Goal: Task Accomplishment & Management: Complete application form

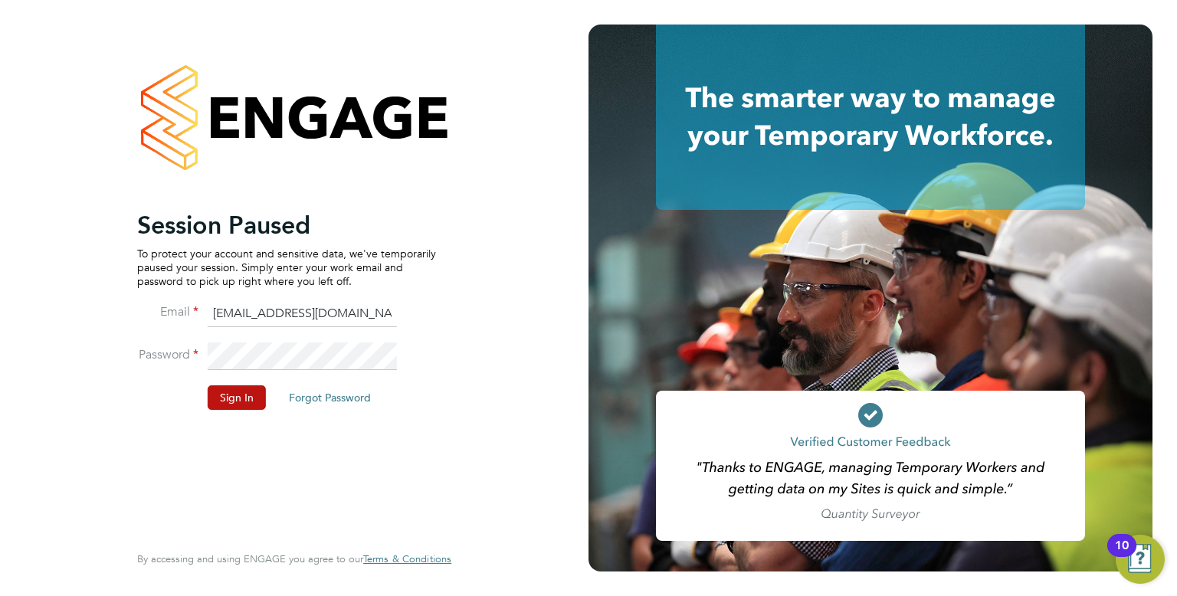
click at [239, 415] on li "Sign In Forgot Password" at bounding box center [286, 405] width 299 height 40
click at [234, 406] on button "Sign In" at bounding box center [237, 397] width 58 height 25
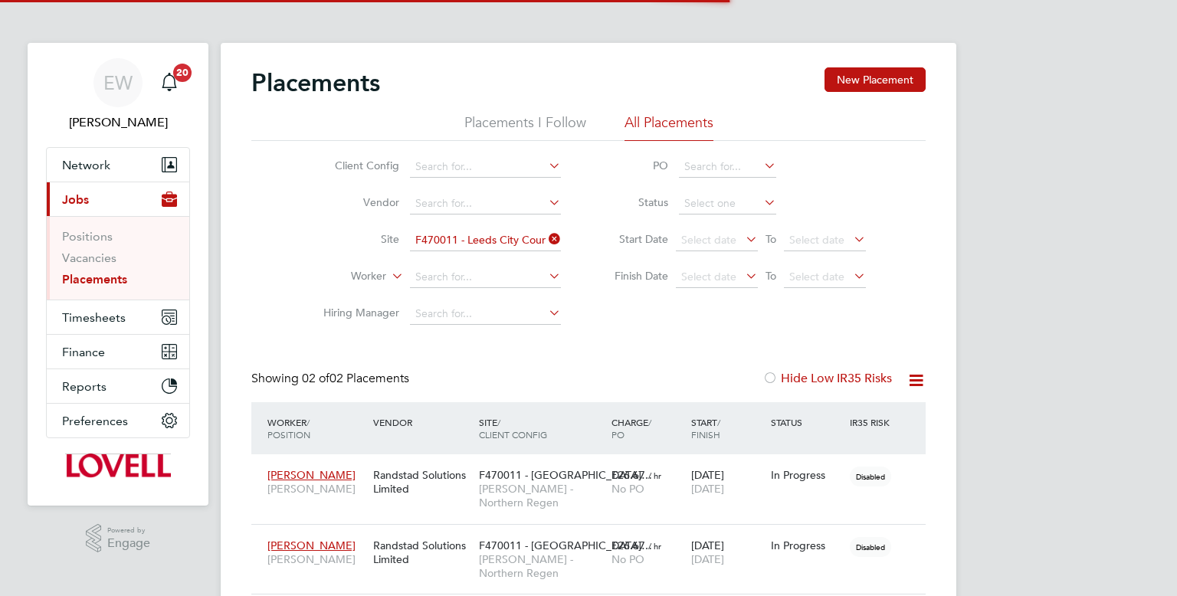
scroll to position [44, 133]
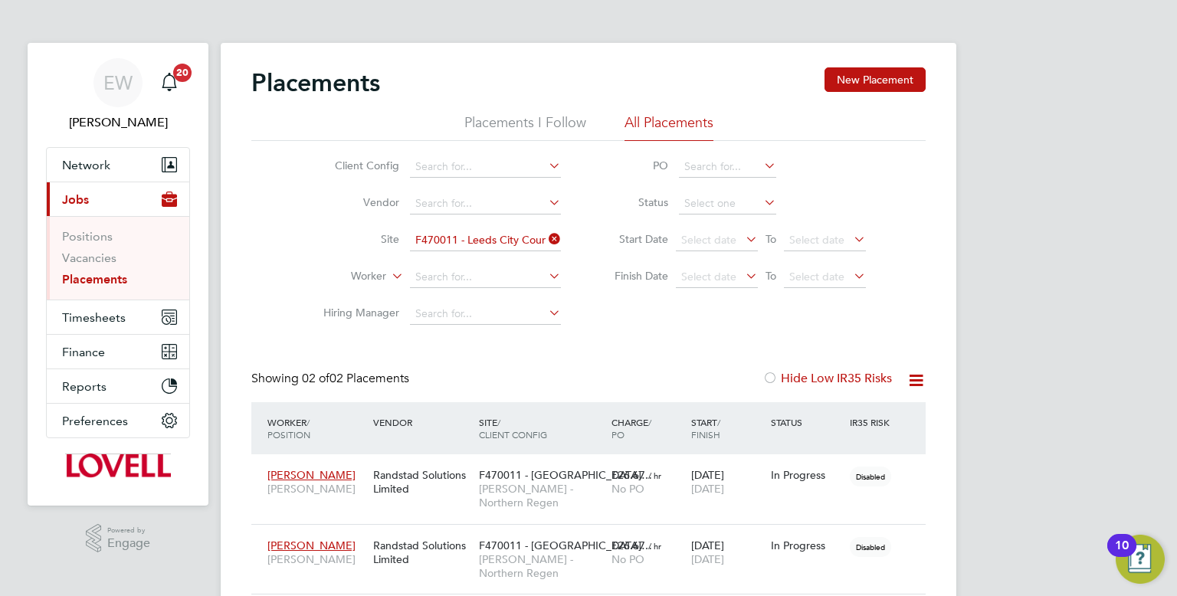
click at [107, 276] on link "Placements" at bounding box center [94, 279] width 65 height 15
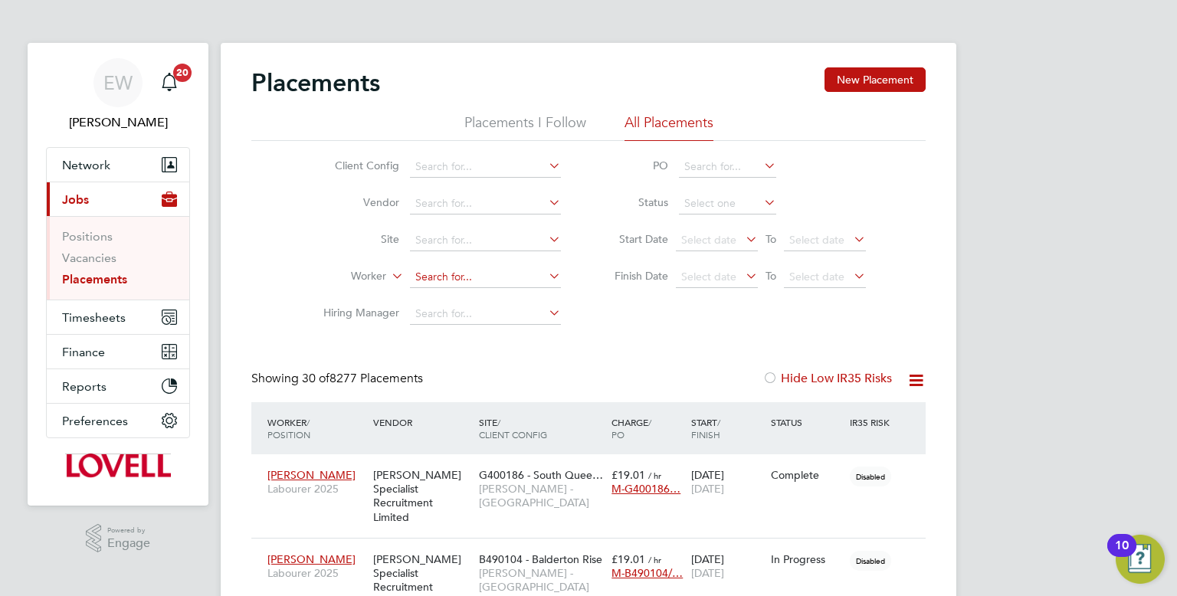
click at [438, 271] on input at bounding box center [485, 277] width 151 height 21
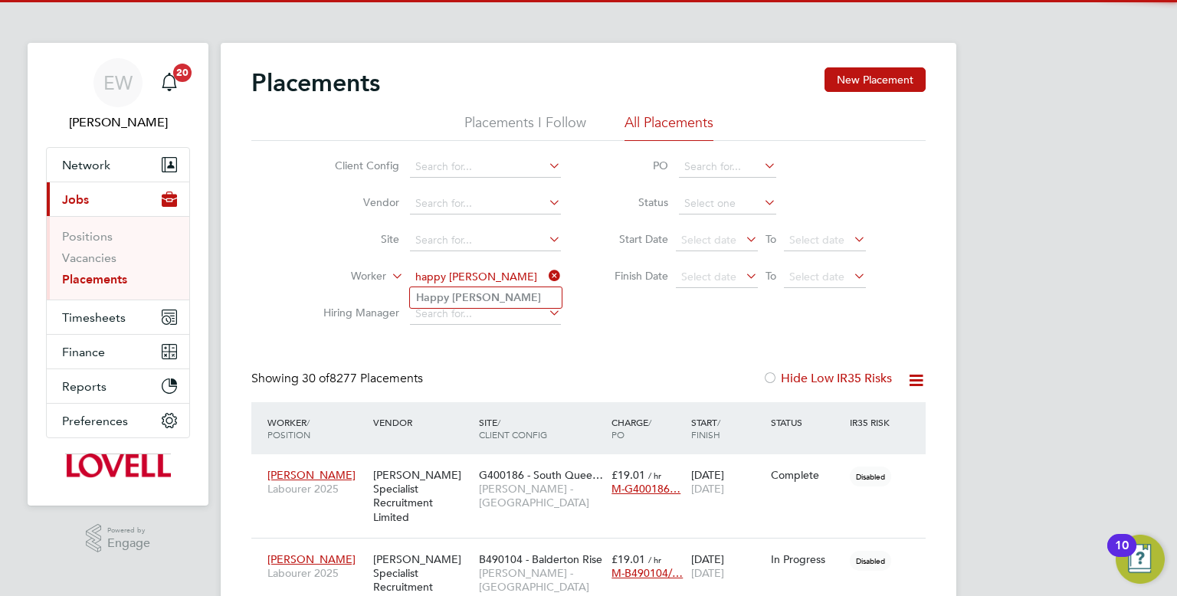
click at [480, 298] on b "Daniel" at bounding box center [496, 297] width 89 height 13
type input "Happy Daniel"
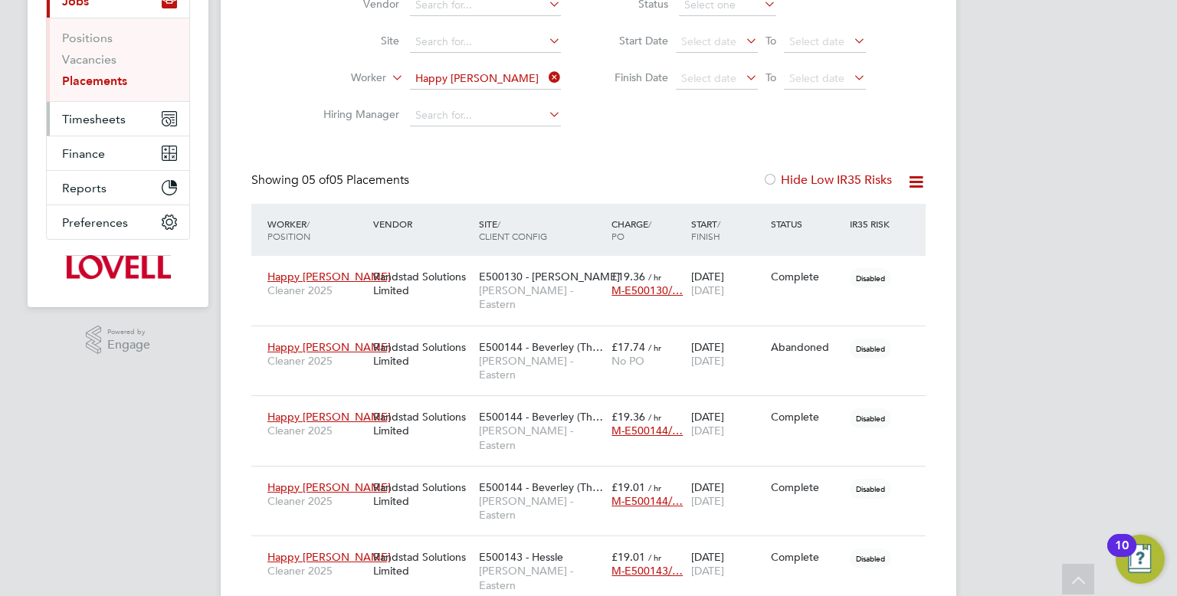
click at [98, 105] on button "Timesheets" at bounding box center [118, 119] width 143 height 34
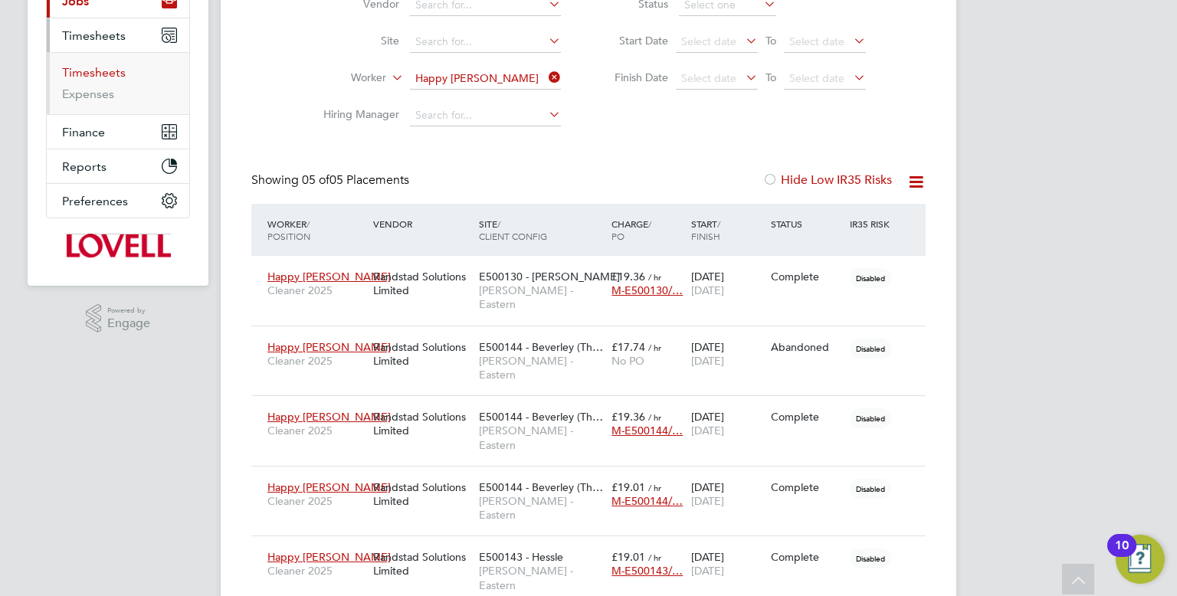
click at [90, 70] on link "Timesheets" at bounding box center [94, 72] width 64 height 15
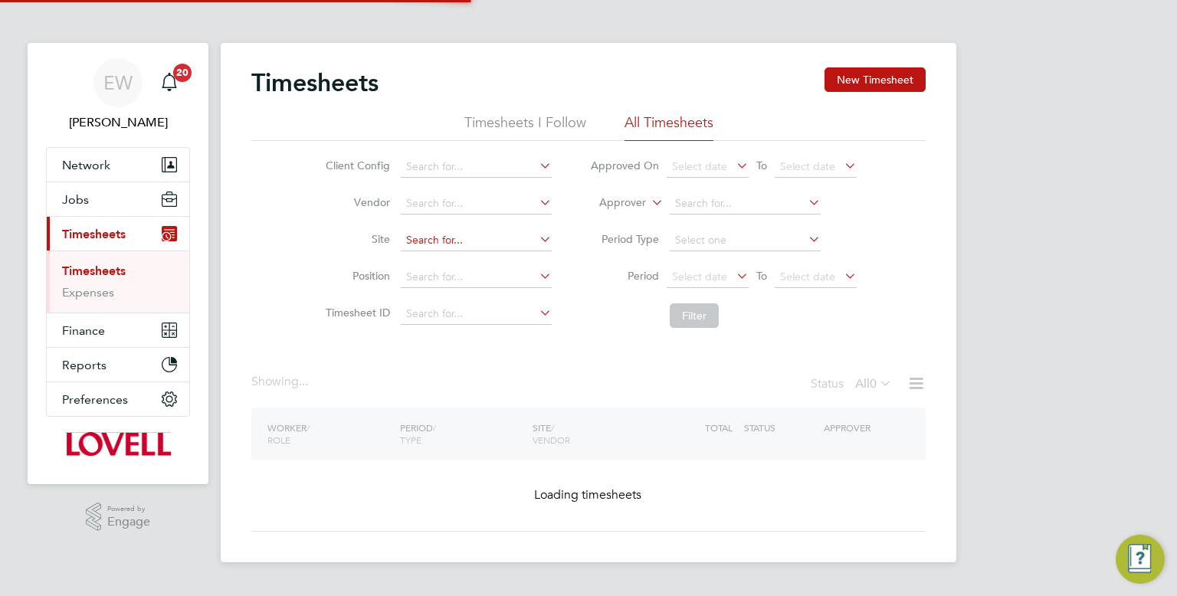
click at [468, 243] on input at bounding box center [476, 240] width 151 height 21
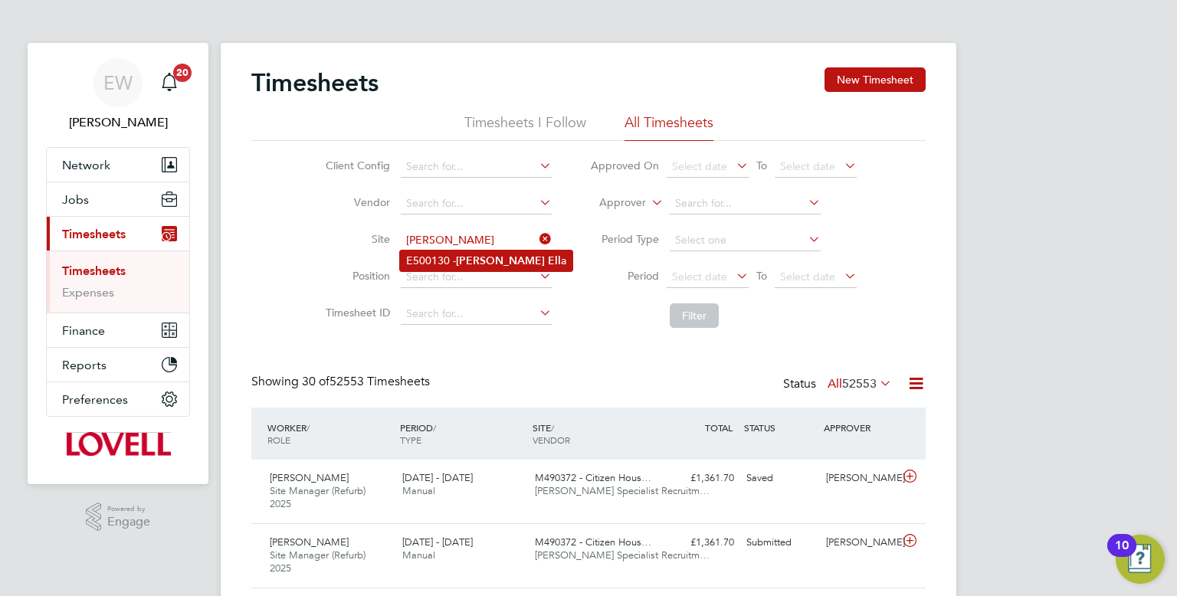
click at [548, 259] on b "Ell" at bounding box center [554, 260] width 13 height 13
type input "E500130 - Kirk Ella"
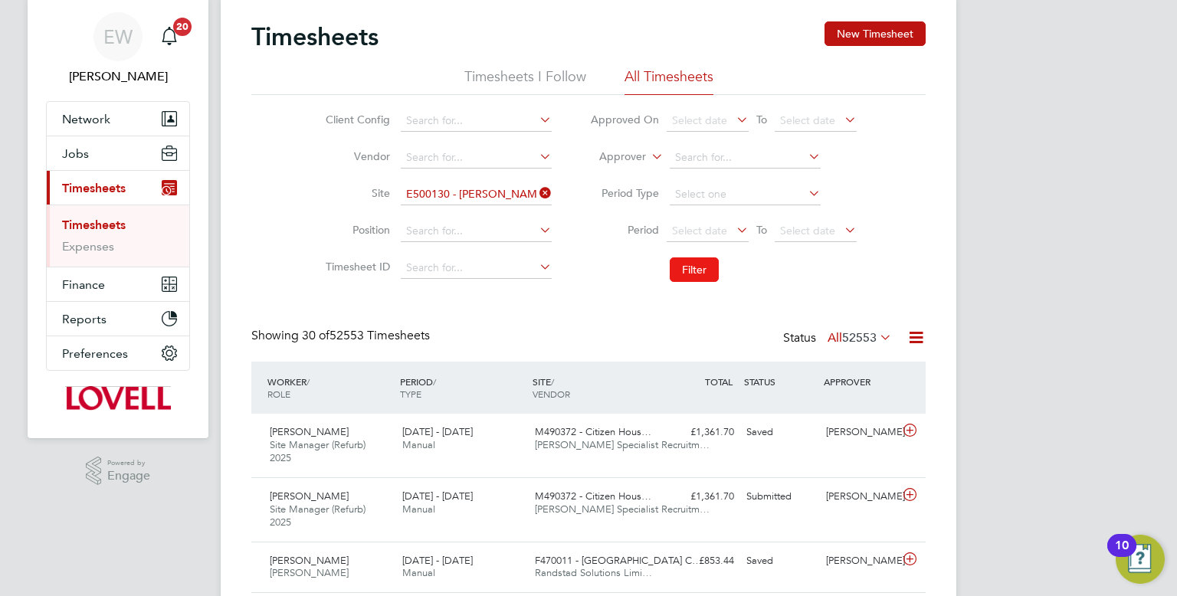
click at [687, 272] on button "Filter" at bounding box center [694, 270] width 49 height 25
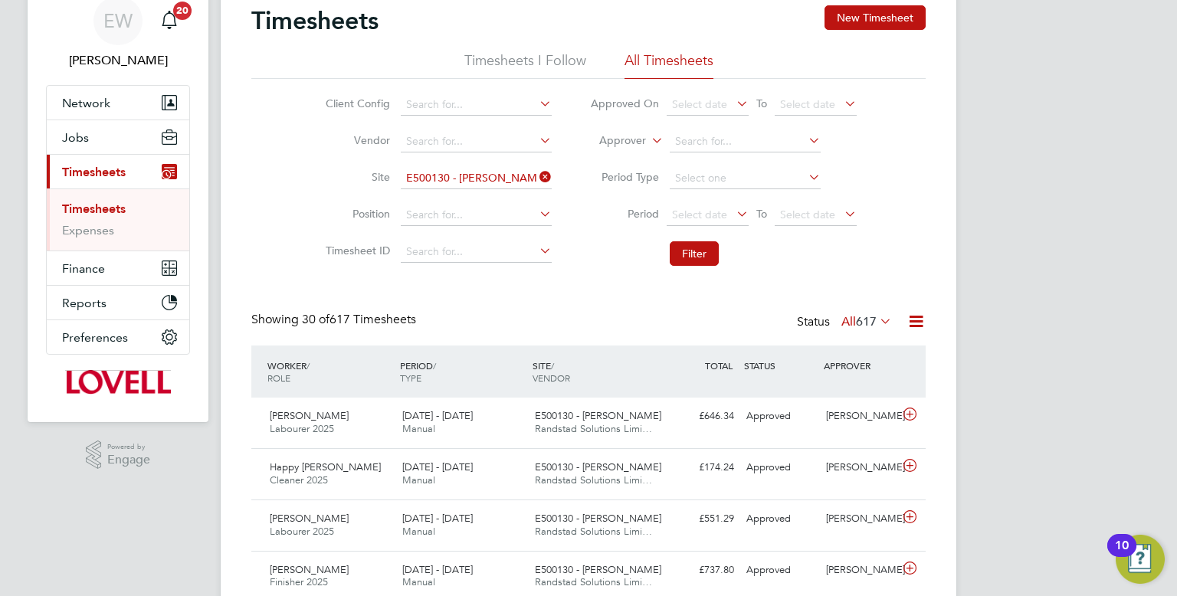
click at [477, 179] on input "E500130 - Kirk Ella" at bounding box center [476, 178] width 151 height 21
click at [482, 193] on b "Burni" at bounding box center [469, 198] width 26 height 13
type input "E500145 - Burniston"
click at [693, 252] on button "Filter" at bounding box center [694, 253] width 49 height 25
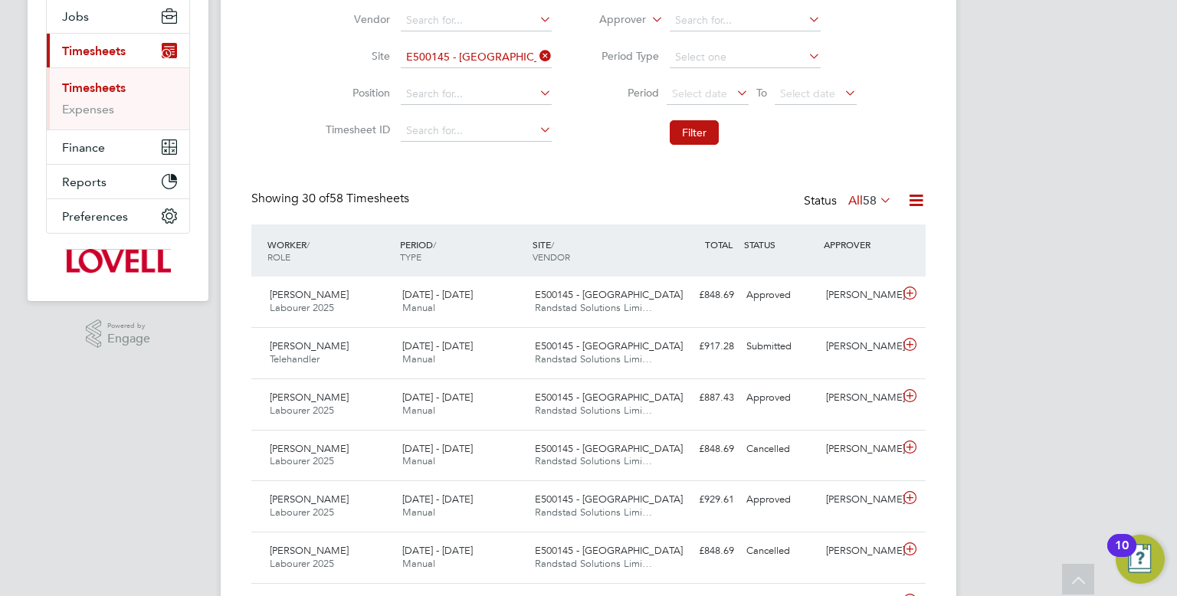
click at [465, 51] on input "E500145 - Burniston" at bounding box center [476, 57] width 151 height 21
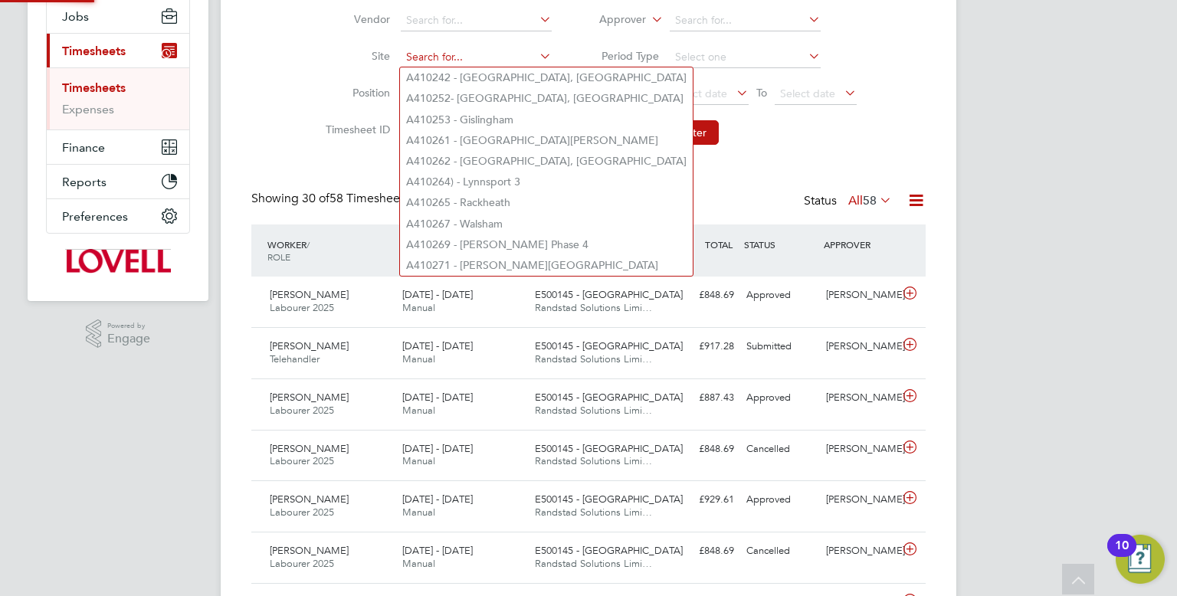
type input "h"
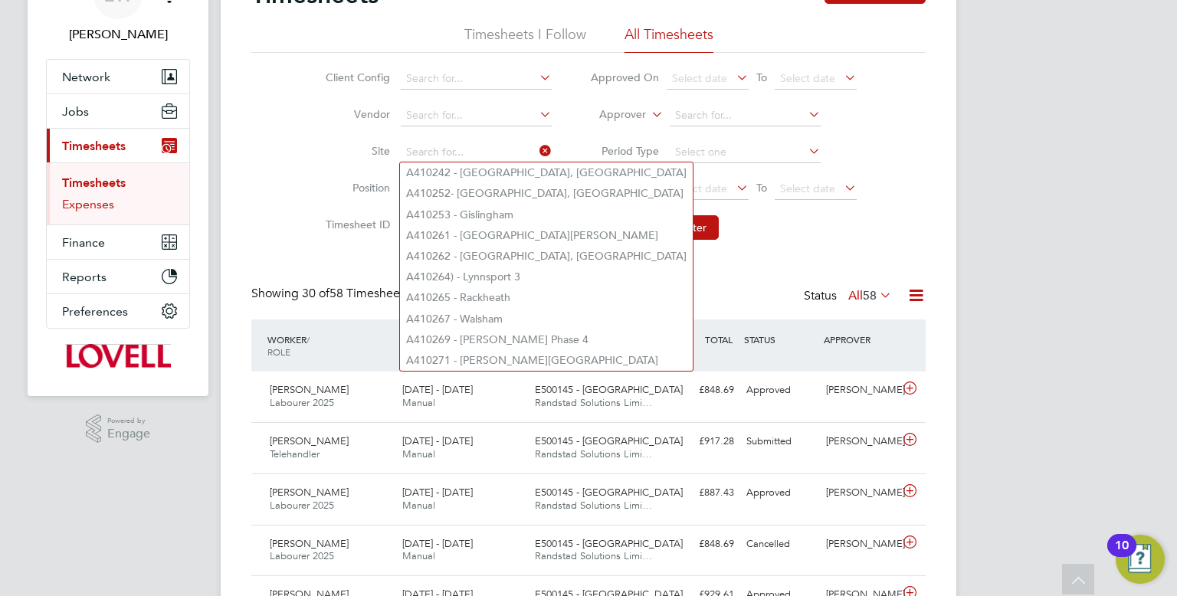
scroll to position [84, 0]
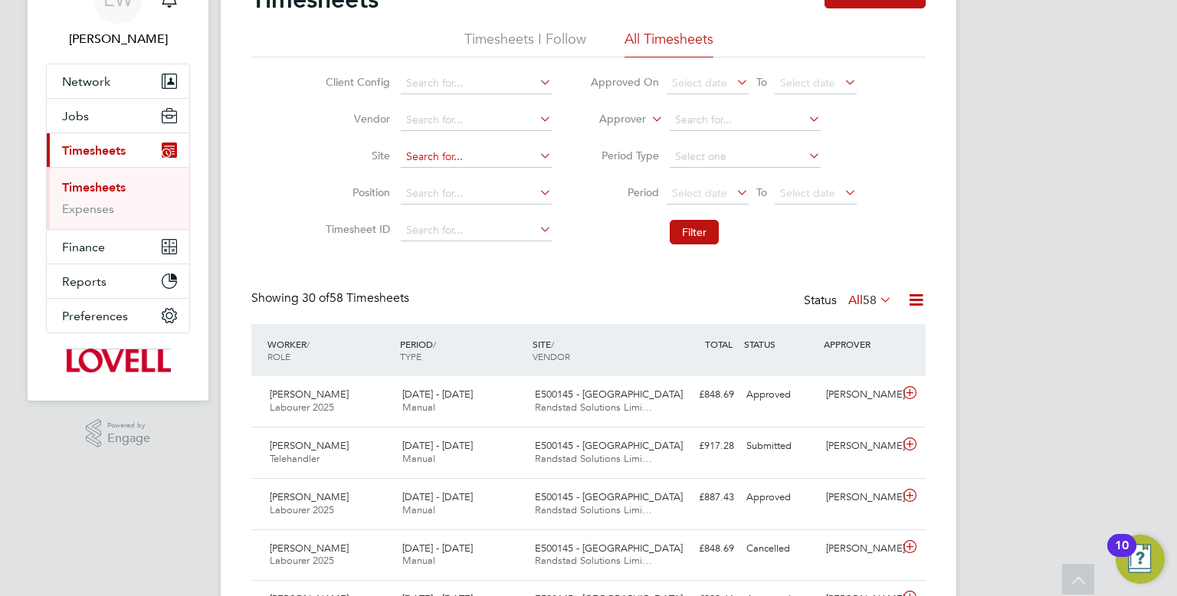
click at [423, 162] on input at bounding box center [476, 156] width 151 height 21
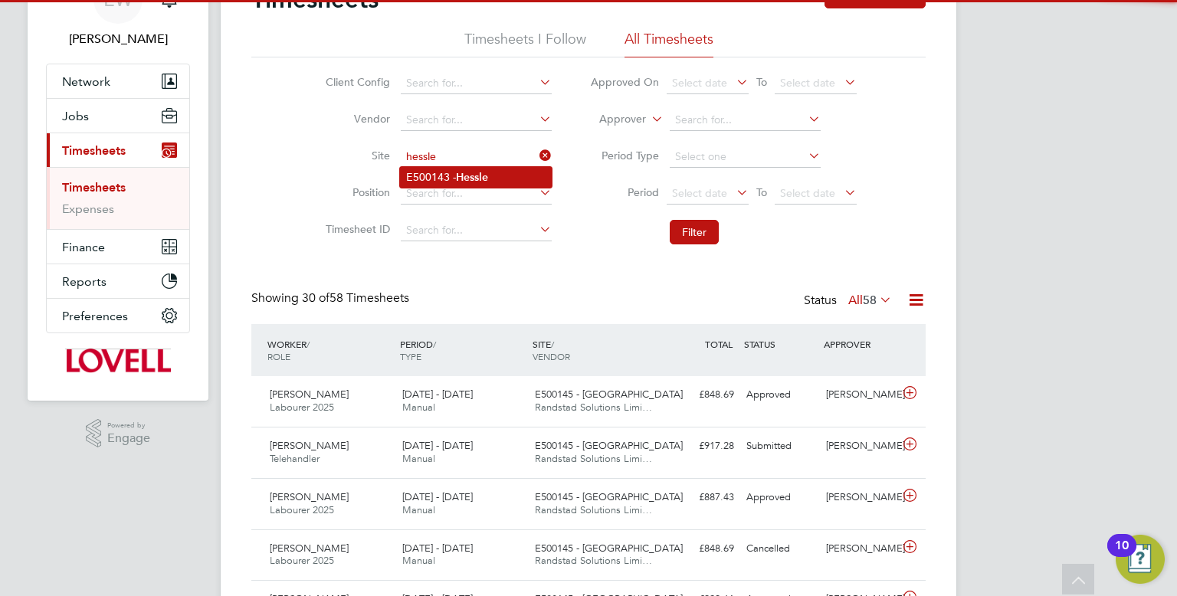
click at [455, 178] on li "E500143 - Hessle" at bounding box center [476, 177] width 152 height 21
type input "E500143 - Hessle"
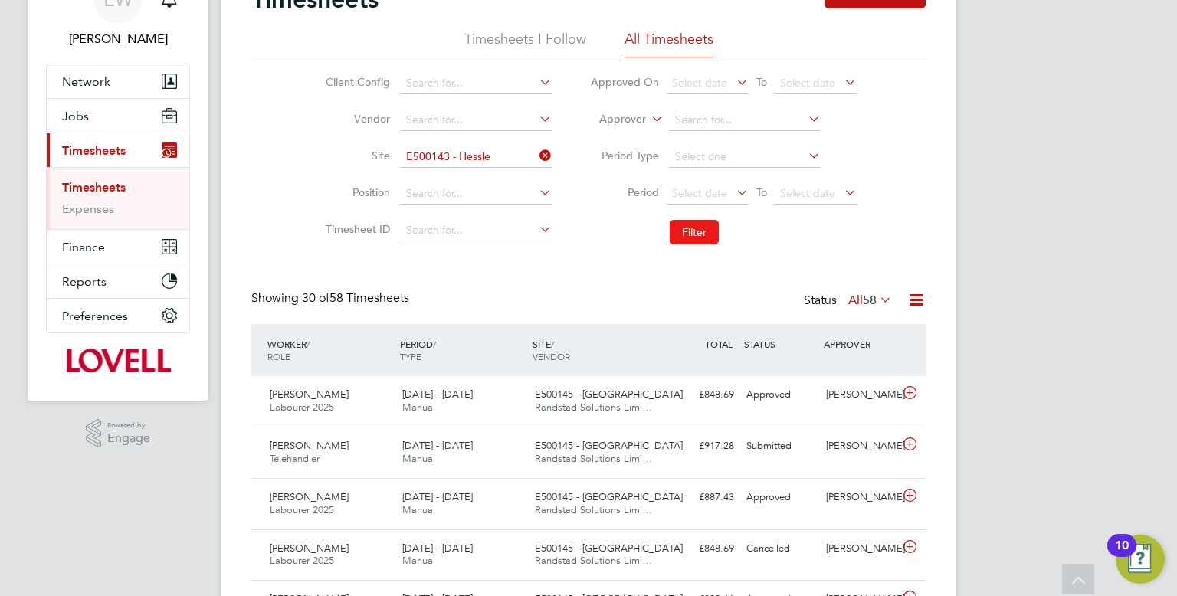
click at [700, 224] on button "Filter" at bounding box center [694, 232] width 49 height 25
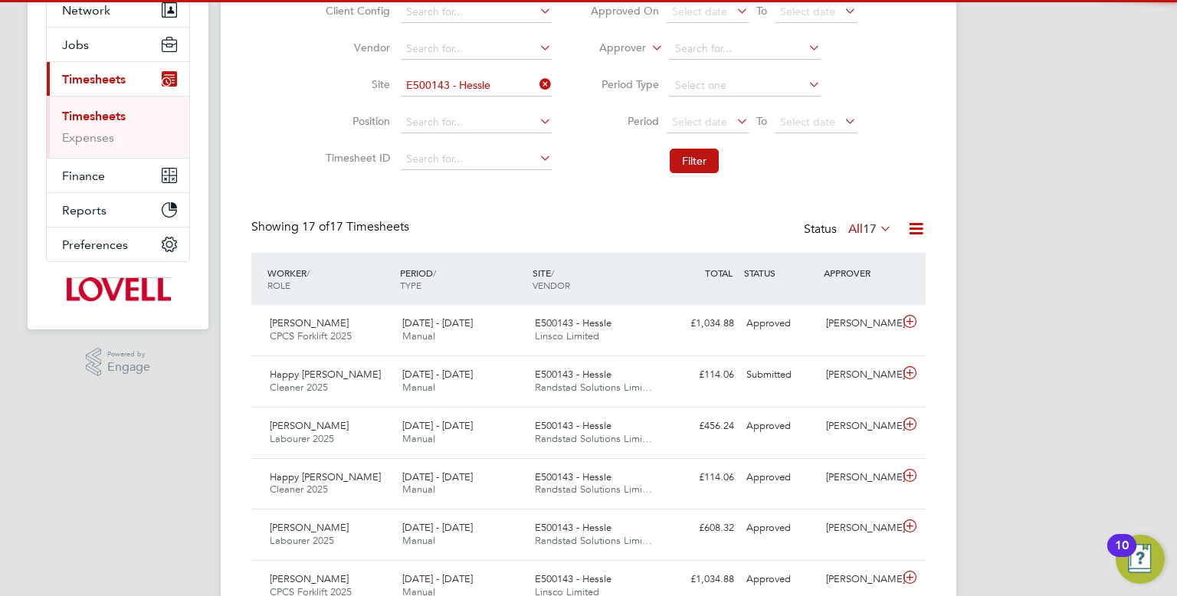
scroll to position [7, 8]
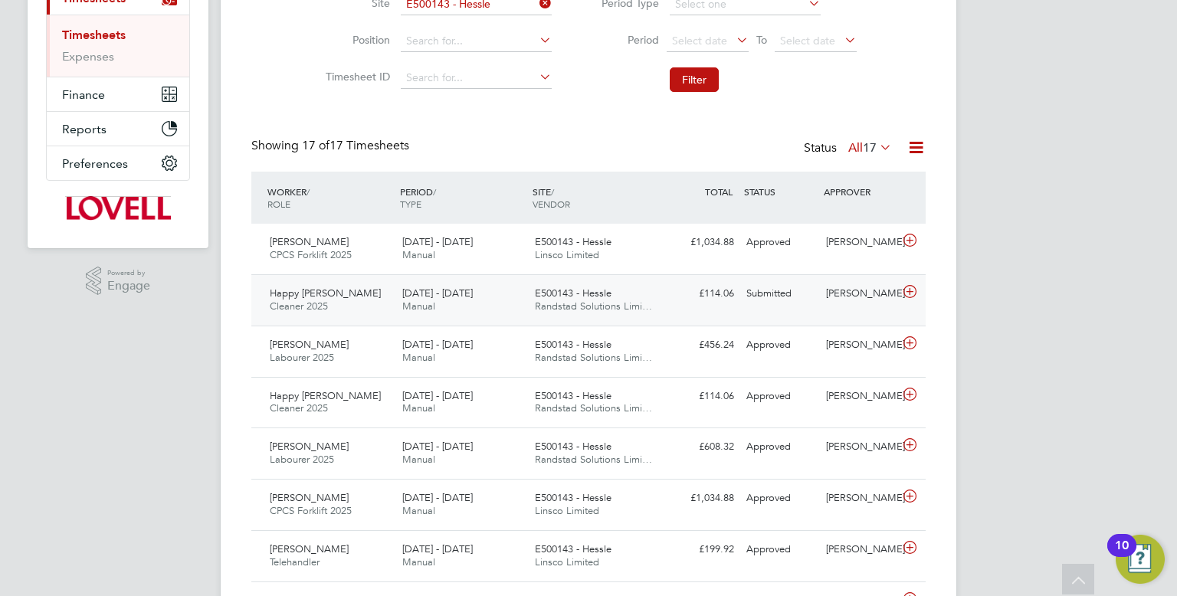
click at [620, 300] on span "Randstad Solutions Limi…" at bounding box center [593, 306] width 117 height 13
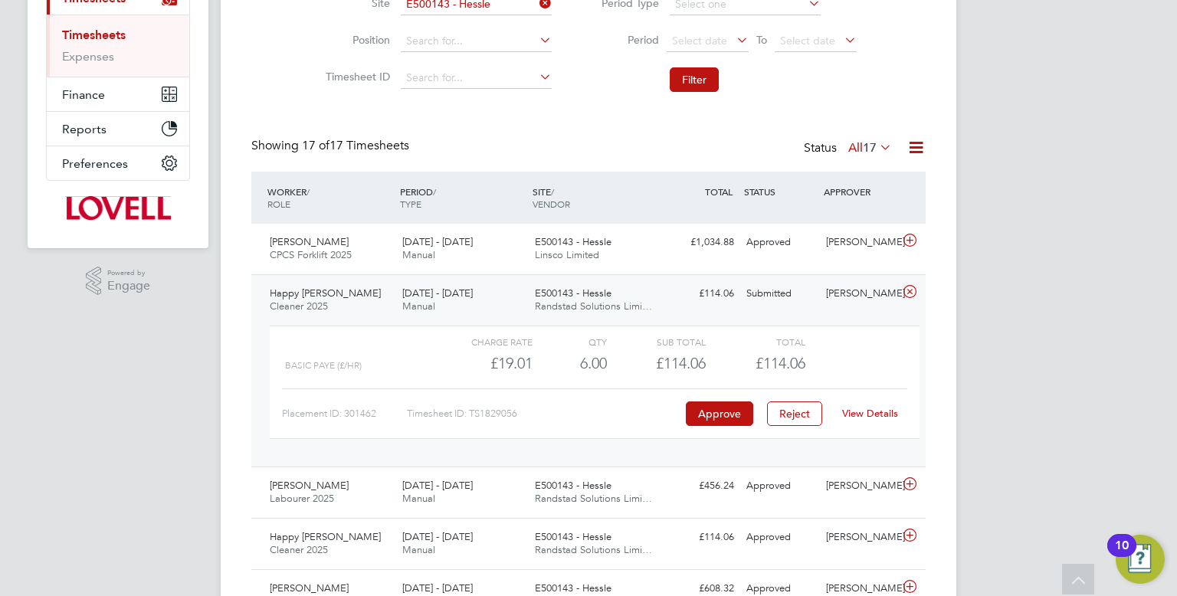
click at [861, 412] on link "View Details" at bounding box center [870, 413] width 56 height 13
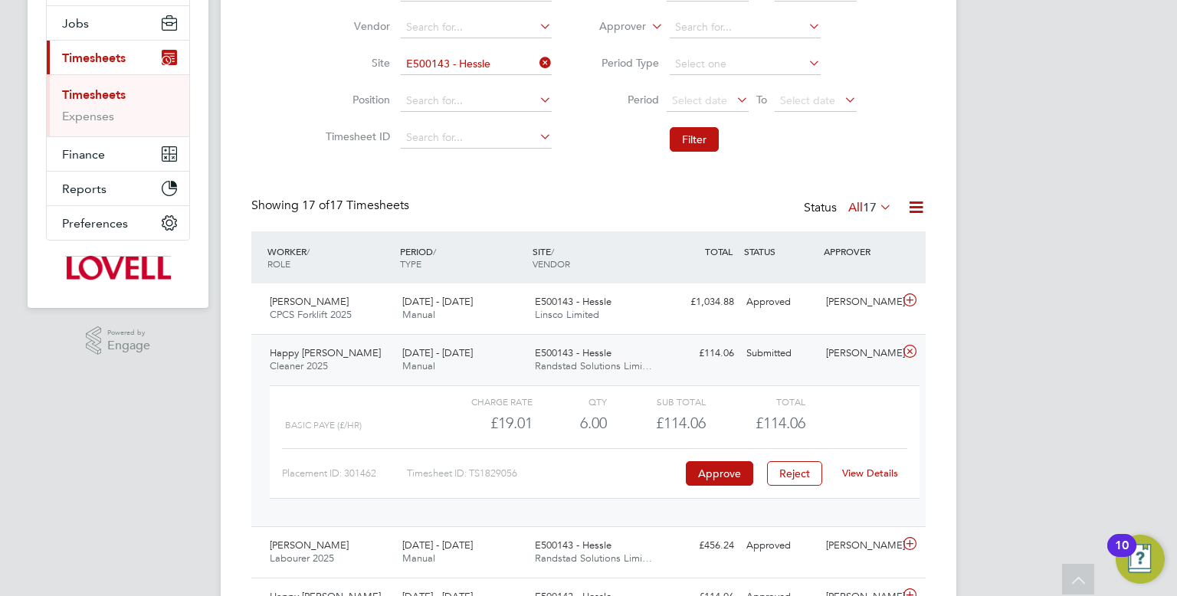
scroll to position [175, 0]
click at [104, 39] on button "Jobs" at bounding box center [118, 24] width 143 height 34
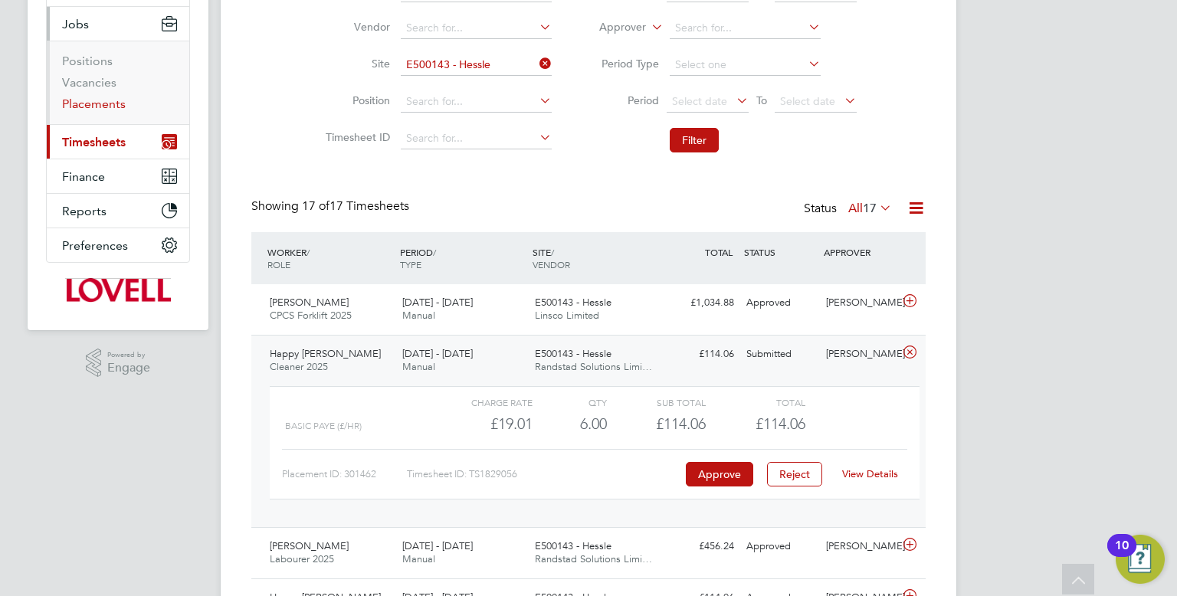
click at [100, 100] on link "Placements" at bounding box center [94, 104] width 64 height 15
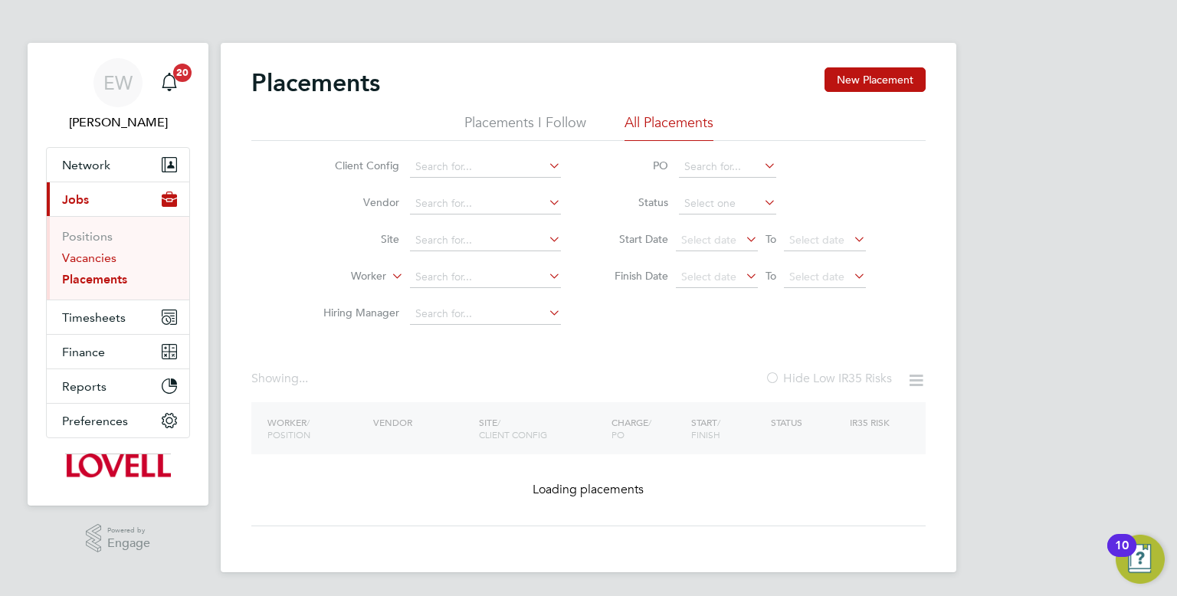
click at [91, 253] on link "Vacancies" at bounding box center [89, 258] width 54 height 15
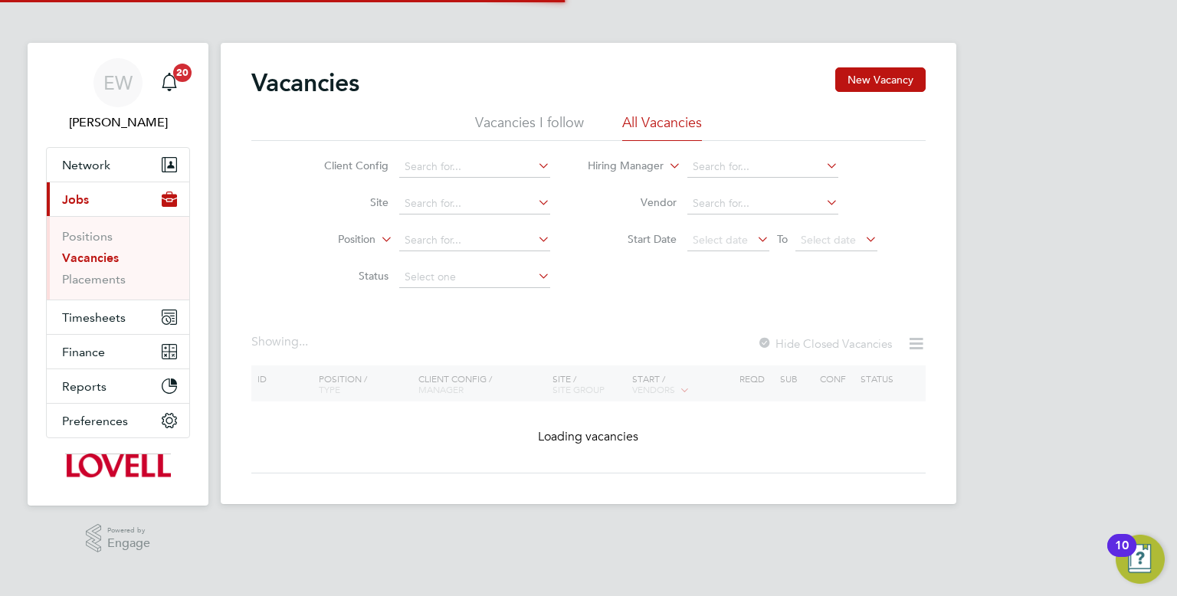
click at [93, 258] on link "Vacancies" at bounding box center [90, 258] width 57 height 15
click at [478, 206] on input at bounding box center [474, 203] width 151 height 21
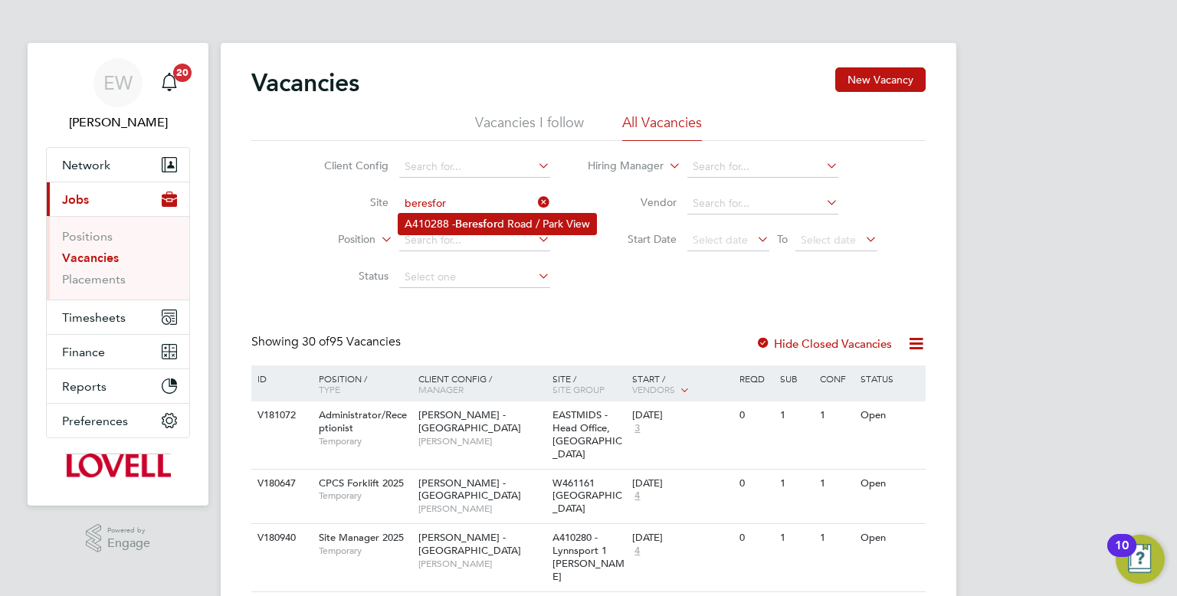
click at [481, 222] on b "Beresfor" at bounding box center [476, 224] width 42 height 13
type input "A410288 - [GEOGRAPHIC_DATA]"
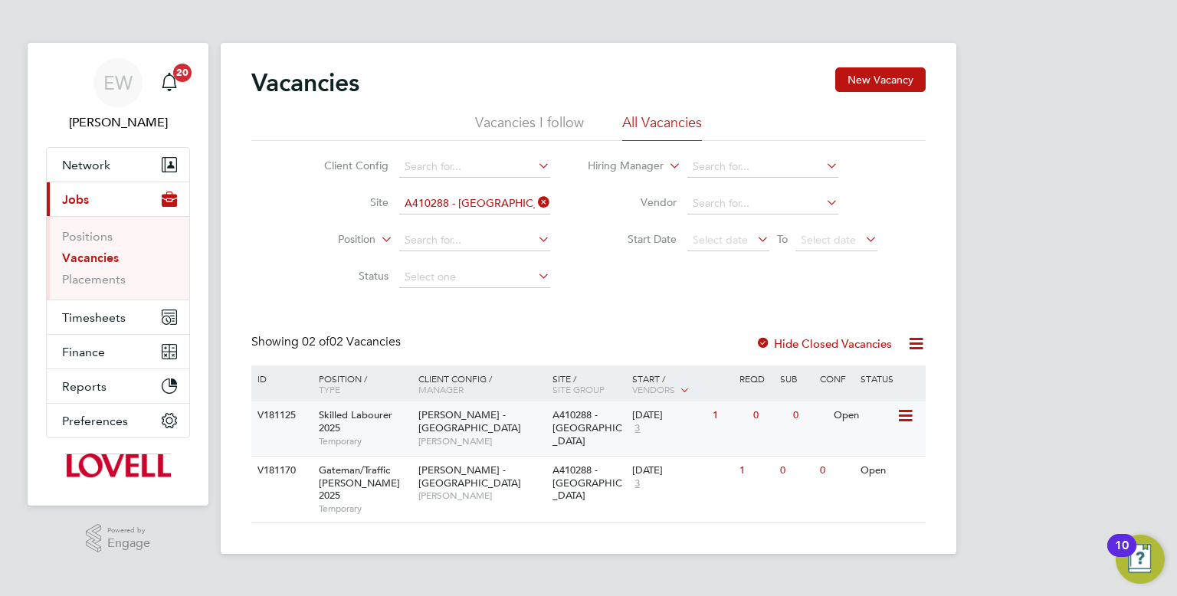
click at [699, 424] on div "29 Sep 2025 3" at bounding box center [668, 422] width 80 height 41
click at [102, 261] on link "Vacancies" at bounding box center [90, 258] width 57 height 15
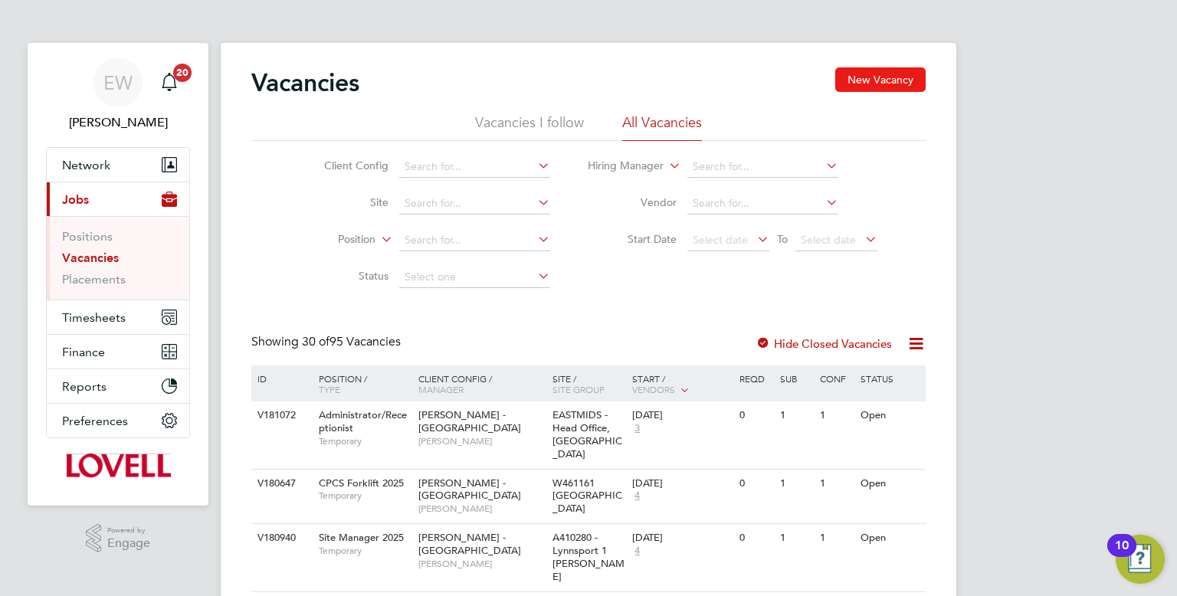
click at [881, 75] on button "New Vacancy" at bounding box center [880, 79] width 90 height 25
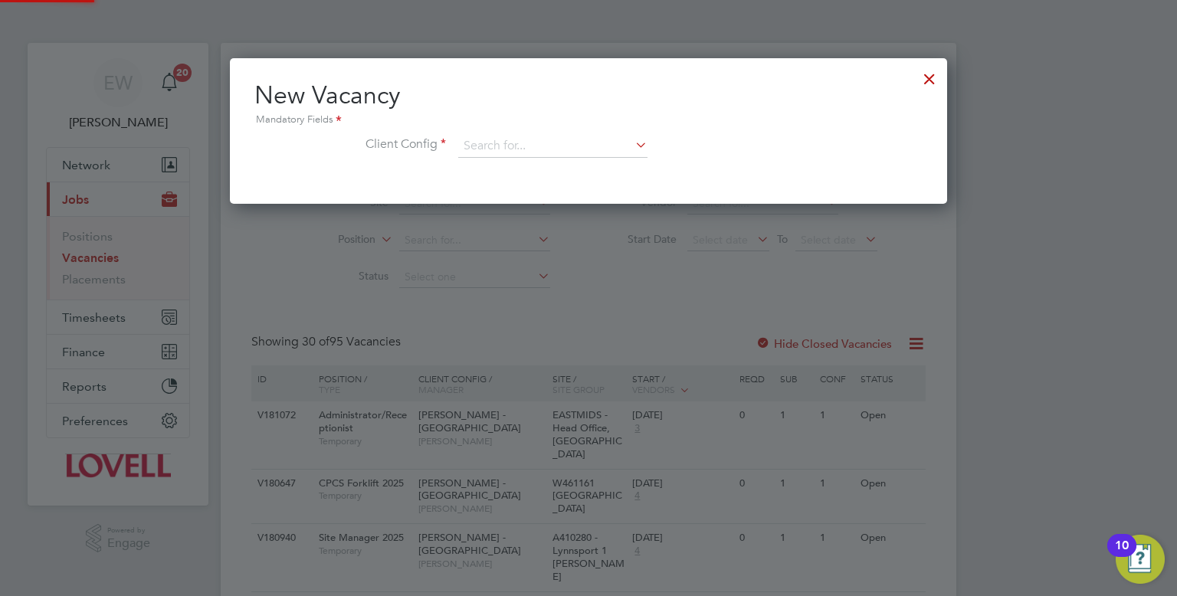
scroll to position [145, 718]
click at [573, 144] on input at bounding box center [552, 146] width 189 height 23
type input "g"
type input "m"
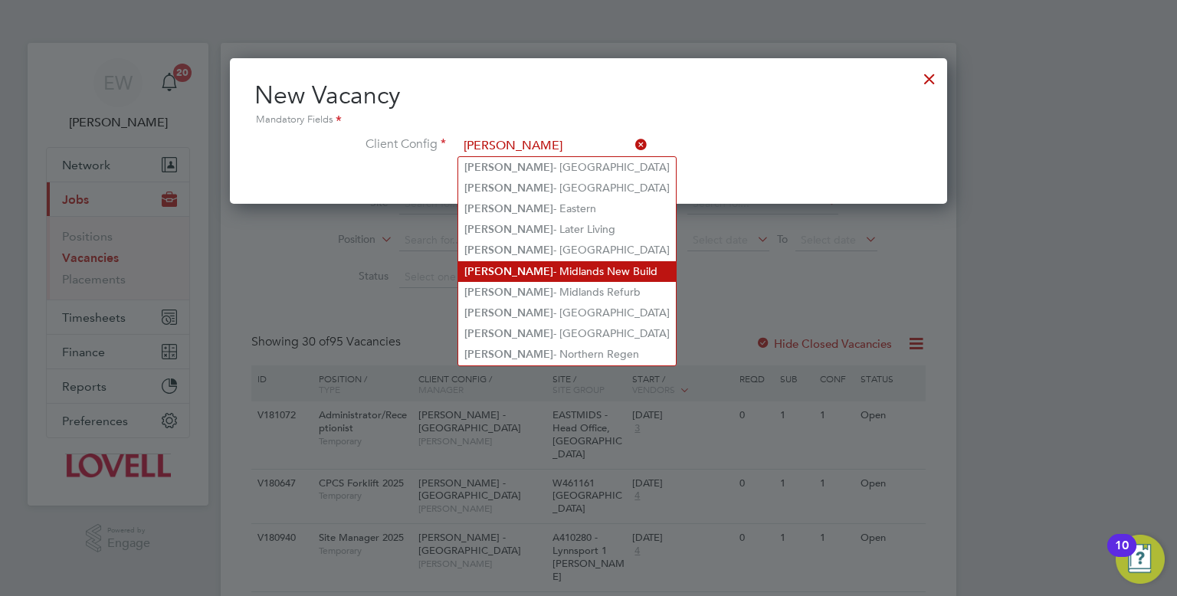
click at [567, 268] on li "Lovell - Midlands New Build" at bounding box center [567, 271] width 218 height 21
type input "Lovell - Midlands New Build"
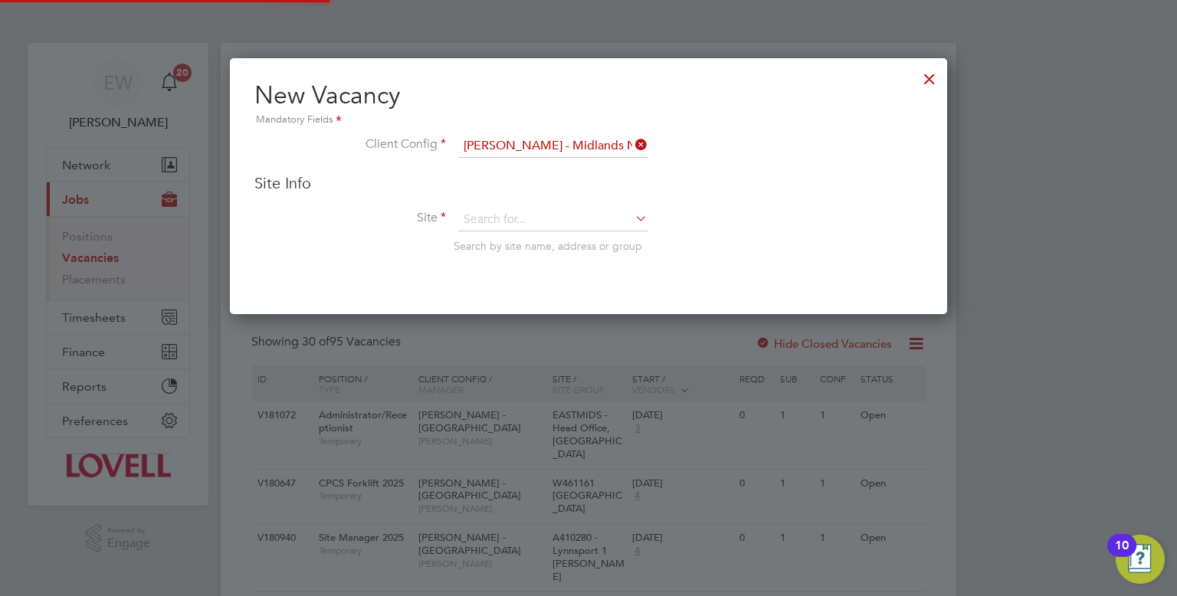
scroll to position [254, 718]
click at [534, 208] on input at bounding box center [552, 219] width 189 height 23
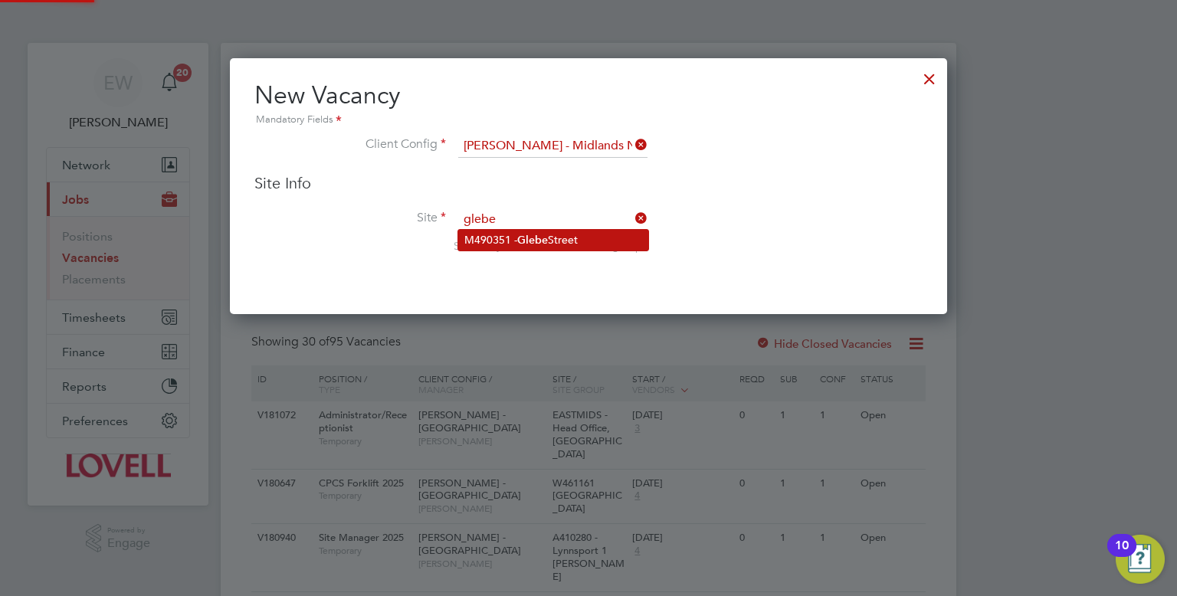
click at [553, 237] on li "M490351 - Glebe Street" at bounding box center [553, 240] width 190 height 21
type input "M490351 - Glebe Street"
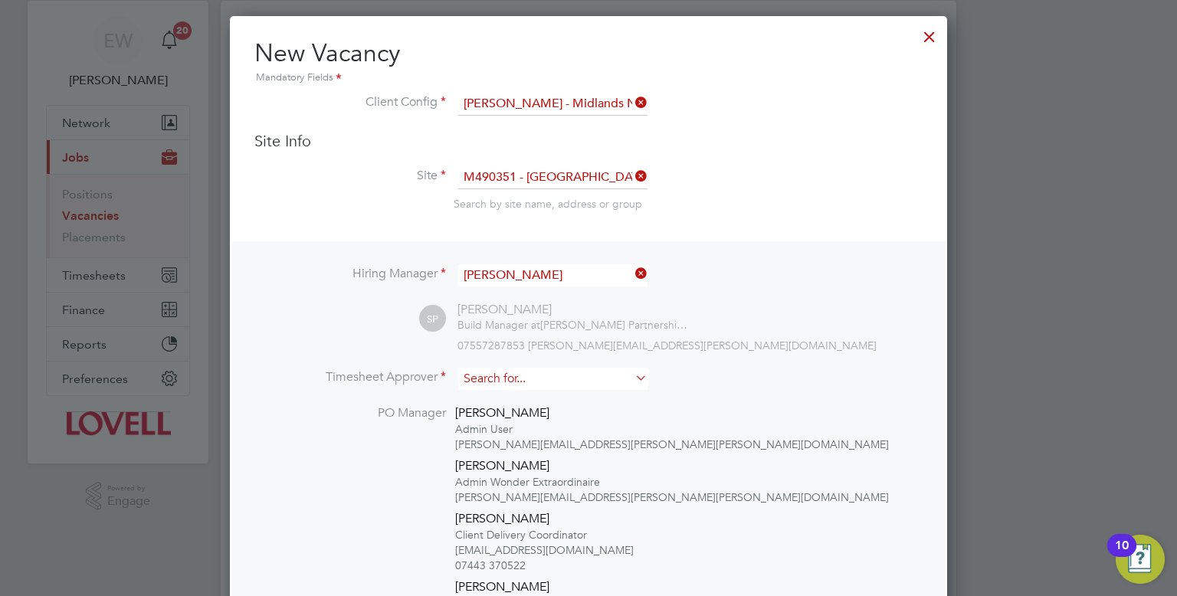
scroll to position [43, 0]
click at [517, 385] on input at bounding box center [552, 378] width 189 height 22
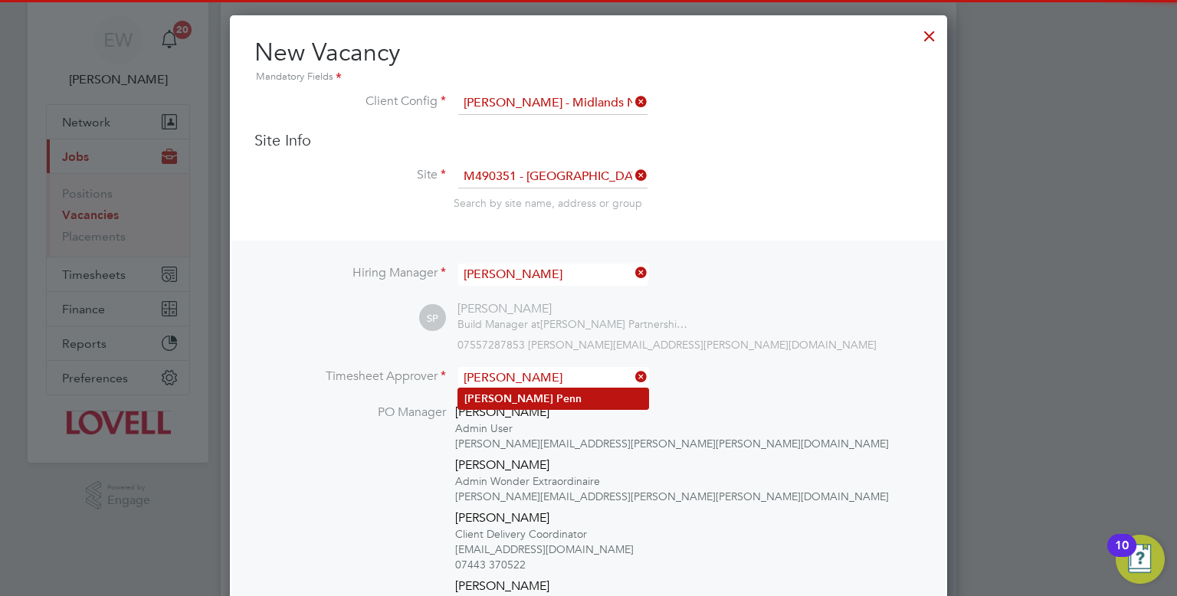
click at [556, 399] on b "Penn" at bounding box center [568, 398] width 25 height 13
type input "Simon Penn"
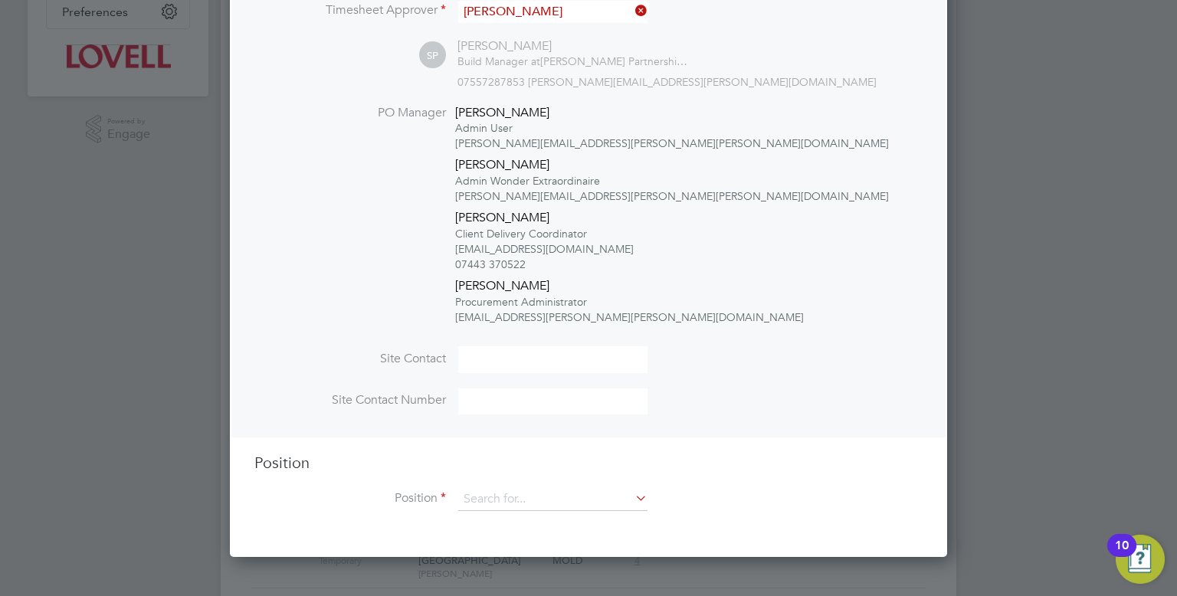
scroll to position [411, 0]
click at [528, 494] on input at bounding box center [552, 498] width 189 height 23
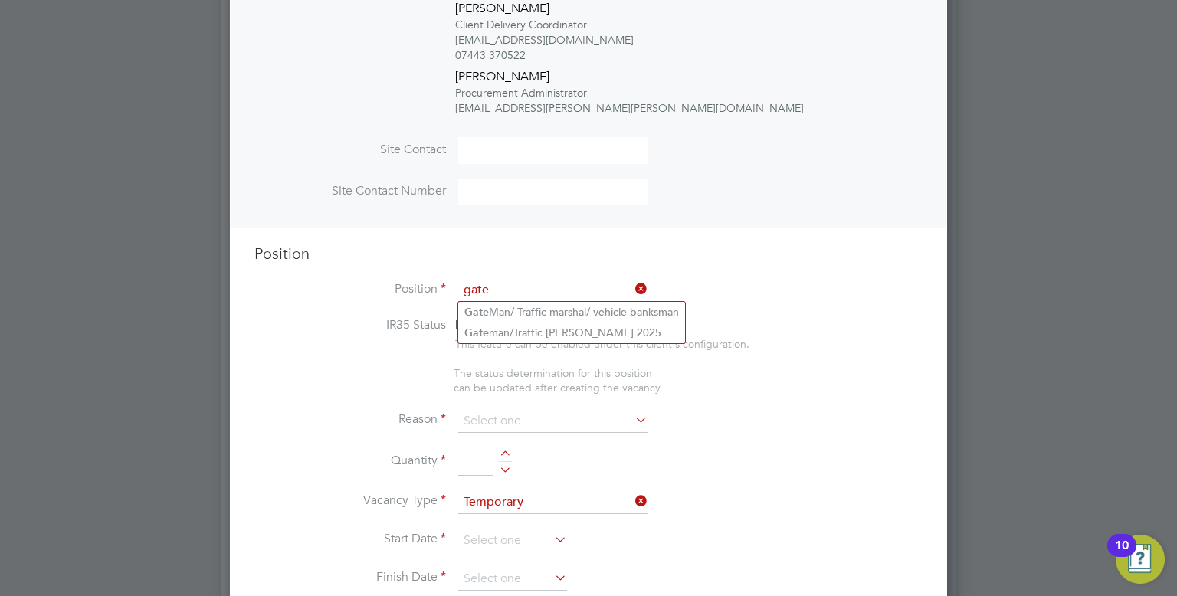
scroll to position [619, 0]
click at [650, 328] on li "Gate man/Traffic Marshall 2025" at bounding box center [571, 332] width 227 height 21
type input "Gateman/Traffic Marshall 2025"
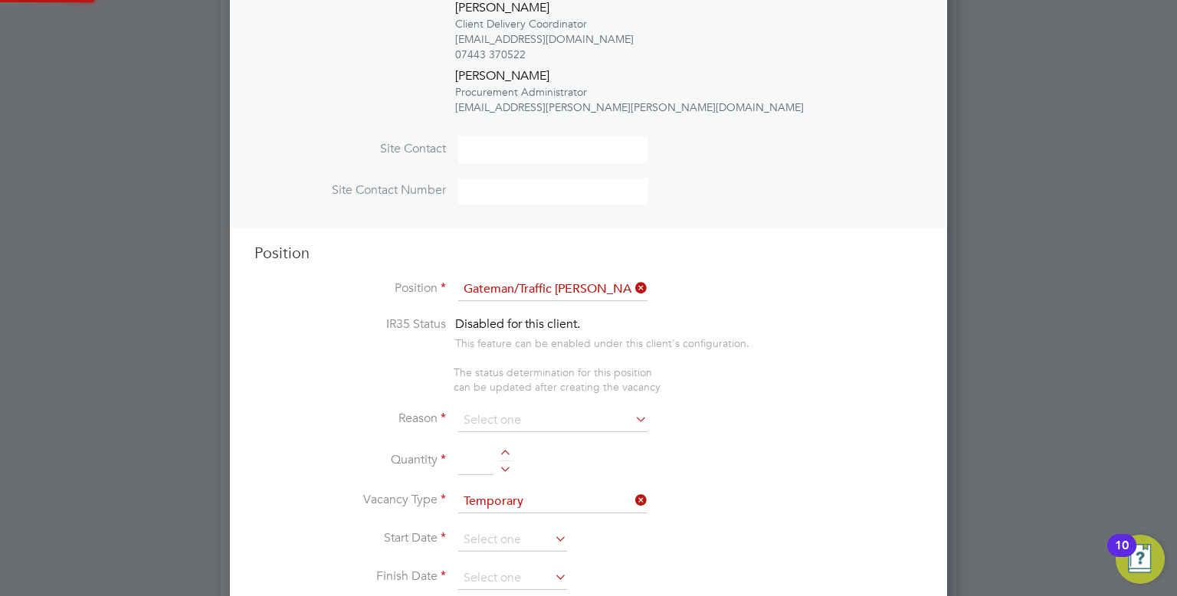
type textarea "Duties as general labourer, but will control access to site and sign vehicles i…"
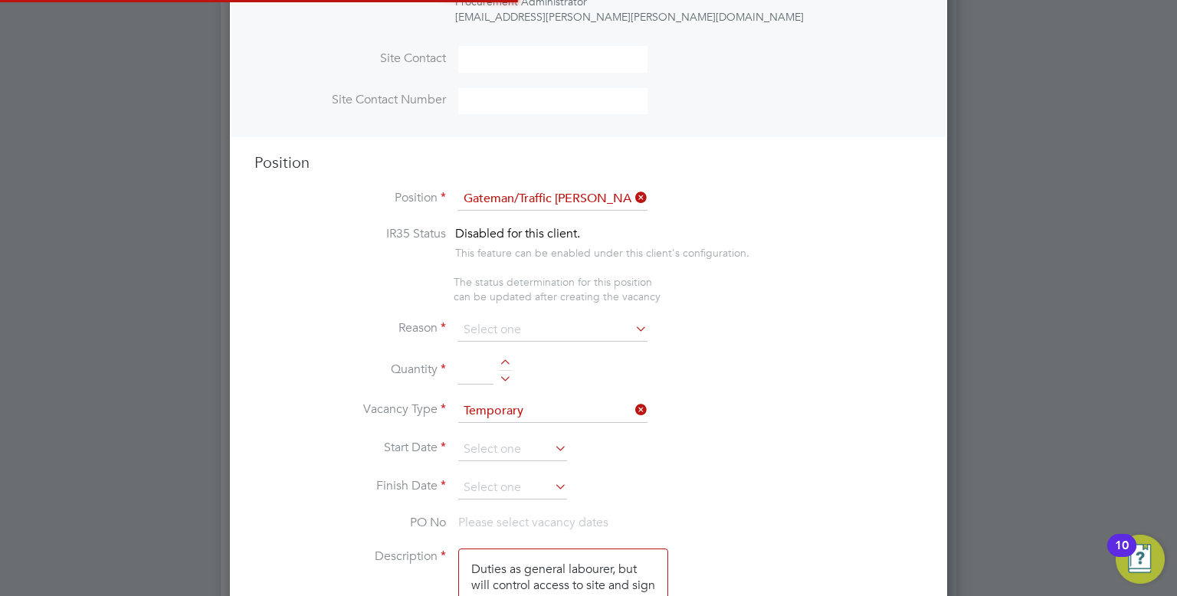
scroll to position [7, 7]
click at [591, 326] on input at bounding box center [552, 328] width 189 height 23
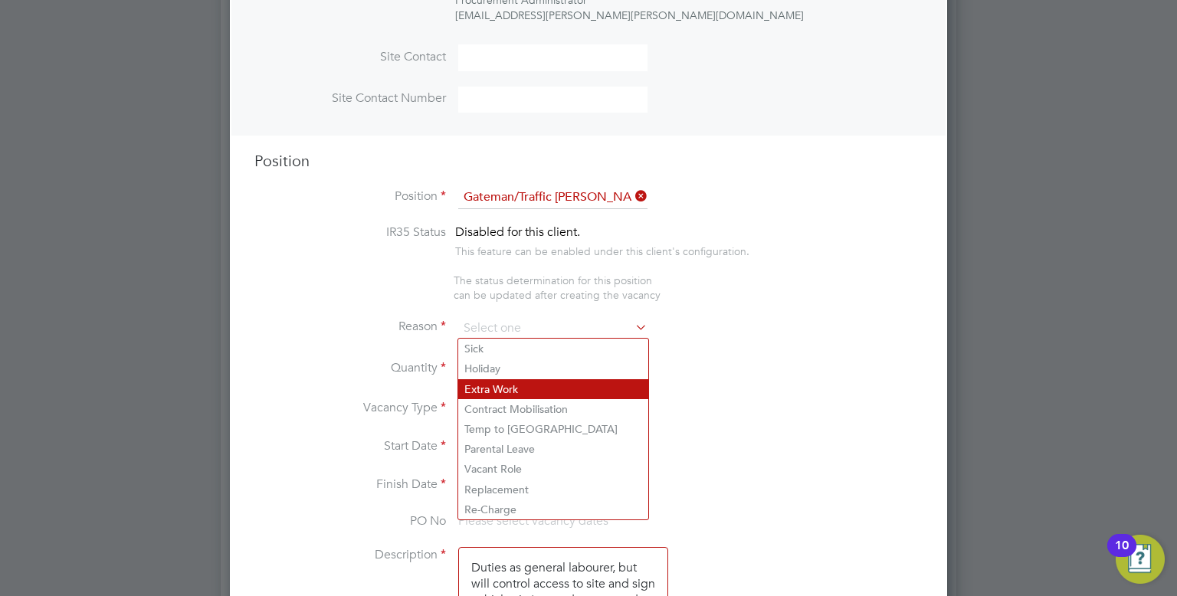
click at [523, 379] on li "Extra Work" at bounding box center [553, 389] width 190 height 20
type input "Extra Work"
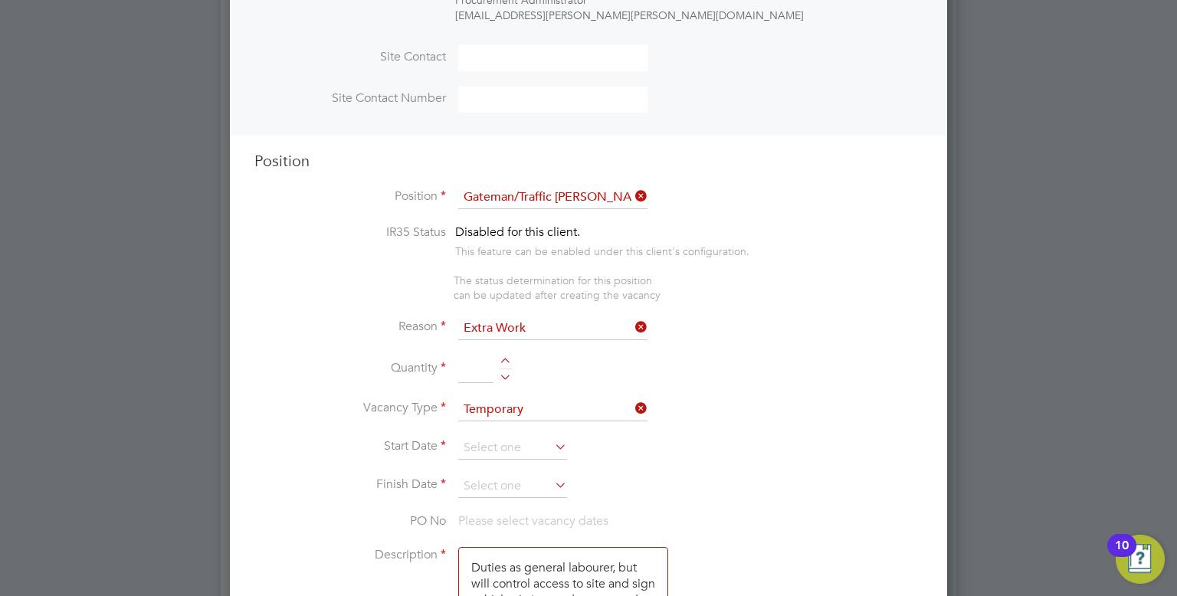
click at [503, 338] on li "Reason Extra Work" at bounding box center [588, 336] width 668 height 38
click at [498, 332] on input "Extra Work" at bounding box center [552, 328] width 189 height 23
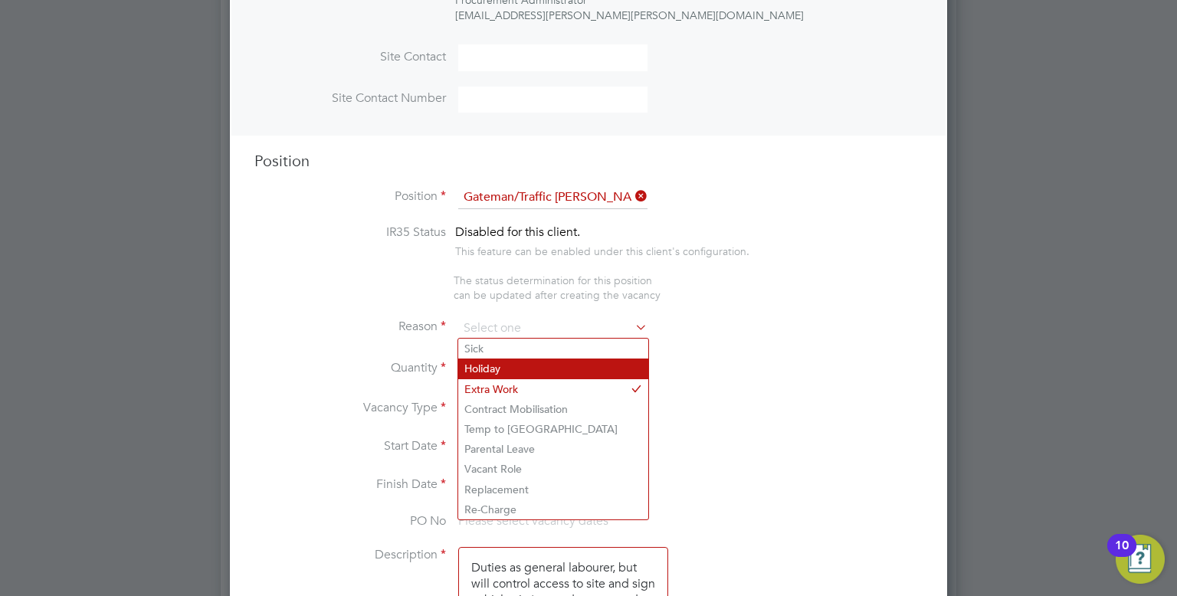
click at [501, 369] on li "Holiday" at bounding box center [553, 369] width 190 height 20
type input "Holiday"
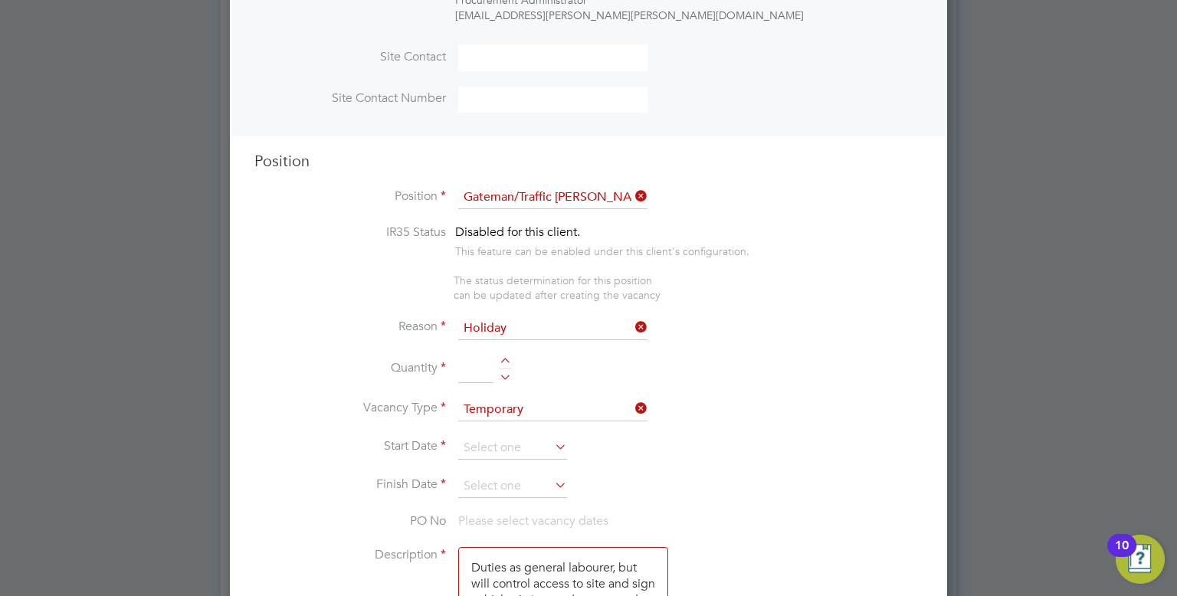
click at [487, 367] on input at bounding box center [475, 370] width 35 height 28
type input "1"
click at [530, 455] on input at bounding box center [512, 448] width 109 height 23
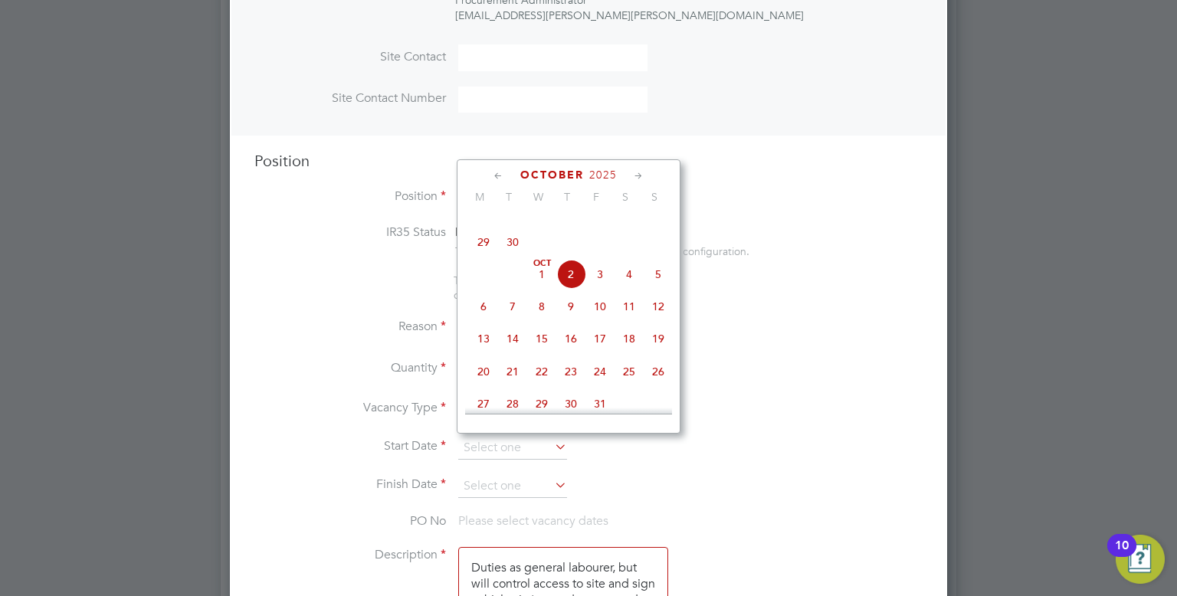
click at [570, 289] on span "2" at bounding box center [570, 274] width 29 height 29
type input "02 Oct 2025"
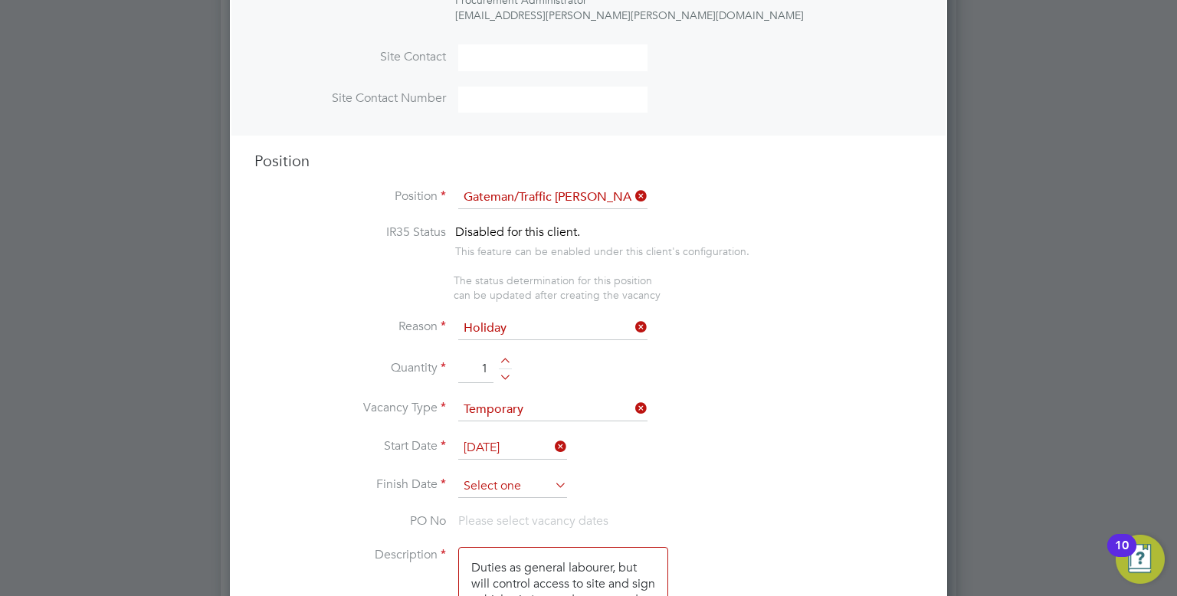
click at [517, 475] on input at bounding box center [512, 486] width 109 height 23
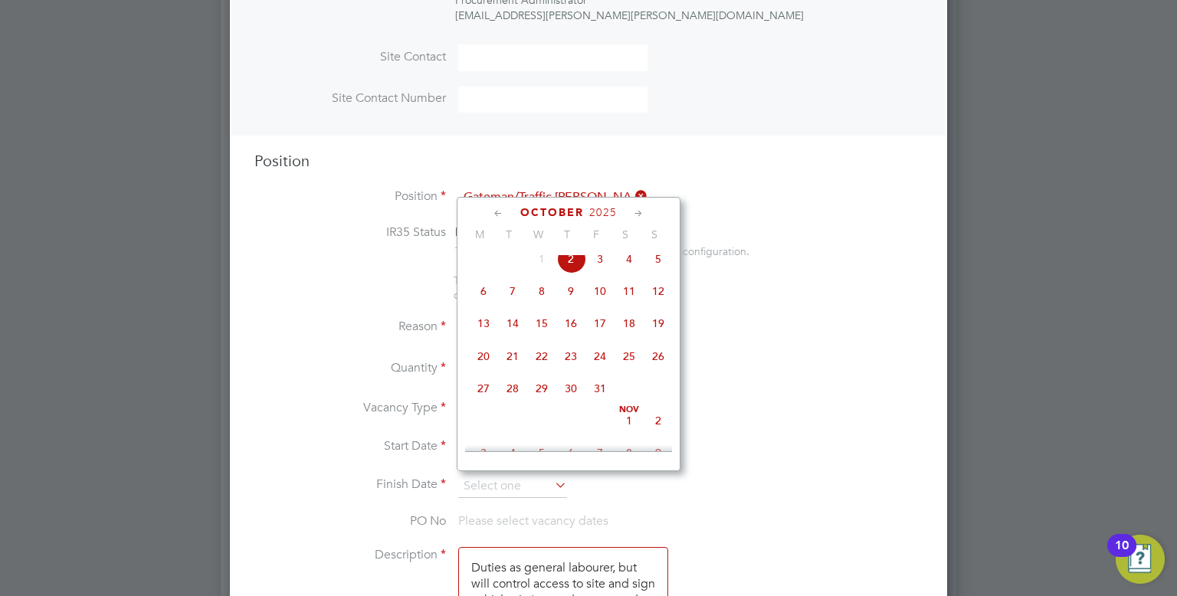
click at [599, 403] on span "31" at bounding box center [600, 388] width 29 height 29
type input "31 Oct 2025"
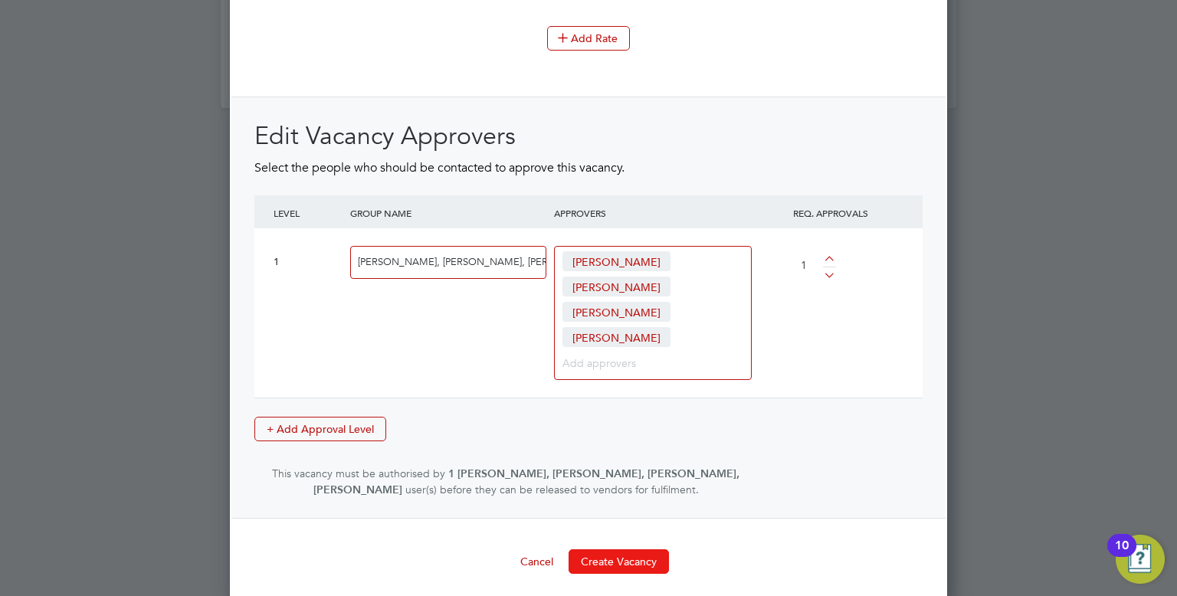
click at [622, 552] on button "Create Vacancy" at bounding box center [619, 561] width 100 height 25
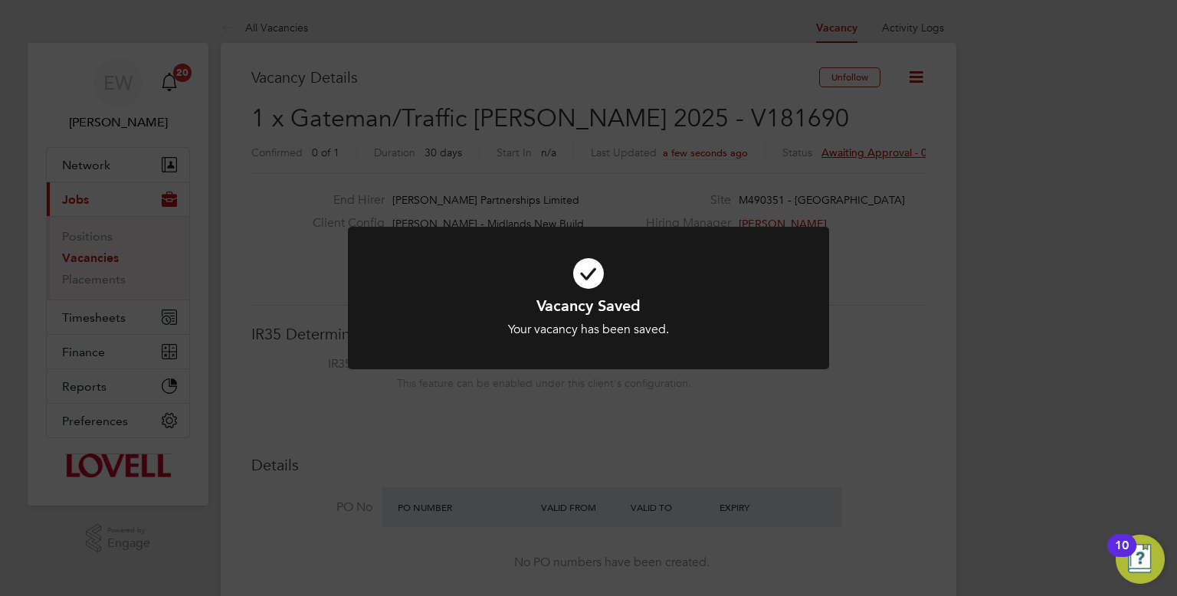
click at [901, 165] on div "Vacancy Saved Your vacancy has been saved. Cancel Okay" at bounding box center [588, 298] width 1177 height 596
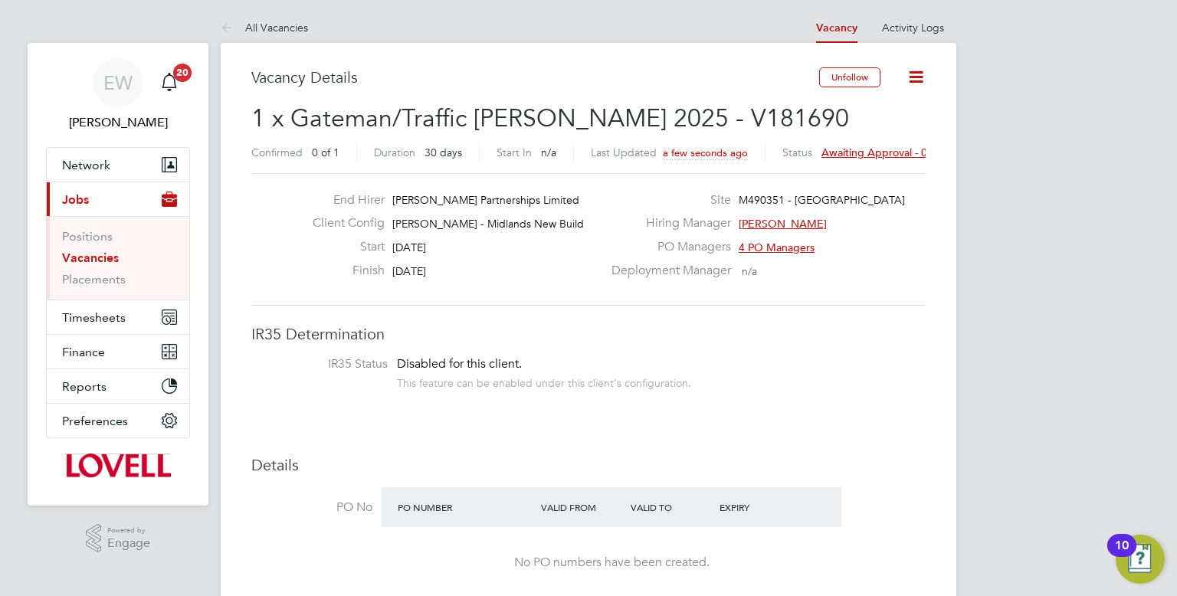
click at [880, 148] on span "Awaiting approval - 0/1" at bounding box center [880, 153] width 116 height 14
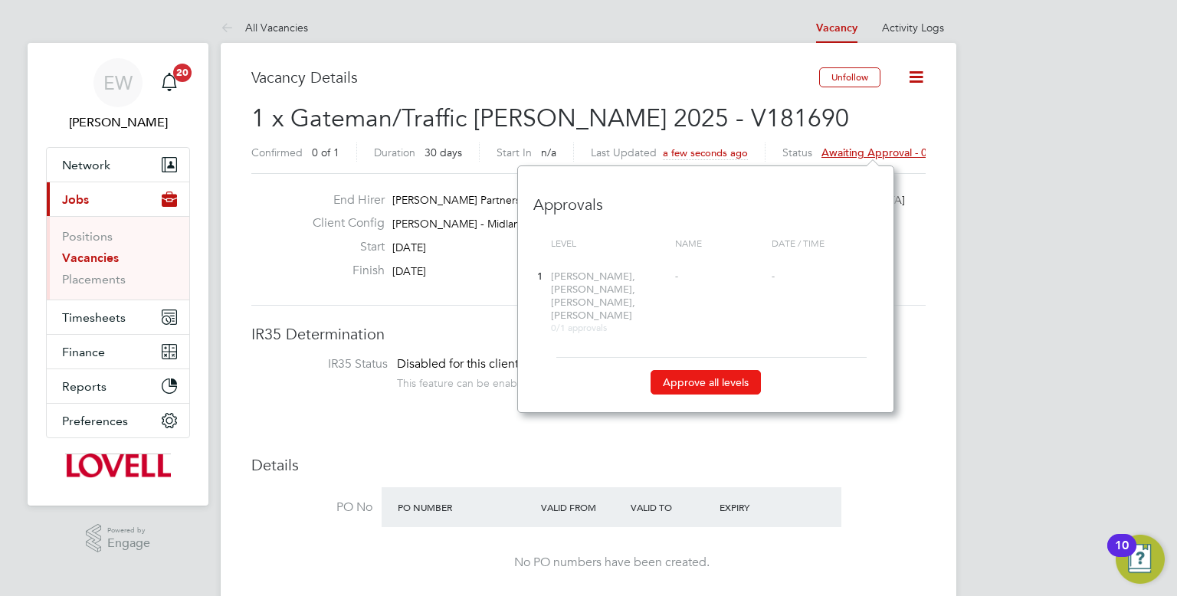
click at [700, 370] on button "Approve all levels" at bounding box center [706, 382] width 110 height 25
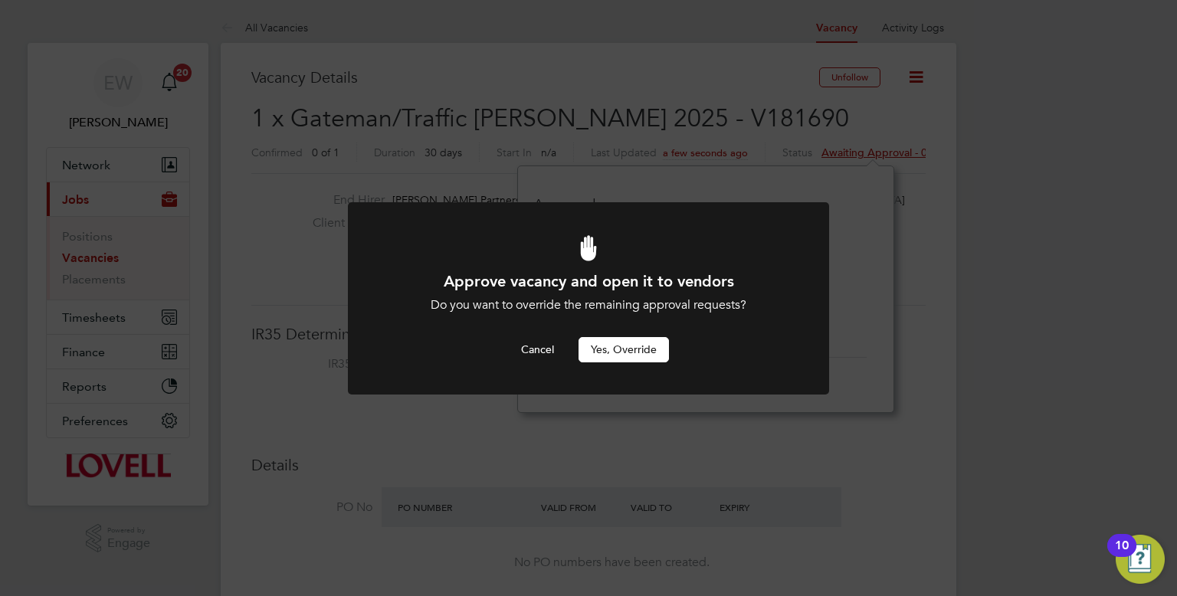
click at [636, 349] on button "Yes, Override" at bounding box center [624, 349] width 90 height 25
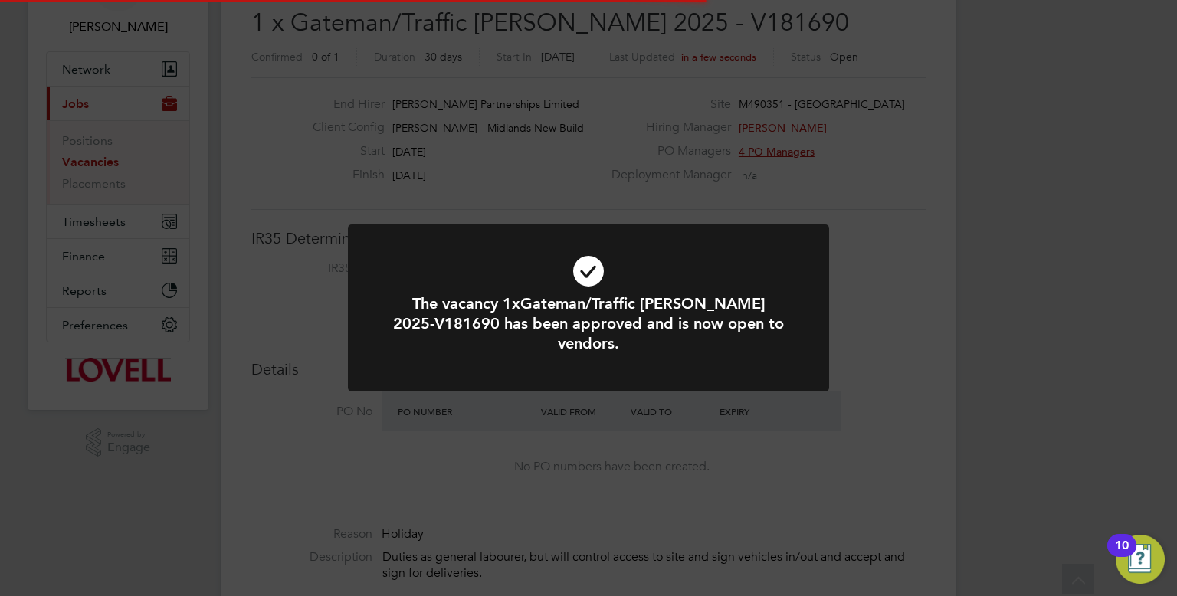
click at [914, 146] on div "The vacancy 1xGateman/Traffic Marshall 2025-V181690 has been approved and is no…" at bounding box center [588, 298] width 1177 height 596
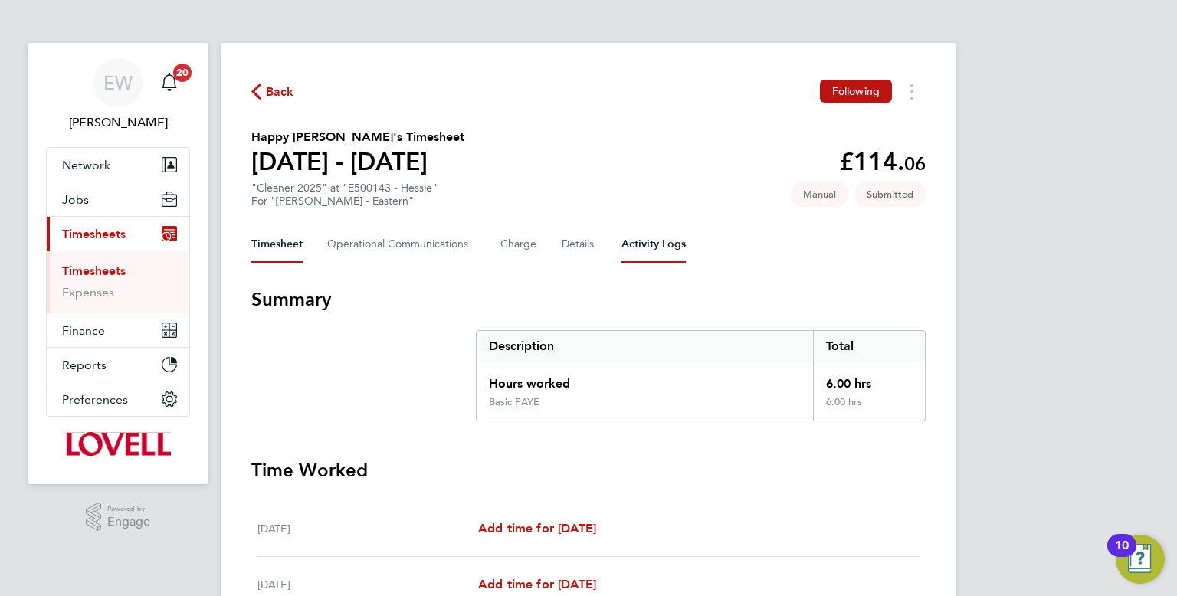
click at [630, 248] on Logs-tab "Activity Logs" at bounding box center [654, 244] width 64 height 37
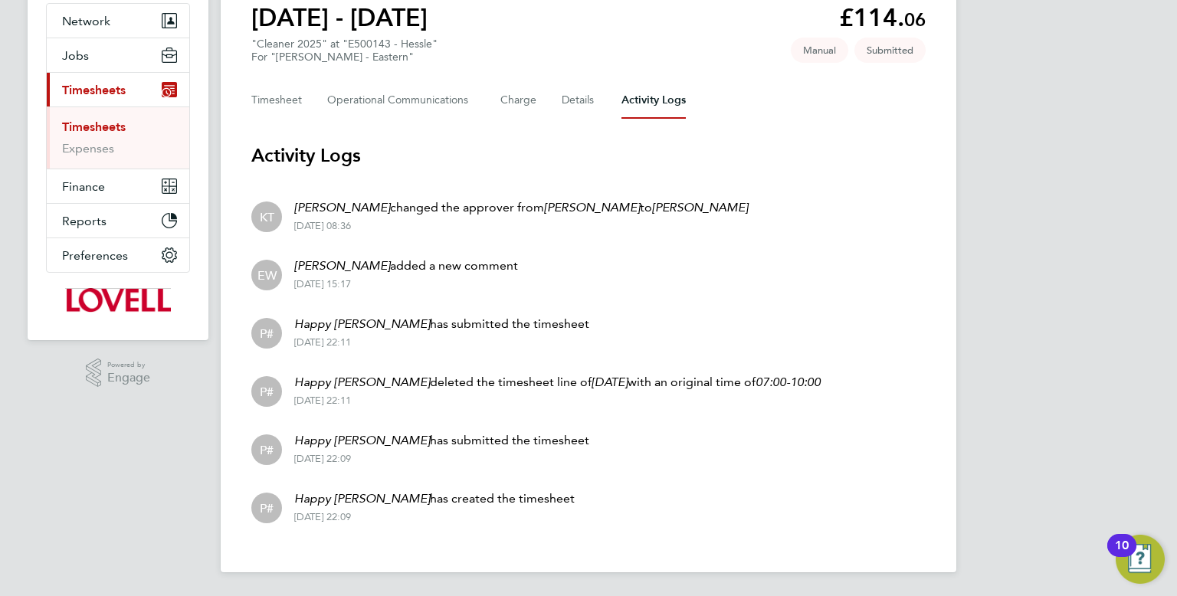
scroll to position [136, 0]
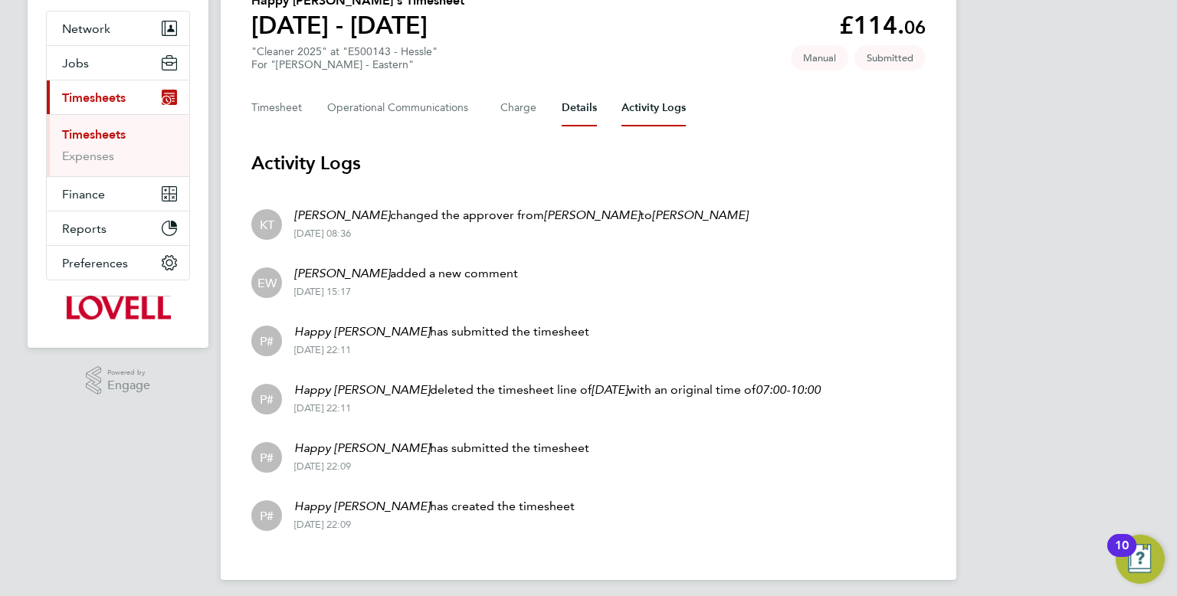
click at [575, 103] on button "Details" at bounding box center [579, 108] width 35 height 37
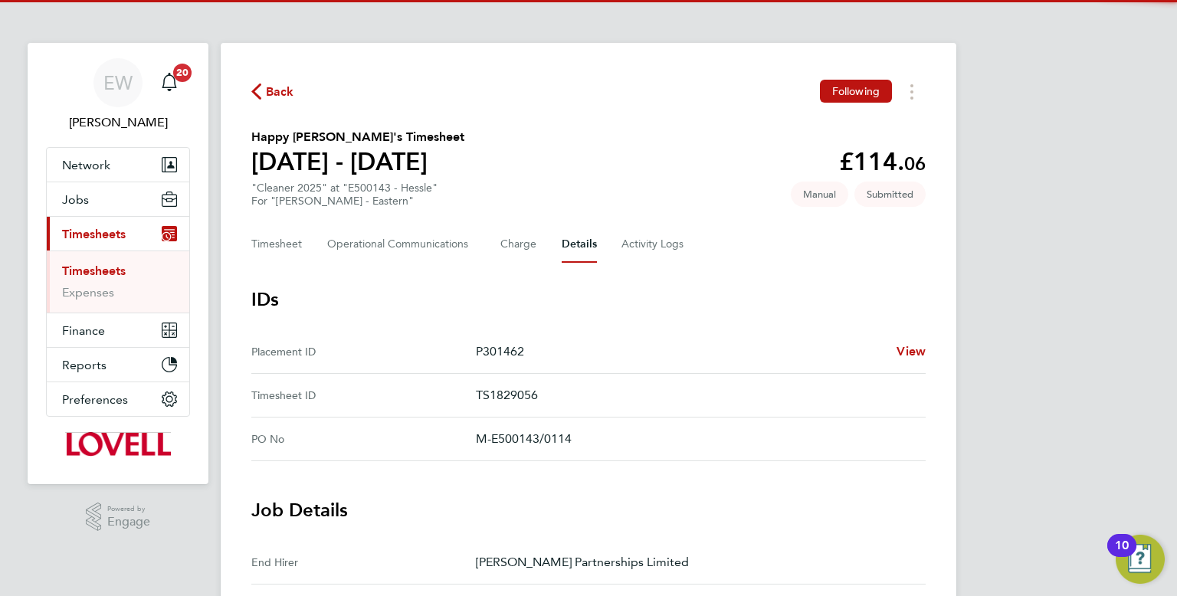
click at [310, 245] on div "Timesheet Operational Communications Charge Details Activity Logs" at bounding box center [588, 244] width 674 height 37
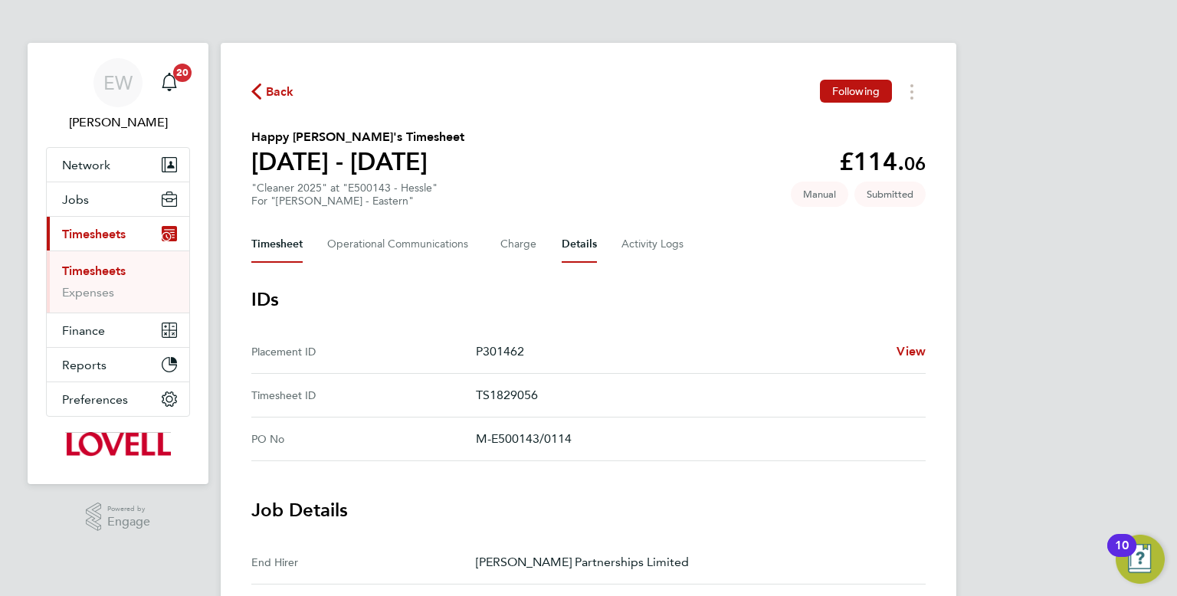
click at [300, 248] on button "Timesheet" at bounding box center [276, 244] width 51 height 37
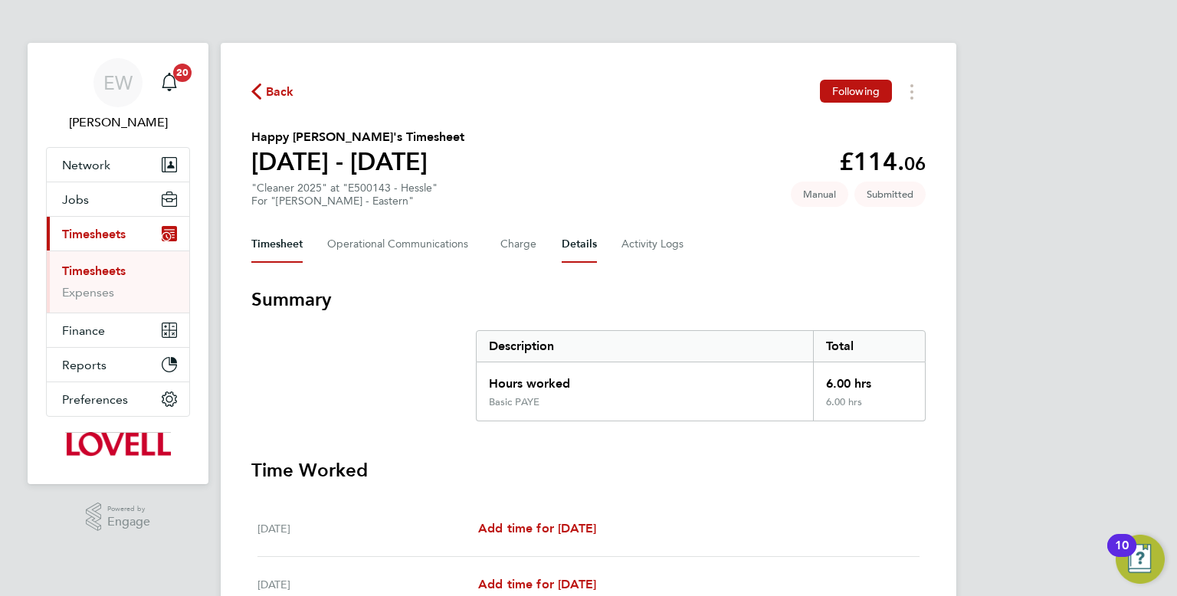
click at [579, 248] on button "Details" at bounding box center [579, 244] width 35 height 37
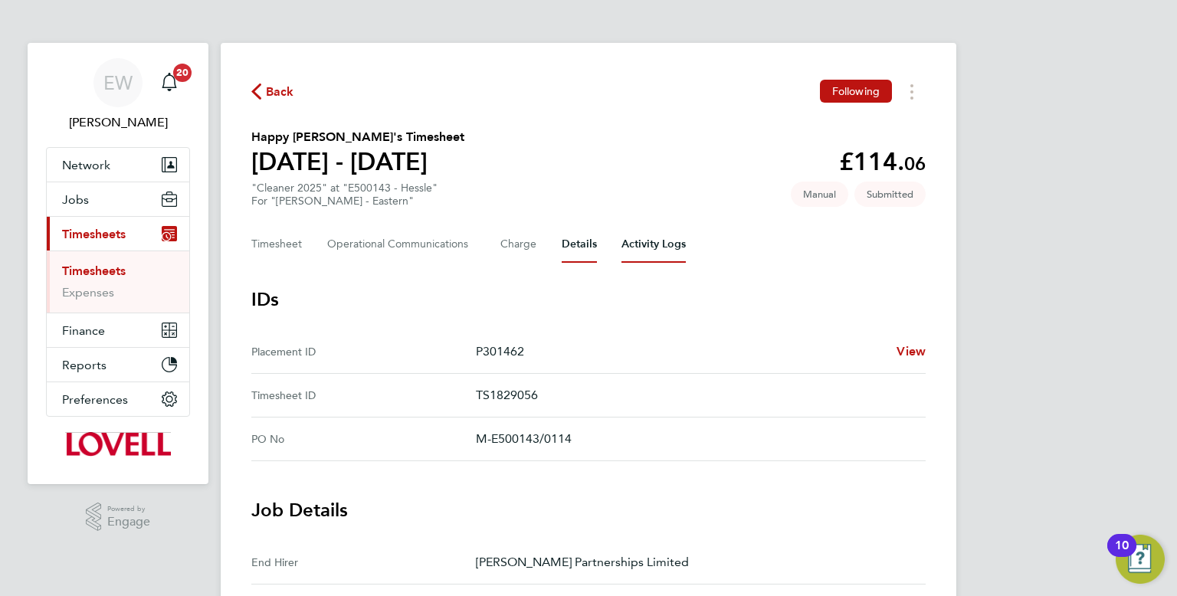
click at [631, 248] on Logs-tab "Activity Logs" at bounding box center [654, 244] width 64 height 37
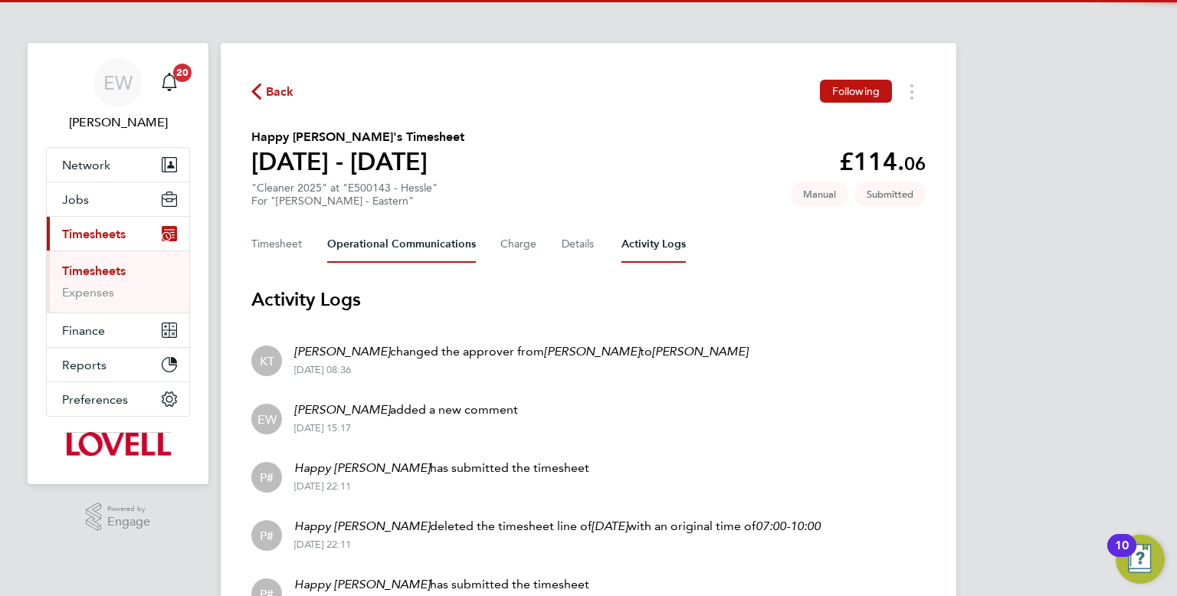
click at [461, 238] on Communications-tab "Operational Communications" at bounding box center [401, 244] width 149 height 37
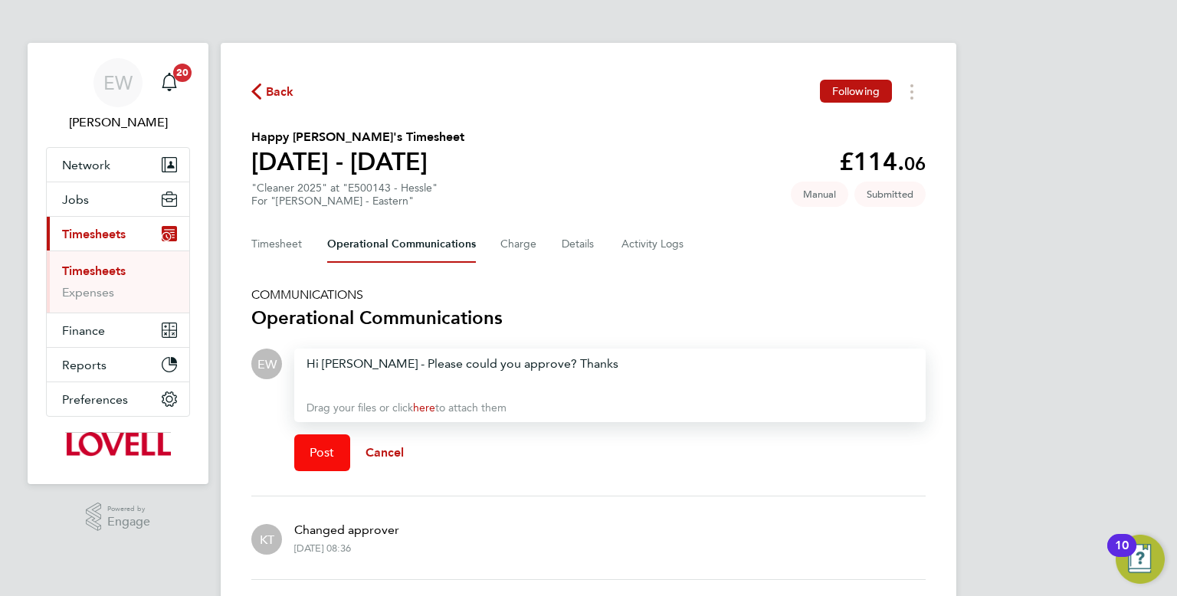
click at [299, 464] on button "Post" at bounding box center [322, 453] width 56 height 37
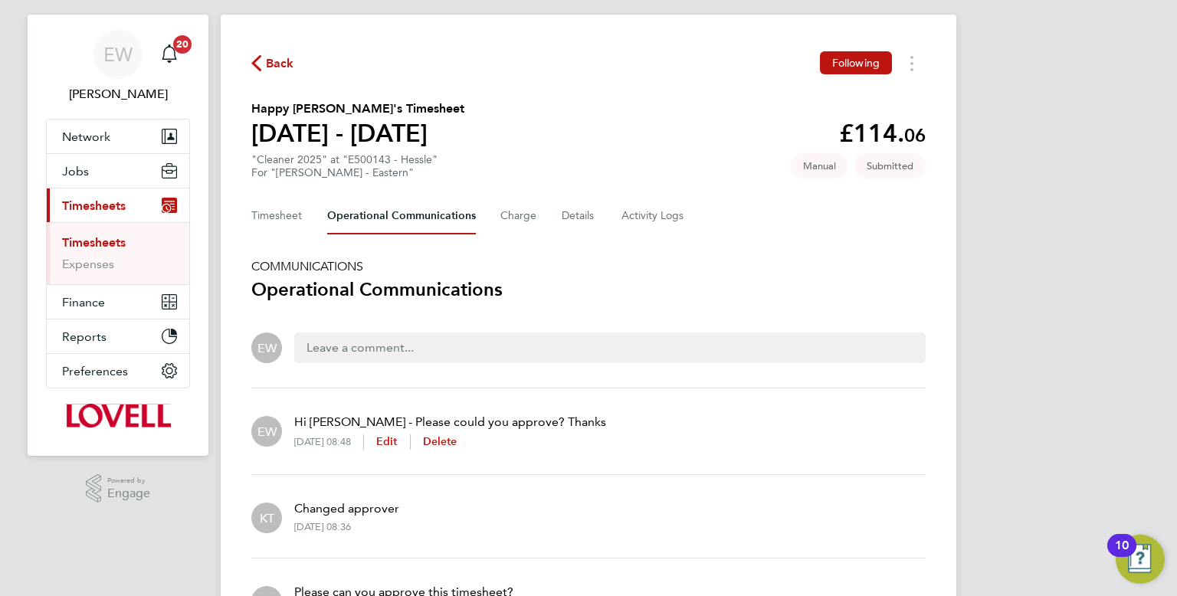
scroll to position [42, 0]
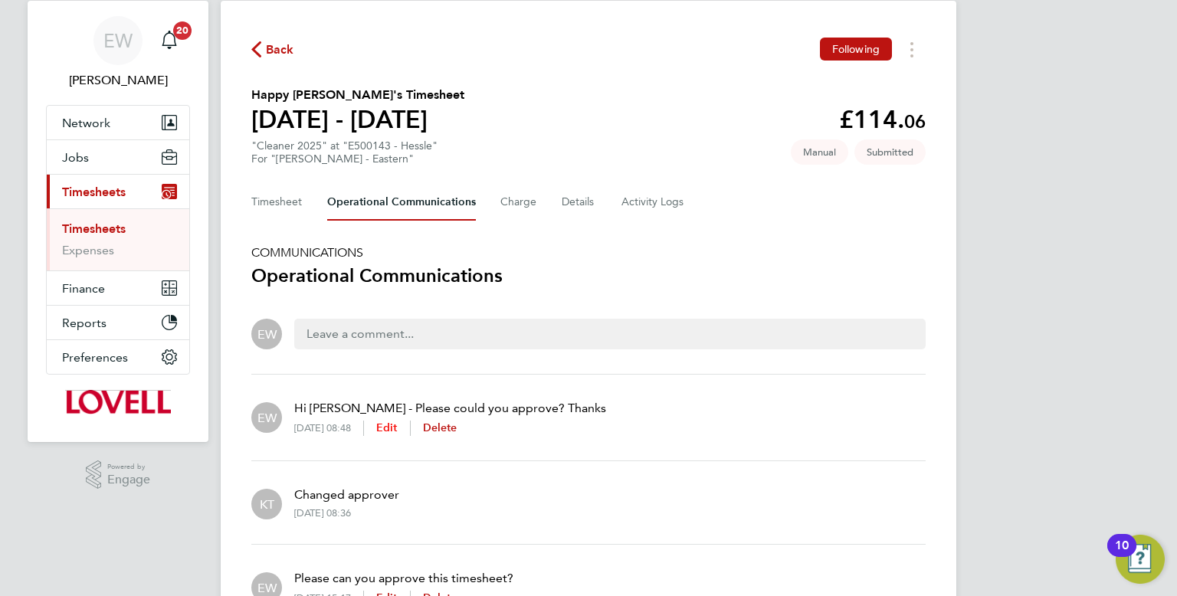
click at [398, 427] on span "Edit" at bounding box center [386, 428] width 21 height 13
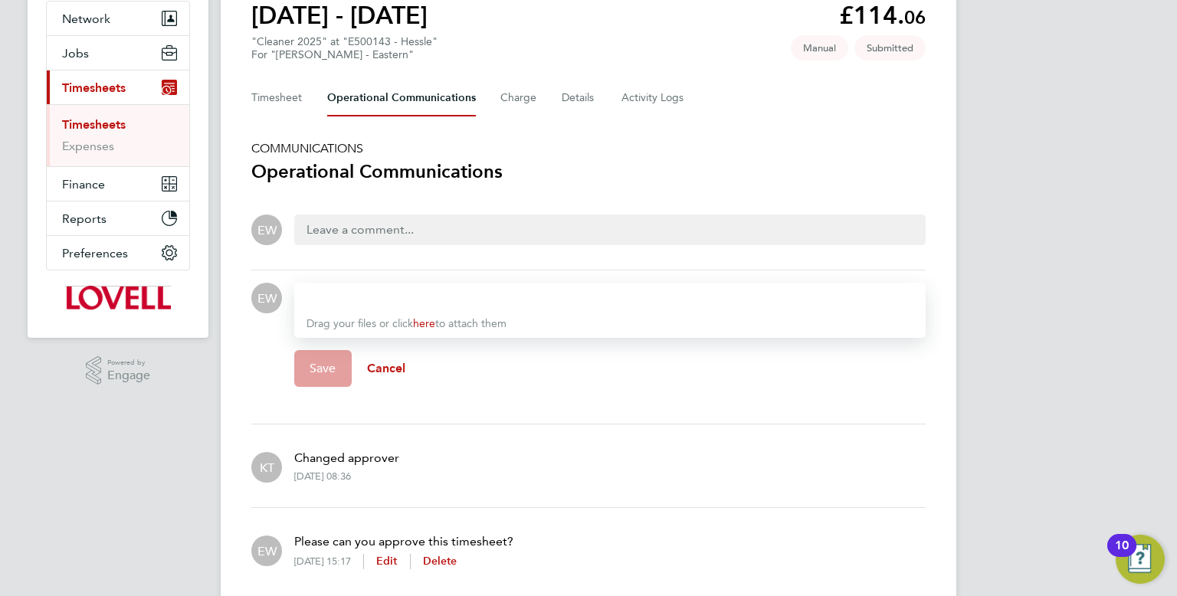
scroll to position [150, 0]
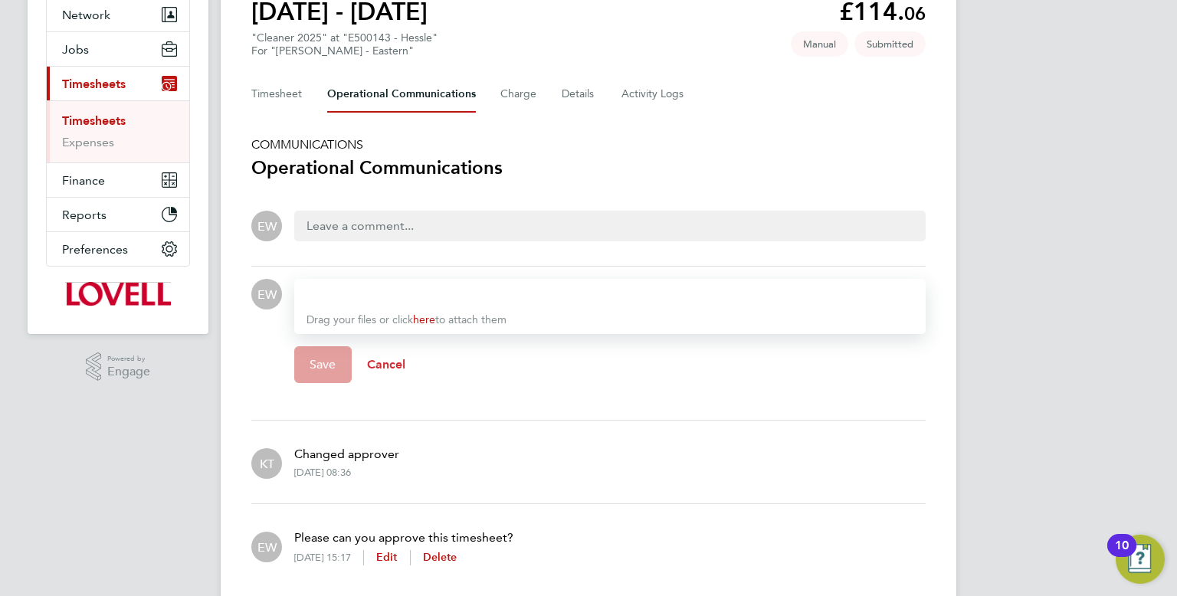
click at [392, 364] on span "Cancel" at bounding box center [386, 364] width 39 height 15
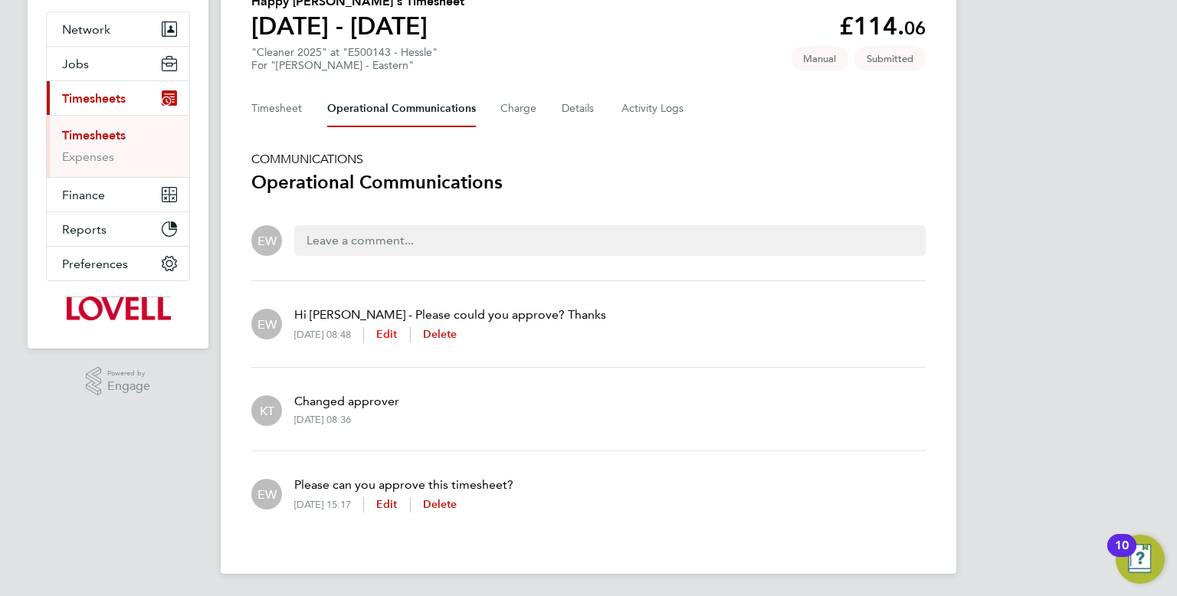
click at [398, 334] on span "Edit" at bounding box center [386, 334] width 21 height 13
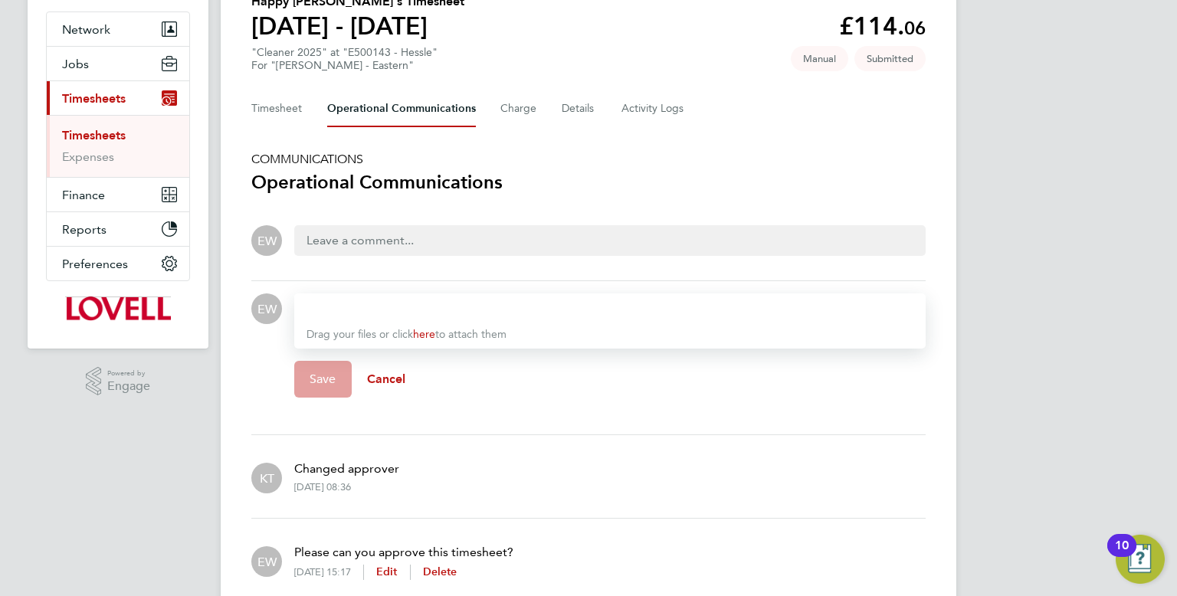
scroll to position [123, 0]
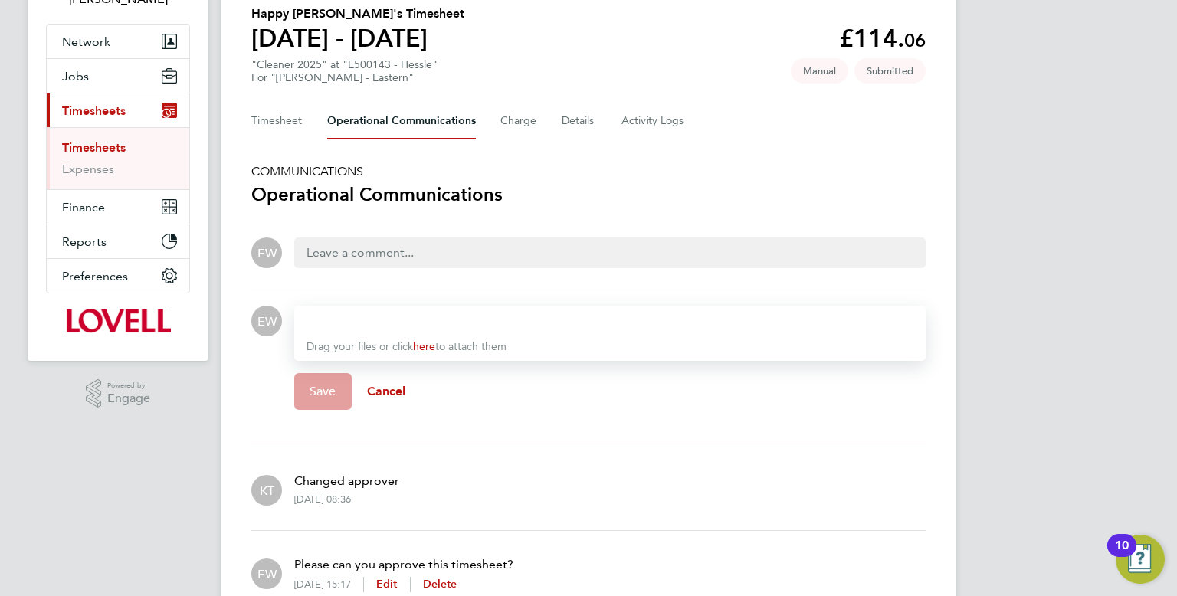
click at [427, 320] on div at bounding box center [610, 321] width 607 height 18
click at [504, 321] on div "Hi Andrew Gill ​" at bounding box center [610, 321] width 607 height 18
click at [340, 382] on div "Save Cancel" at bounding box center [609, 391] width 631 height 61
click at [512, 389] on div "Save Cancel" at bounding box center [609, 391] width 631 height 61
click at [318, 385] on div "Save Cancel" at bounding box center [609, 391] width 631 height 61
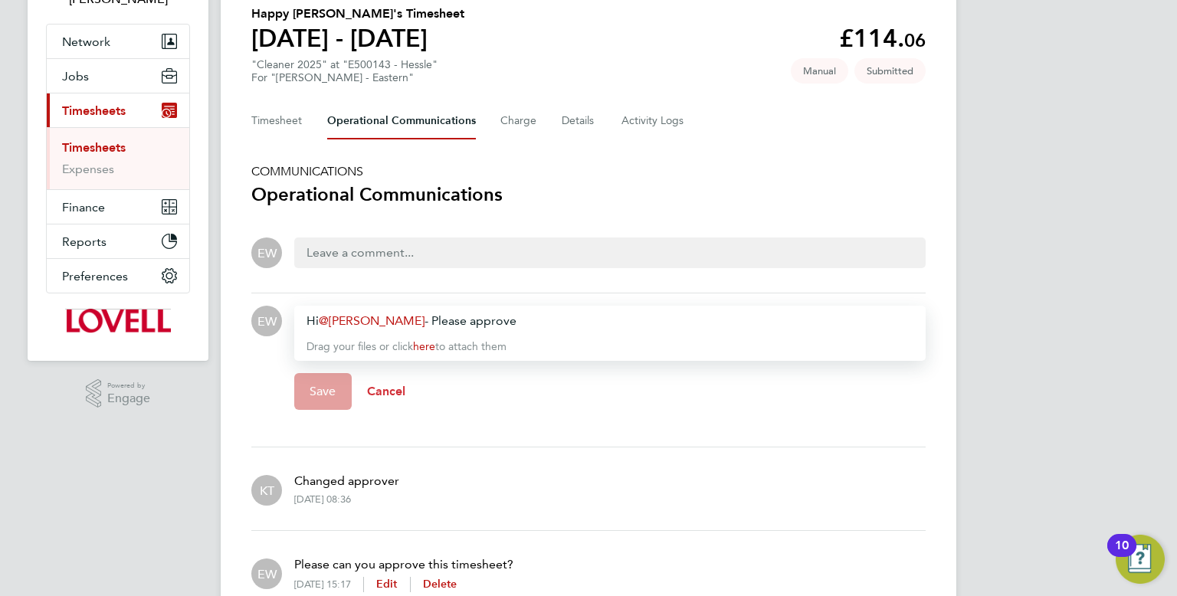
click at [376, 387] on span "Cancel" at bounding box center [386, 391] width 39 height 15
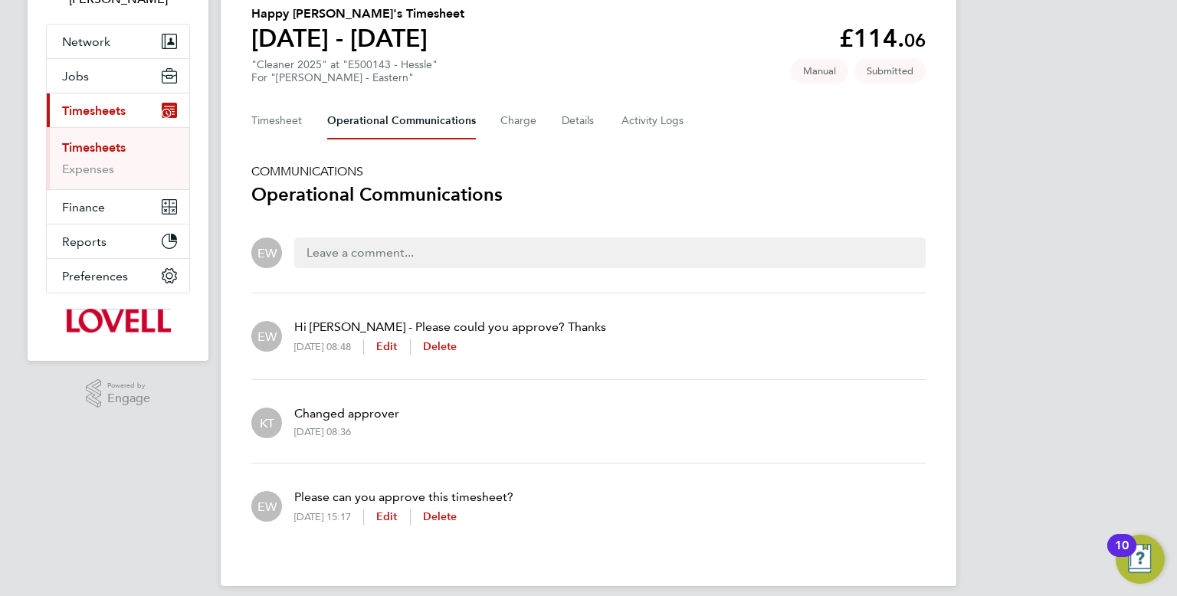
scroll to position [136, 0]
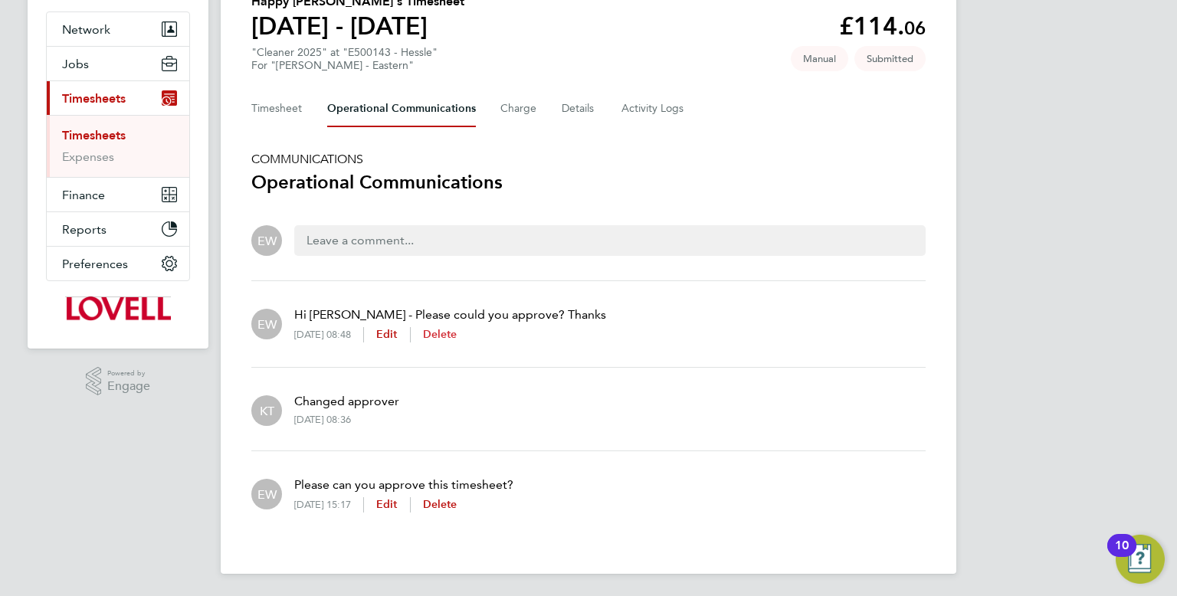
click at [458, 334] on span "Delete" at bounding box center [440, 334] width 34 height 13
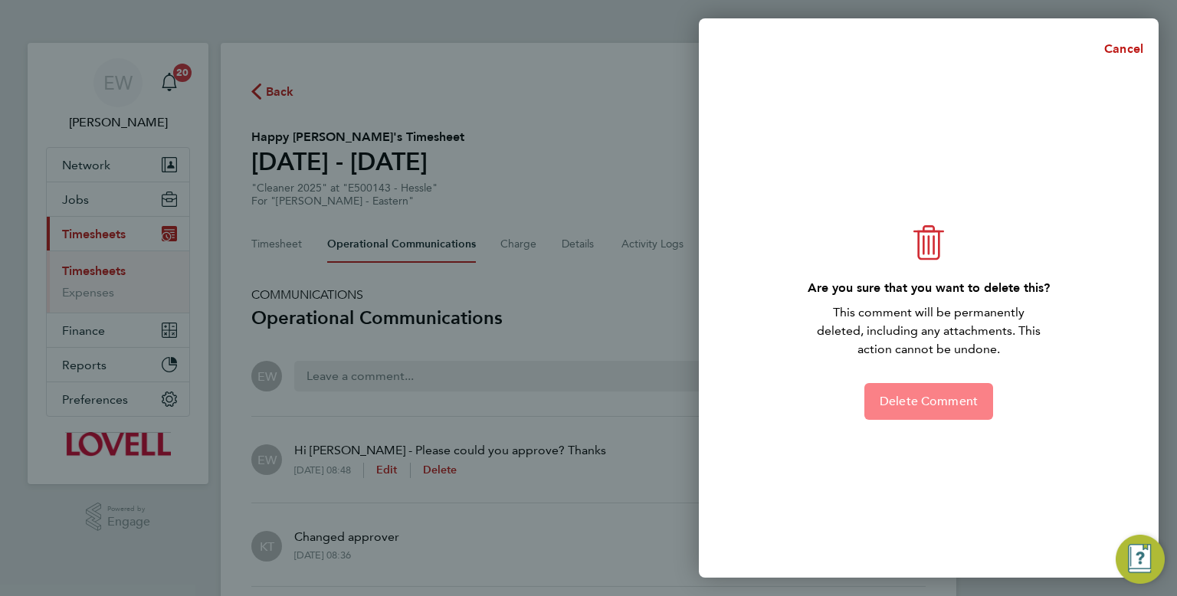
click at [972, 398] on span "Delete Comment" at bounding box center [929, 401] width 98 height 15
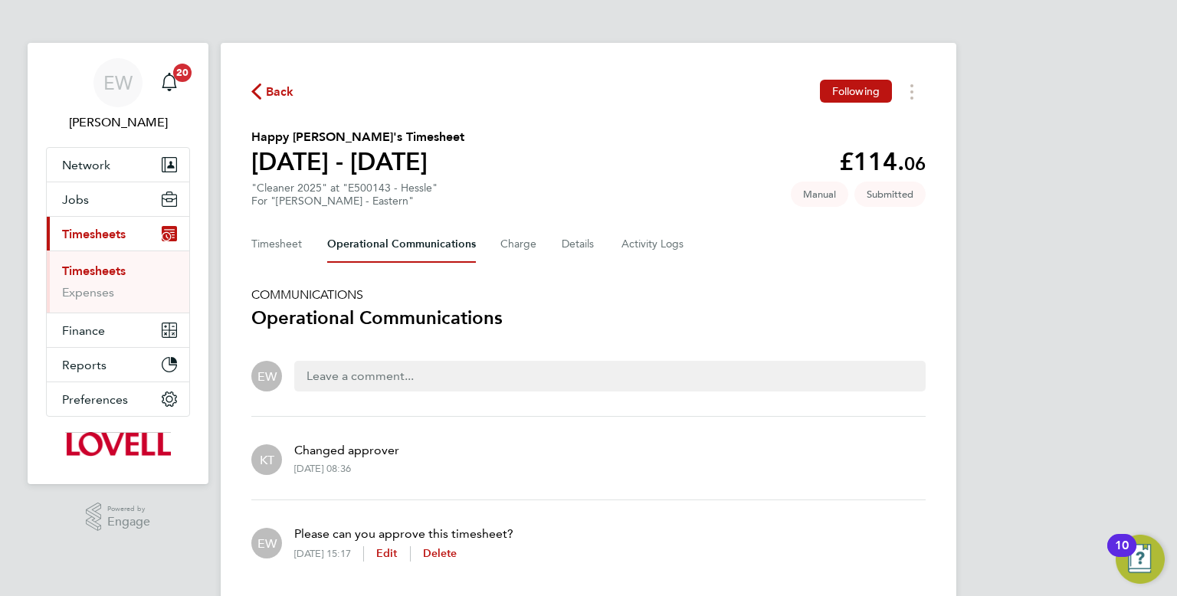
click at [356, 376] on div at bounding box center [609, 376] width 631 height 31
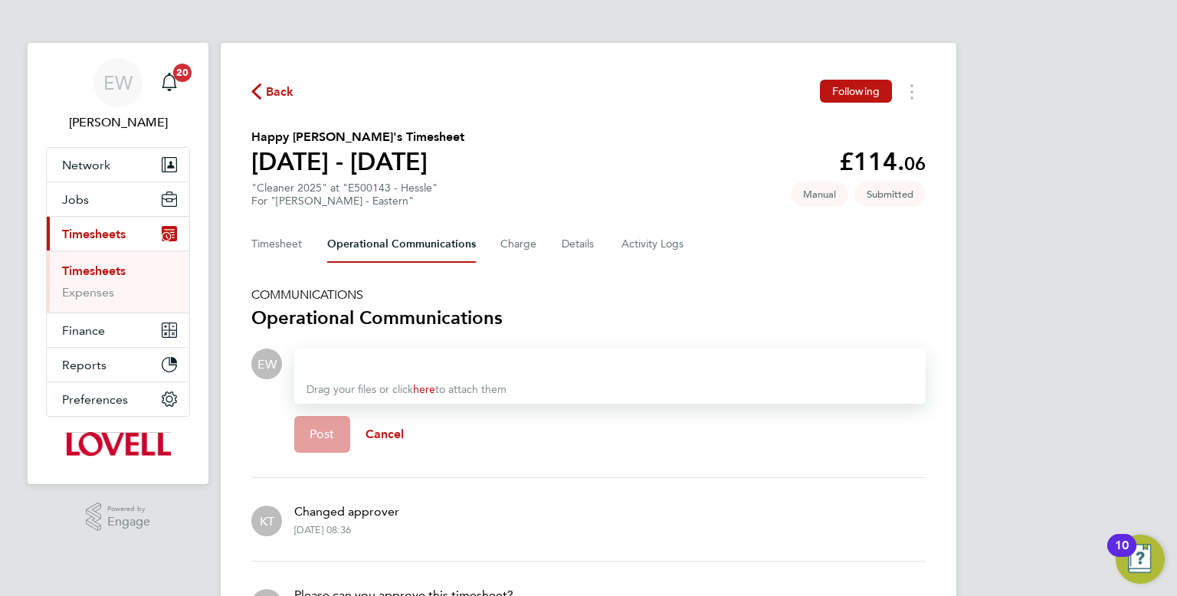
click at [343, 366] on div at bounding box center [610, 364] width 607 height 18
click at [316, 431] on span "Post" at bounding box center [322, 434] width 25 height 15
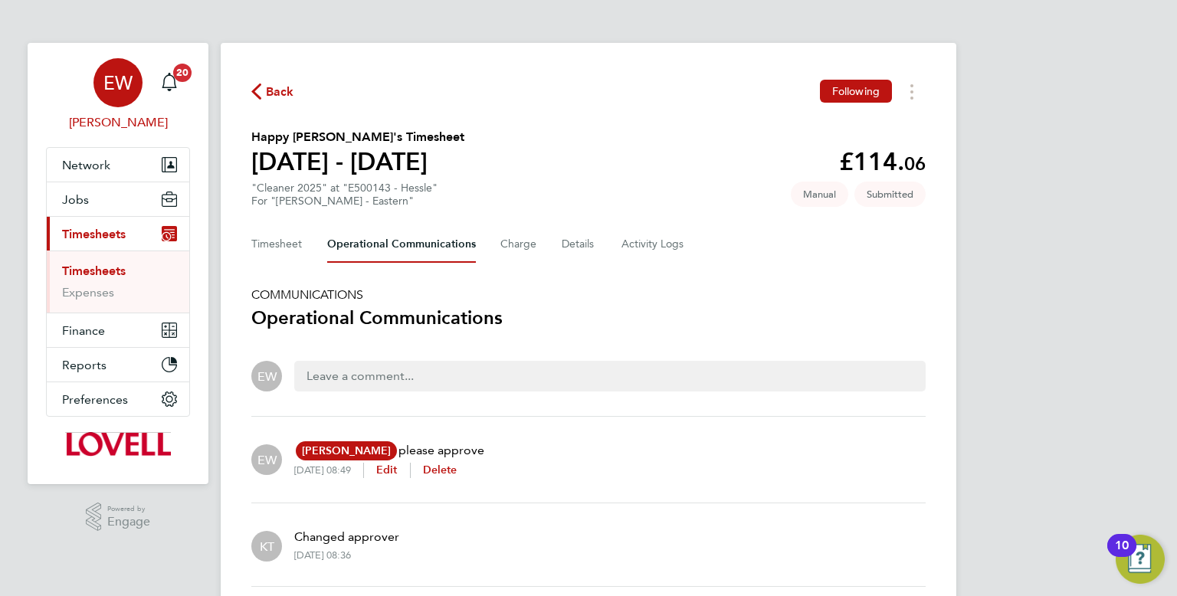
click at [123, 92] on span "EW" at bounding box center [117, 83] width 29 height 20
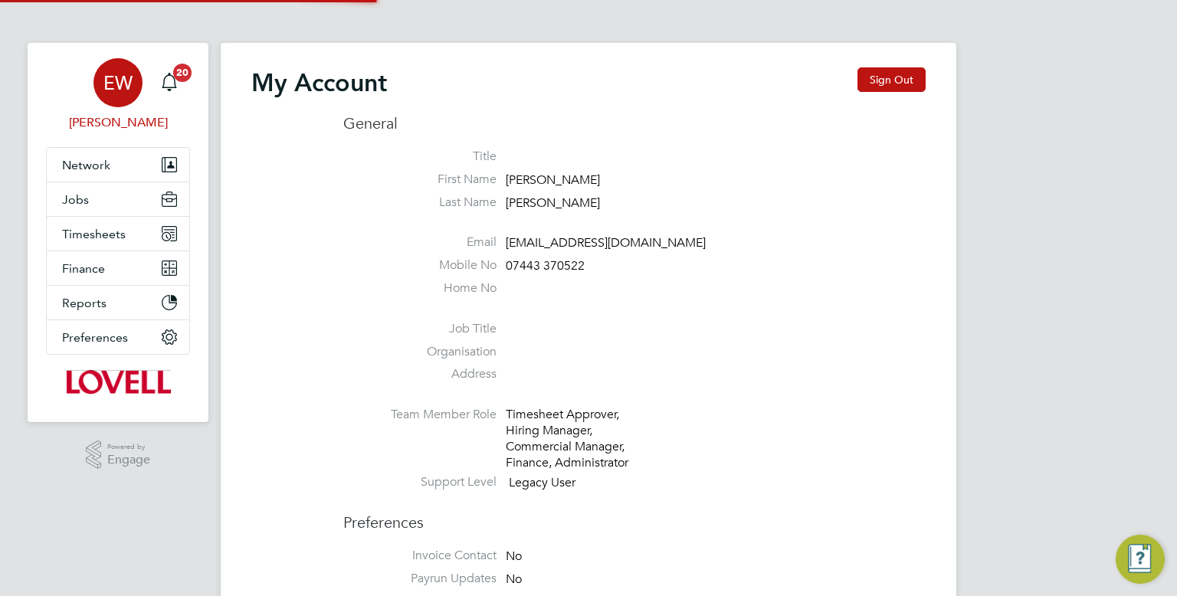
type input "Labourdeskmslv@randstadcpe.com"
click at [884, 85] on button "Sign Out" at bounding box center [892, 79] width 68 height 25
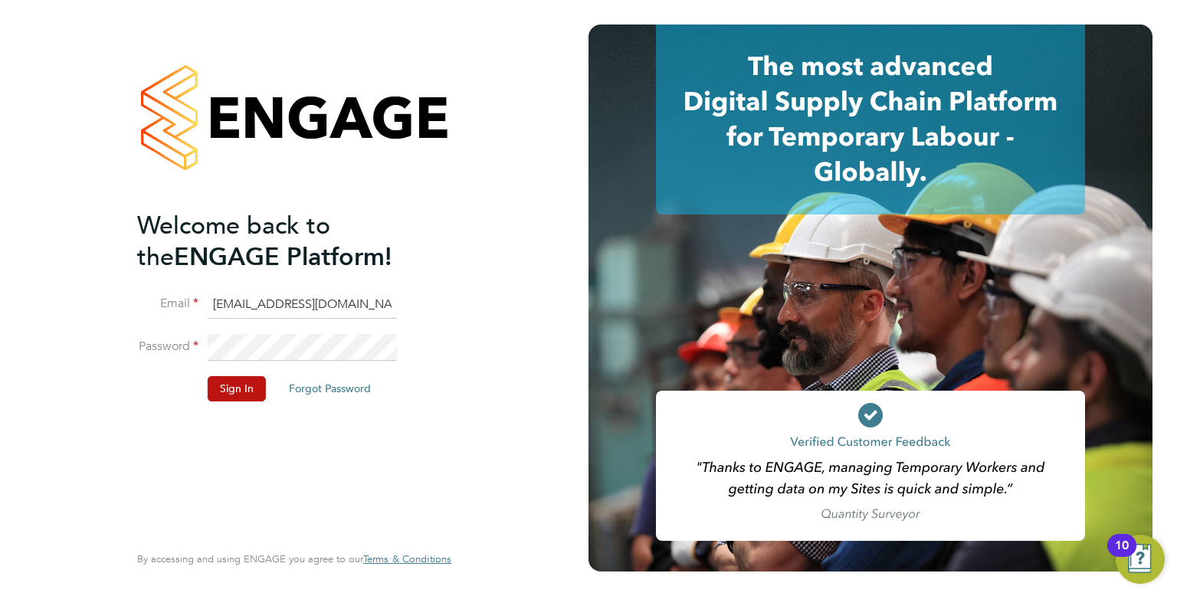
click at [283, 300] on input "Labourdeskmslv@randstadcpe.com" at bounding box center [302, 305] width 189 height 28
type input "cscportals@randstadcpe.com"
click at [242, 394] on button "Sign In" at bounding box center [237, 388] width 58 height 25
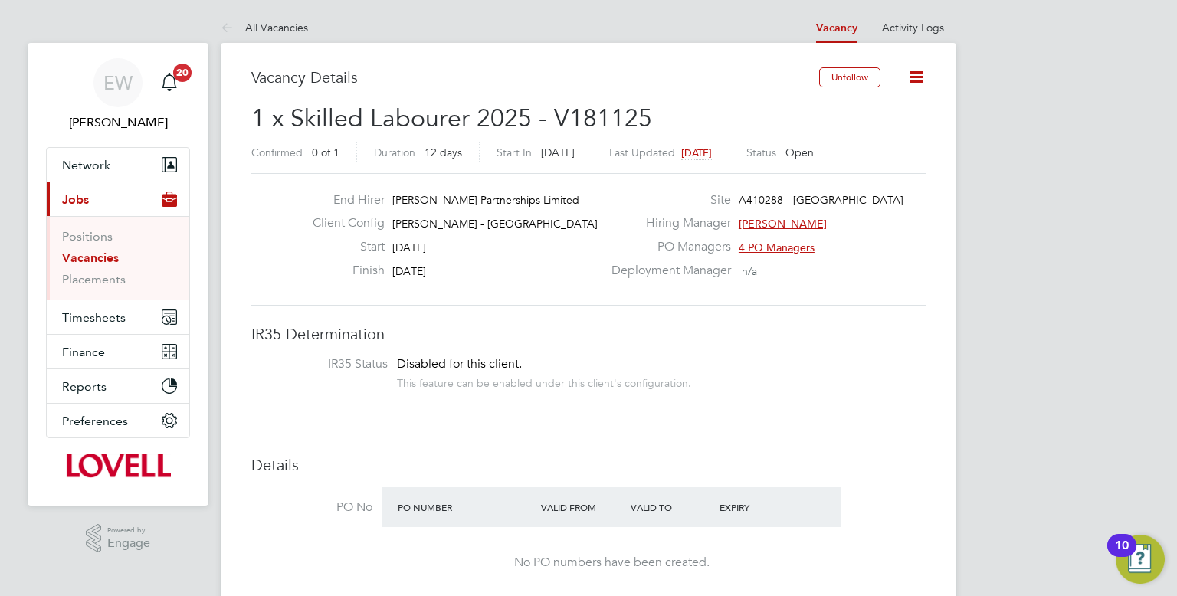
click at [913, 82] on icon at bounding box center [916, 76] width 19 height 19
click at [890, 112] on li "Edit Vacancy" at bounding box center [879, 113] width 89 height 21
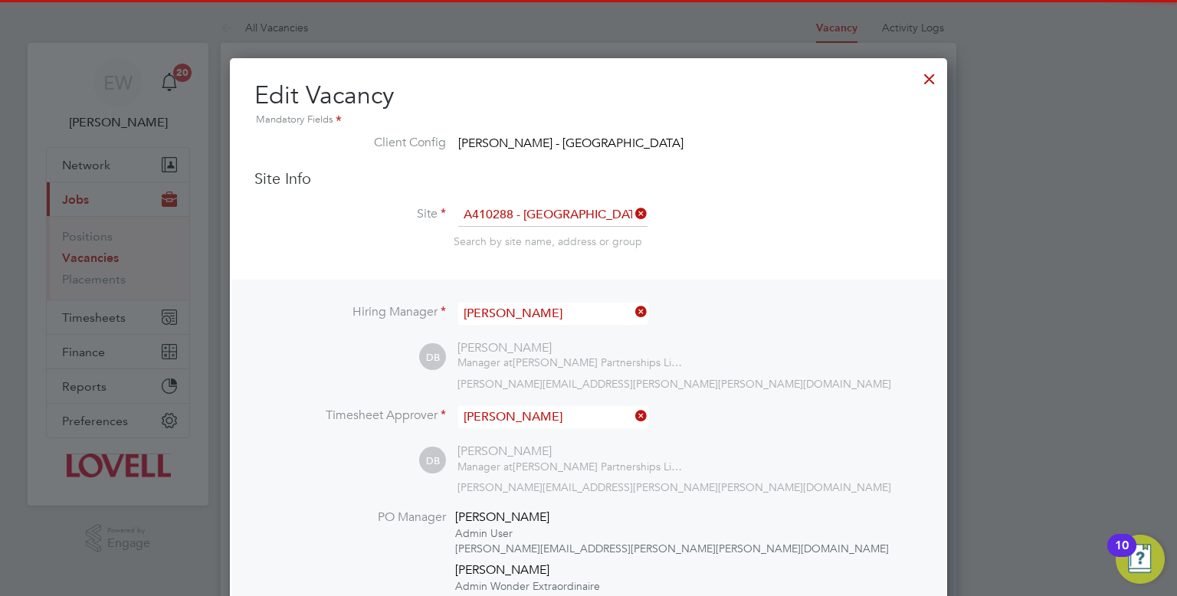
scroll to position [45, 80]
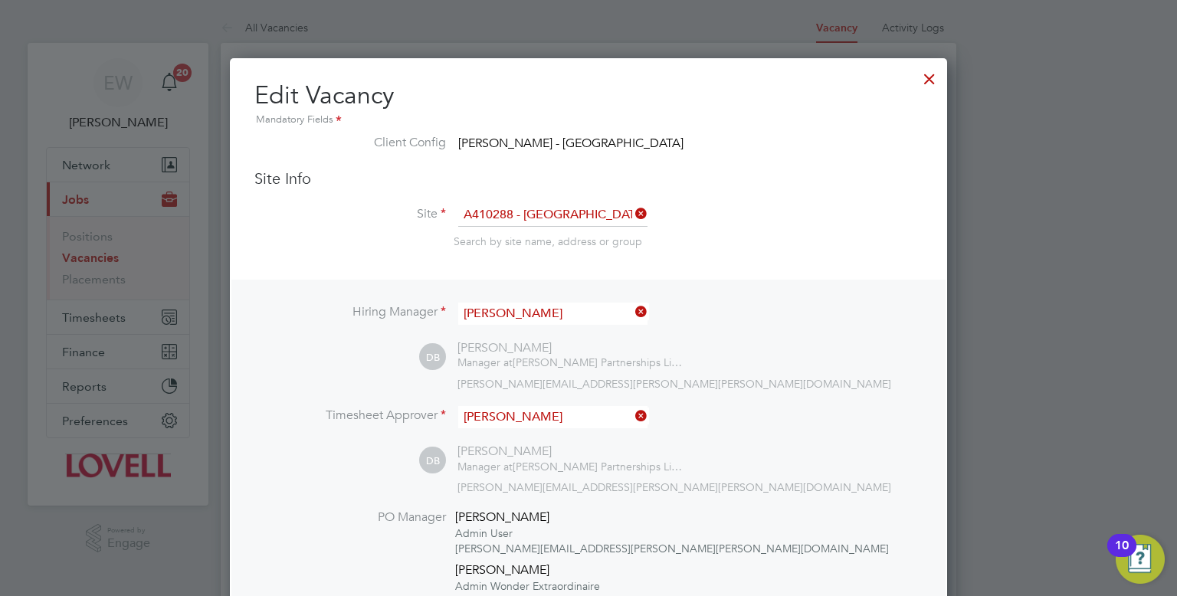
click at [930, 74] on div at bounding box center [930, 75] width 28 height 28
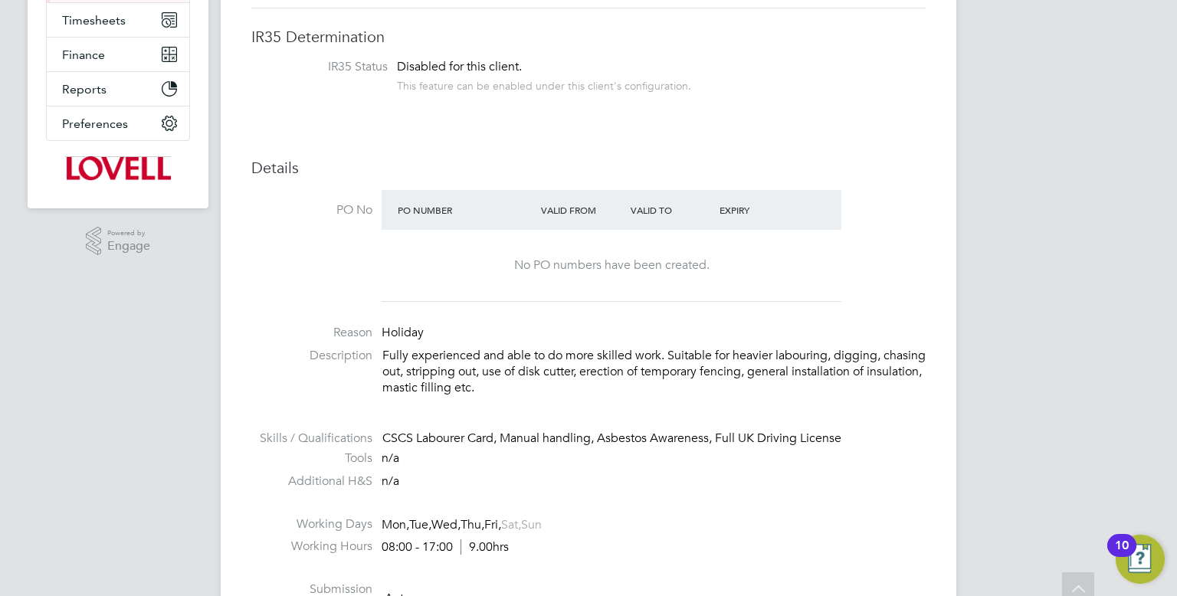
scroll to position [0, 0]
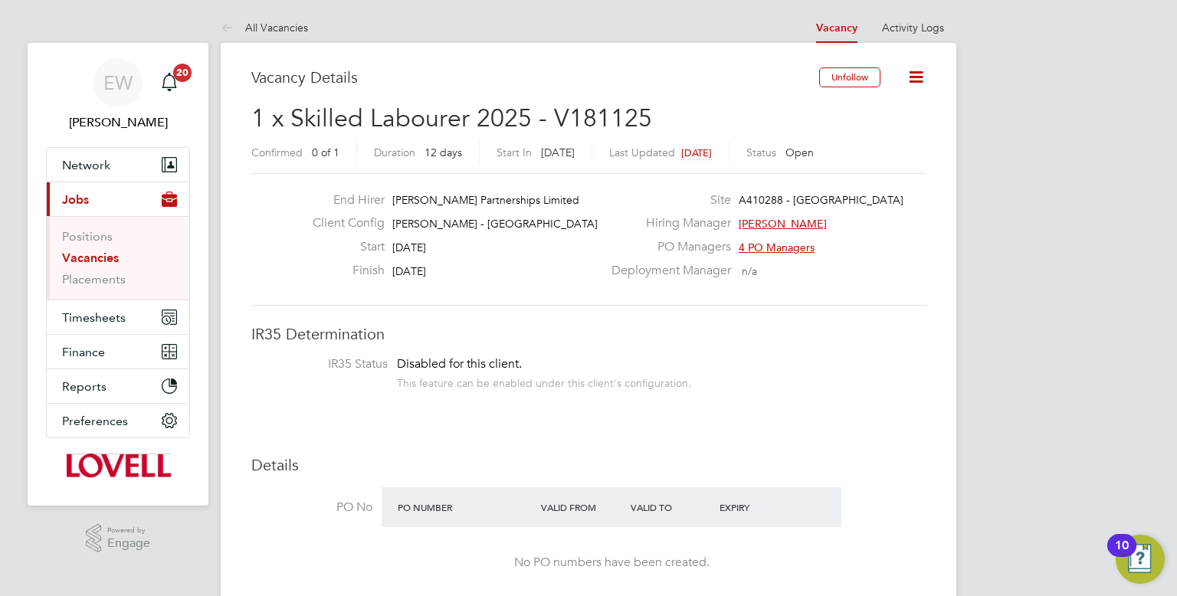
click at [919, 72] on icon at bounding box center [916, 76] width 19 height 19
click at [874, 131] on li "Update Status" at bounding box center [879, 134] width 89 height 21
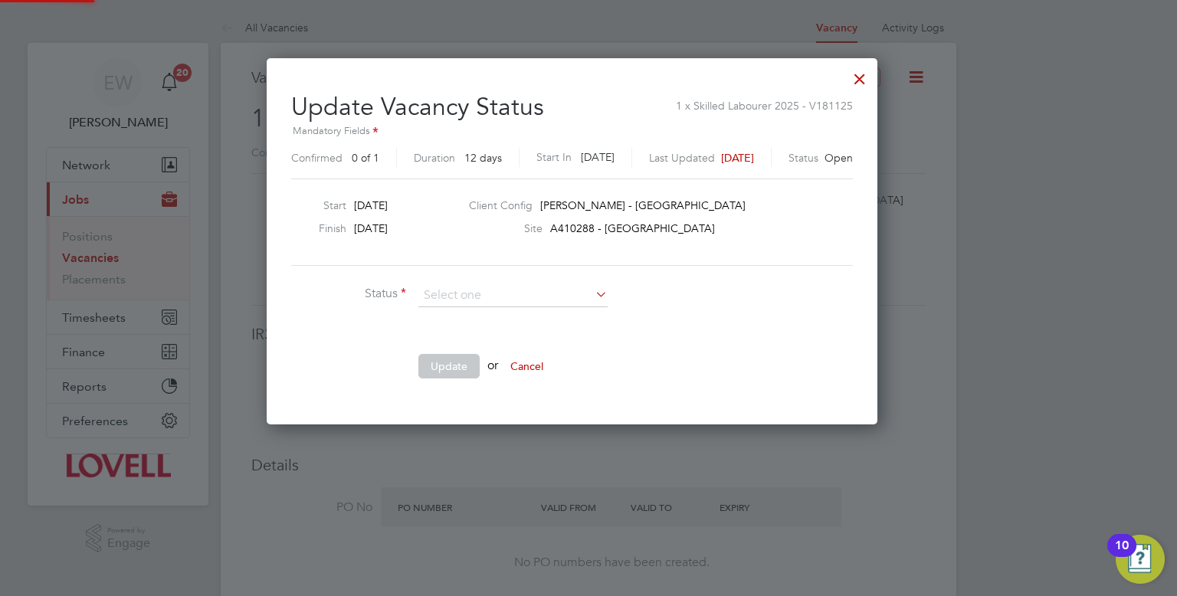
scroll to position [365, 644]
click at [874, 83] on div at bounding box center [860, 75] width 28 height 28
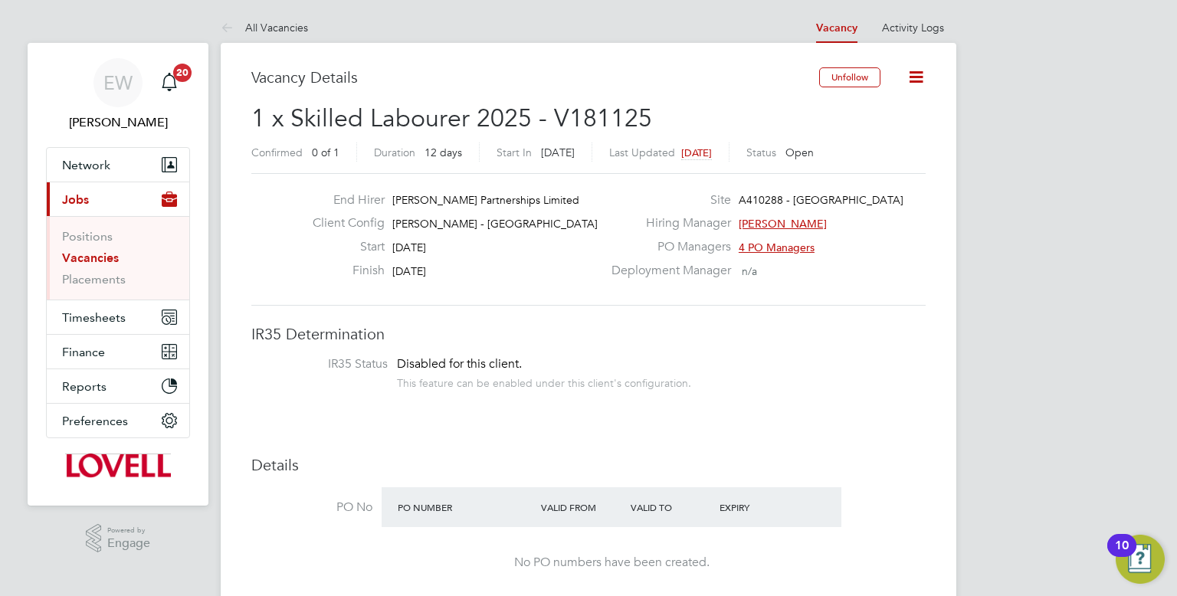
click at [907, 80] on icon at bounding box center [916, 76] width 19 height 19
click at [897, 116] on li "Edit Vacancy" at bounding box center [879, 113] width 89 height 21
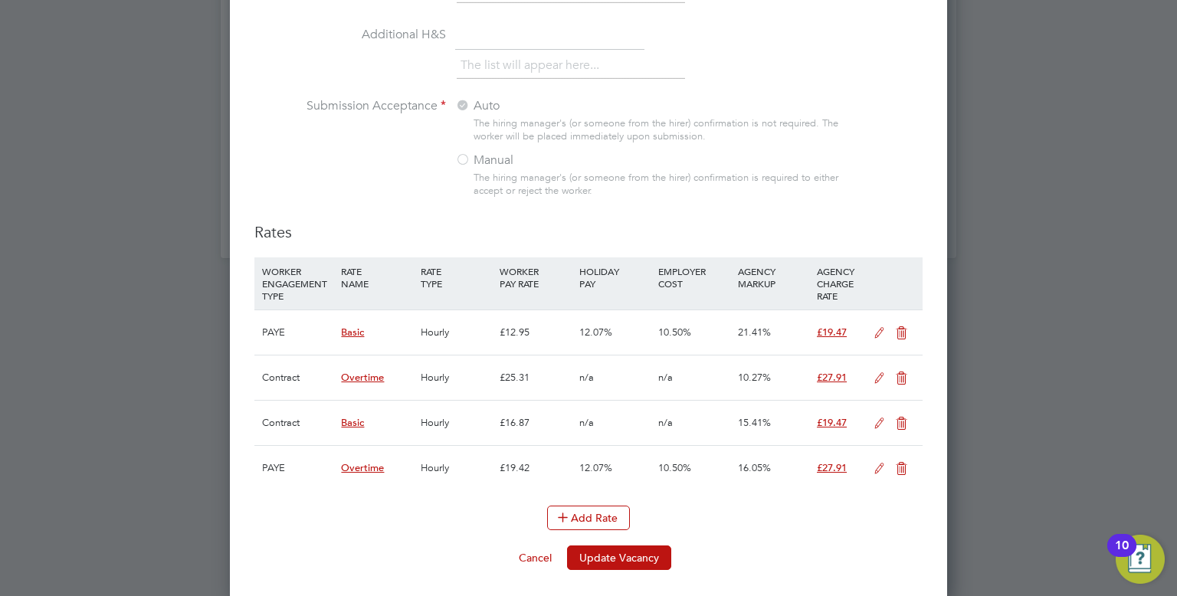
scroll to position [0, 0]
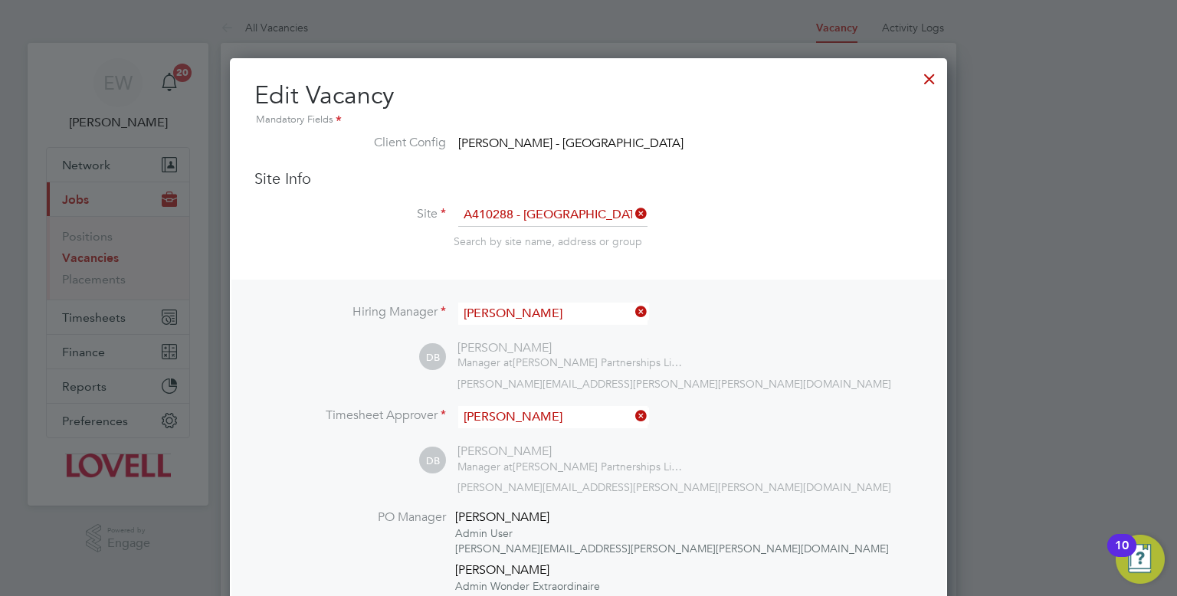
click at [936, 82] on div at bounding box center [930, 75] width 28 height 28
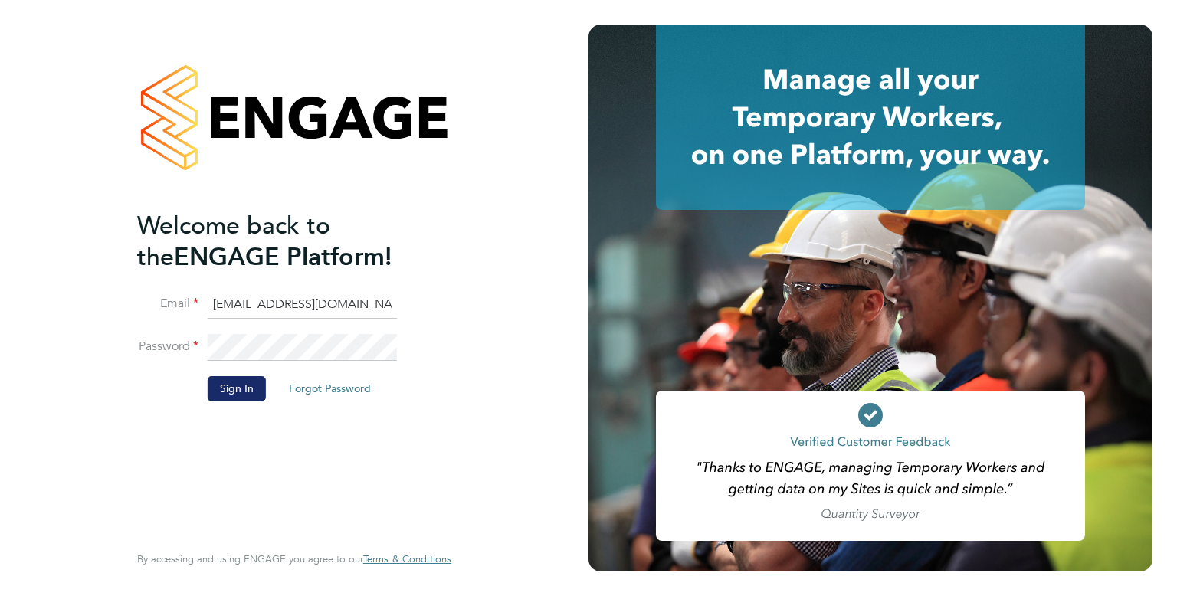
click at [223, 376] on button "Sign In" at bounding box center [237, 388] width 58 height 25
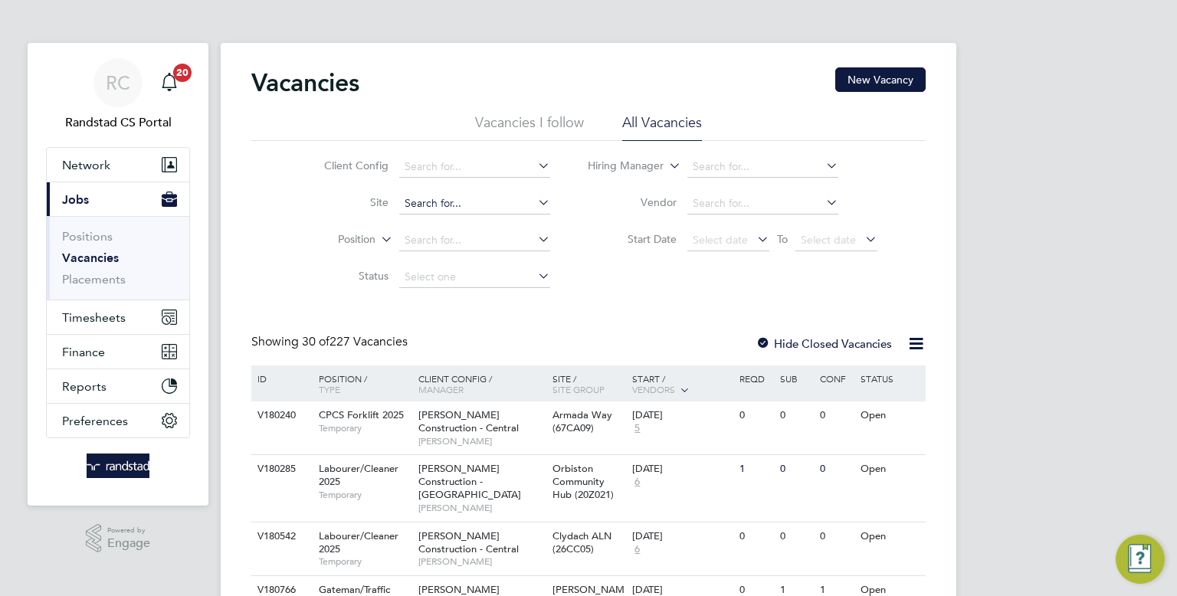
click at [448, 206] on input at bounding box center [474, 203] width 151 height 21
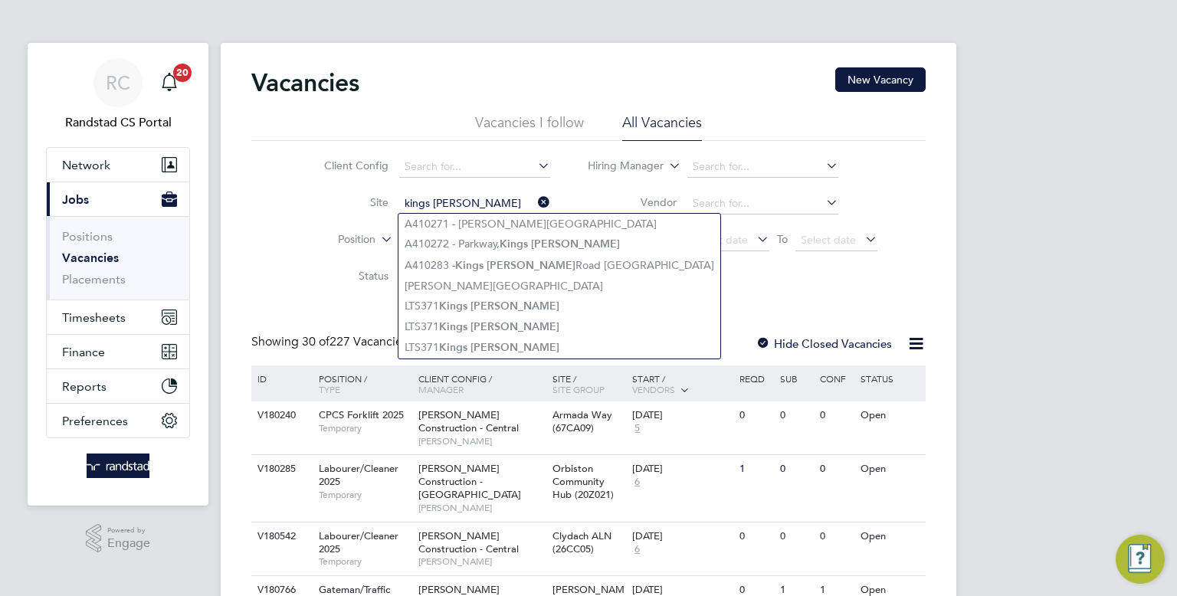
type input "kings [PERSON_NAME]"
click at [484, 91] on div "Vacancies New Vacancy" at bounding box center [588, 90] width 674 height 46
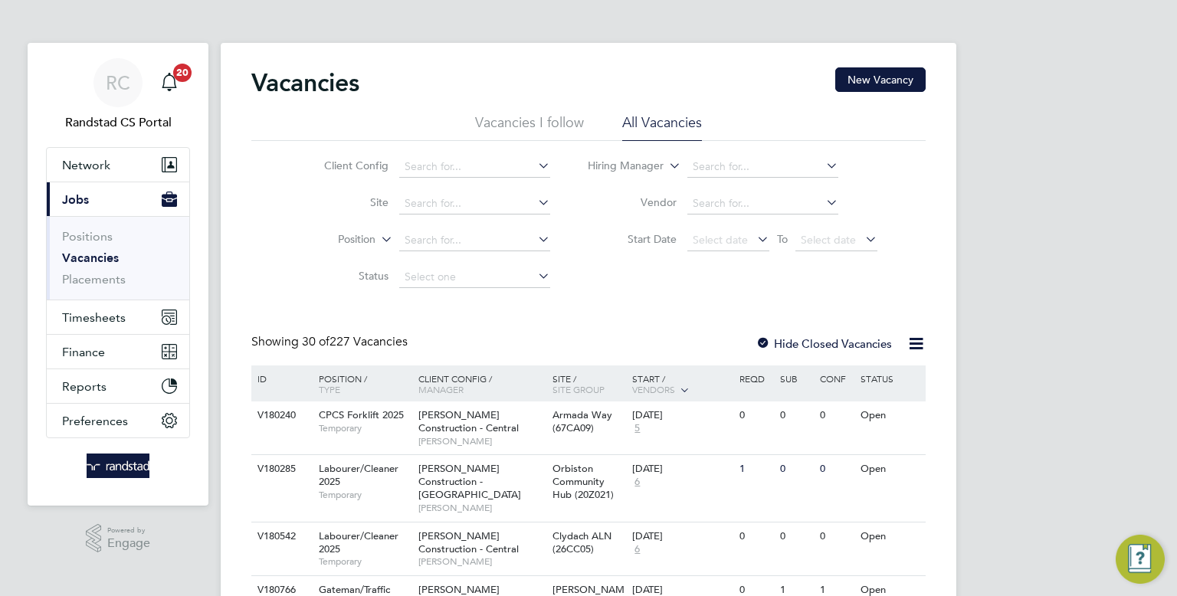
click at [85, 253] on link "Vacancies" at bounding box center [90, 258] width 57 height 15
click at [89, 263] on link "Vacancies" at bounding box center [90, 258] width 57 height 15
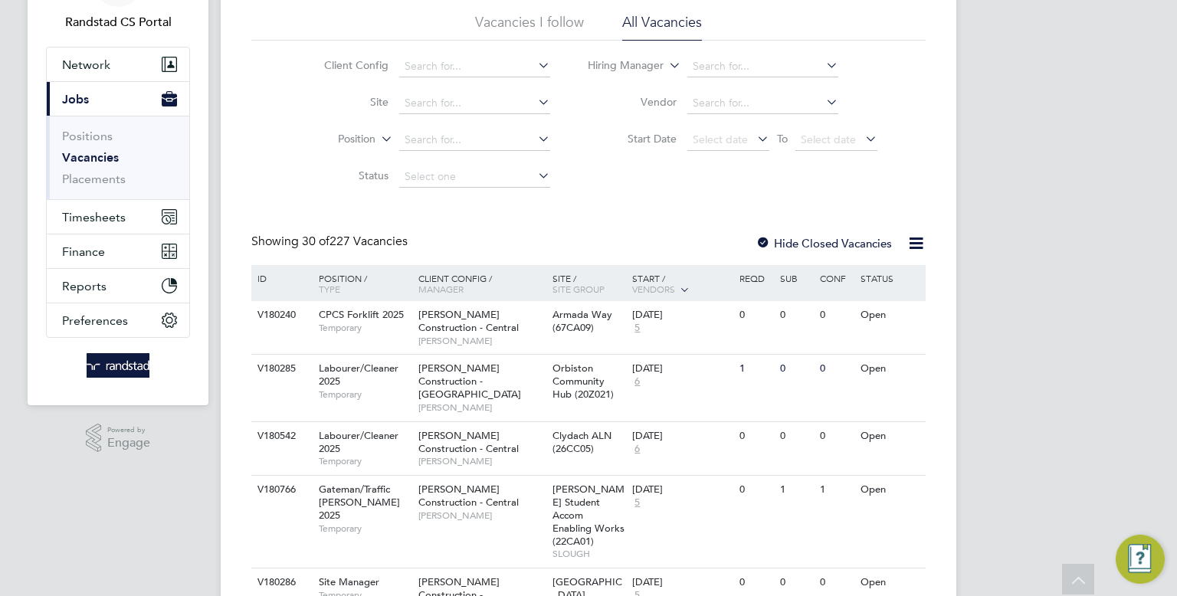
scroll to position [101, 0]
click at [520, 332] on div "[PERSON_NAME] Construction - Central [PERSON_NAME]" at bounding box center [482, 326] width 134 height 53
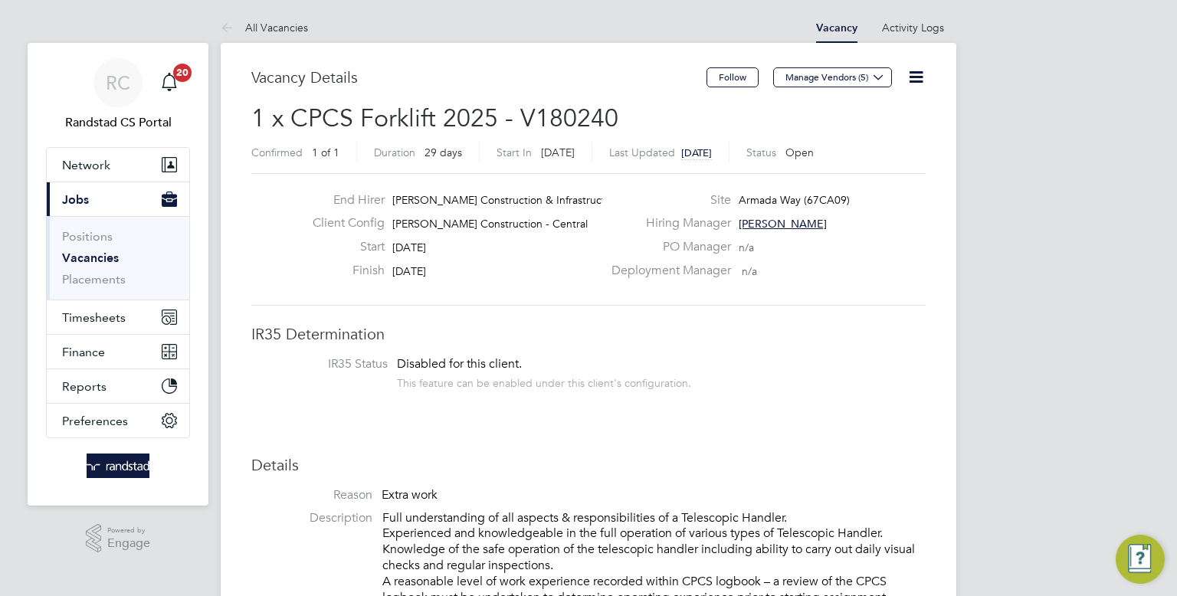
click at [920, 71] on icon at bounding box center [916, 76] width 19 height 19
click at [102, 254] on link "Vacancies" at bounding box center [90, 258] width 57 height 15
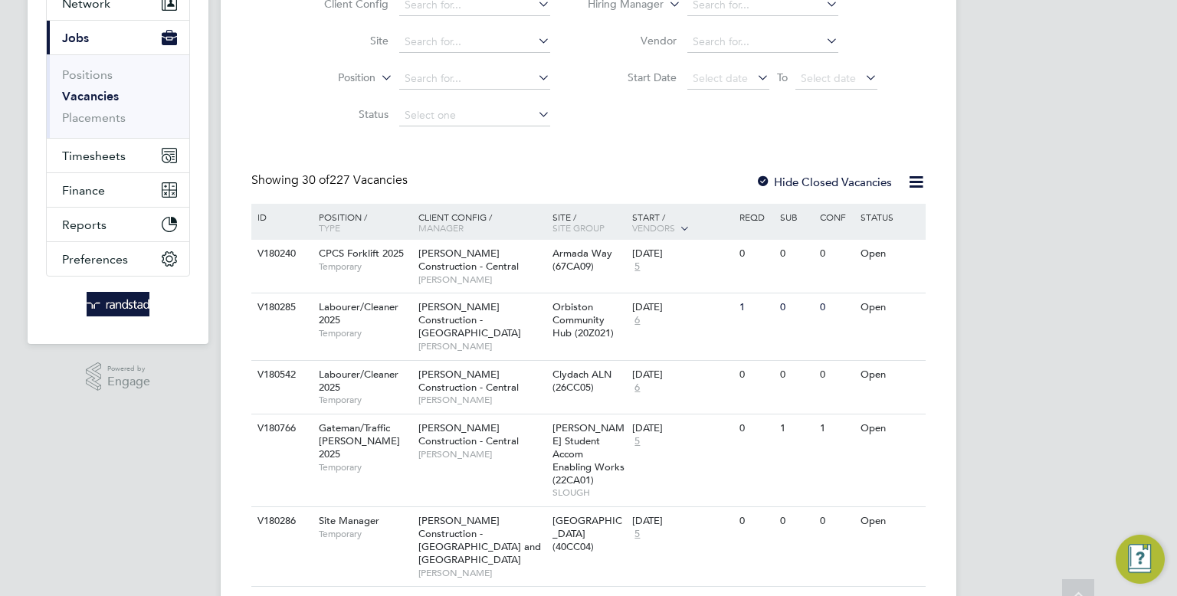
scroll to position [172, 0]
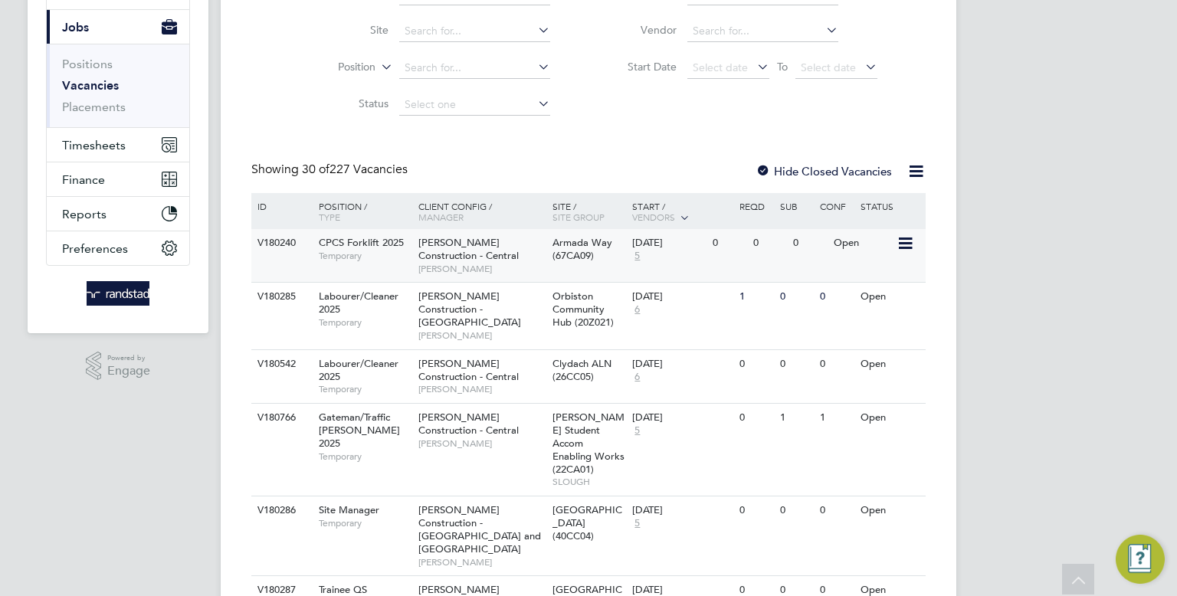
click at [678, 268] on div "[DATE] 5" at bounding box center [668, 249] width 80 height 41
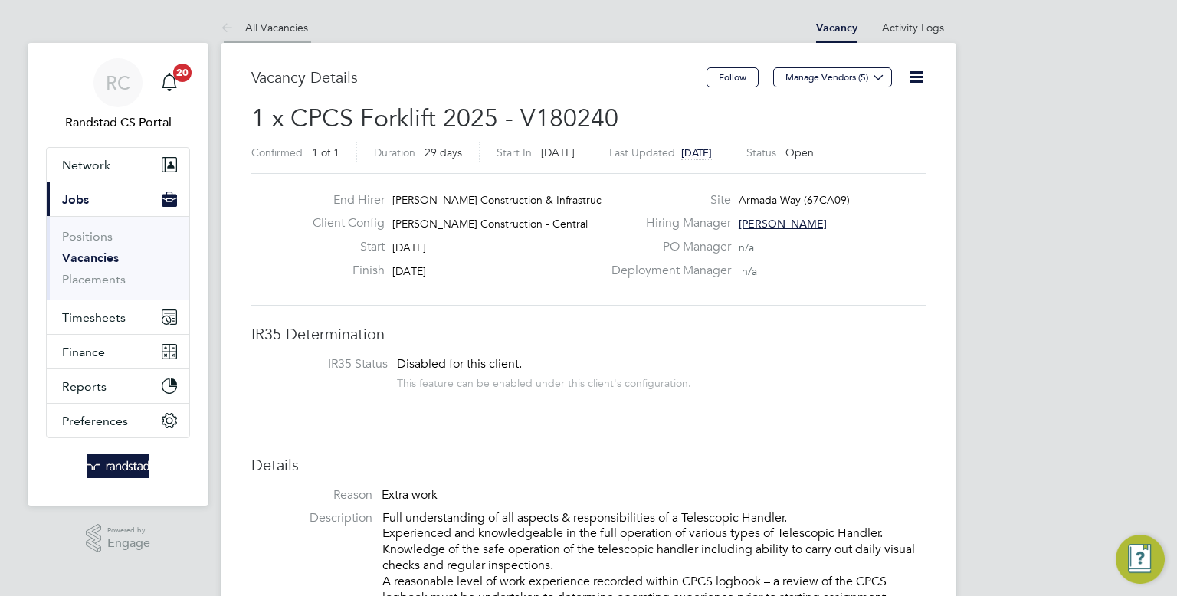
click at [229, 30] on icon at bounding box center [230, 28] width 19 height 19
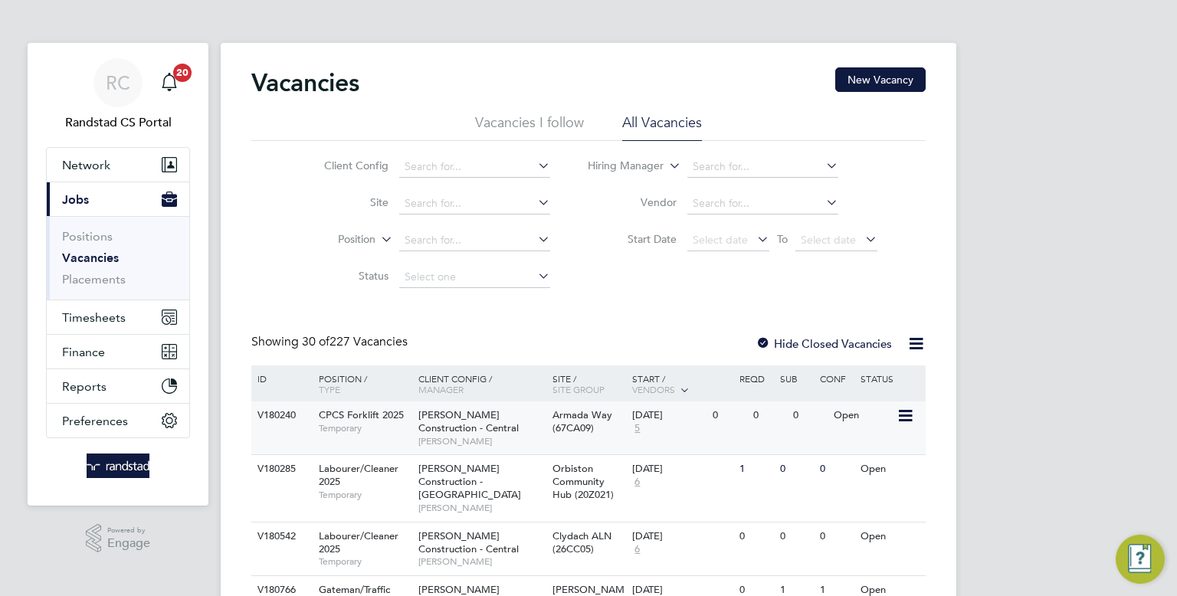
click at [599, 441] on div "Armada Way (67CA09)" at bounding box center [589, 422] width 80 height 41
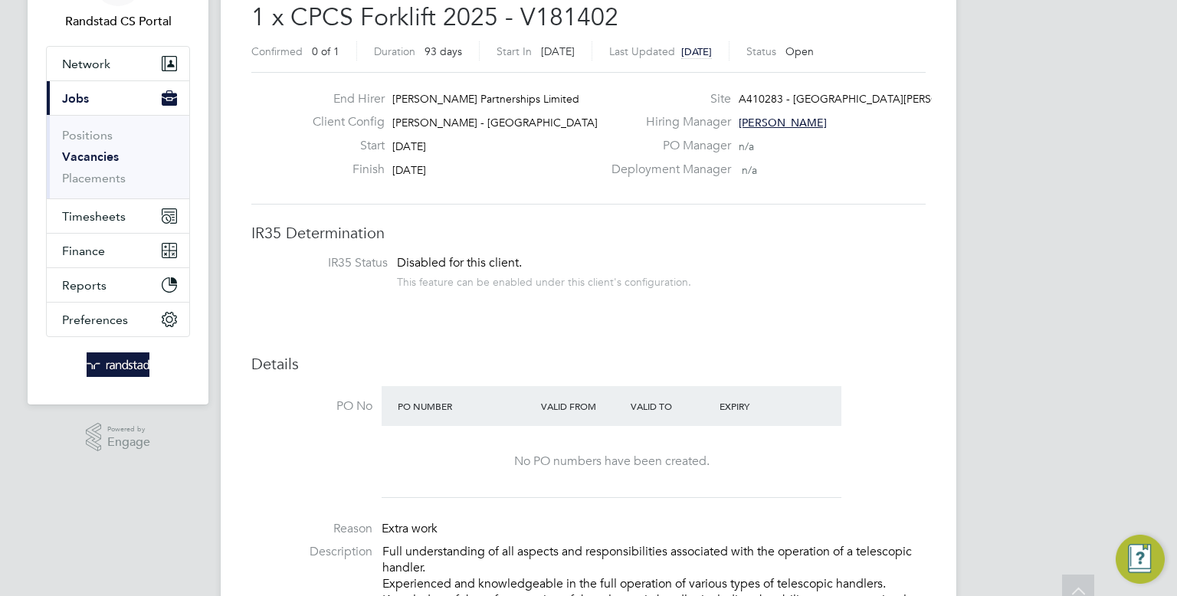
scroll to position [106, 0]
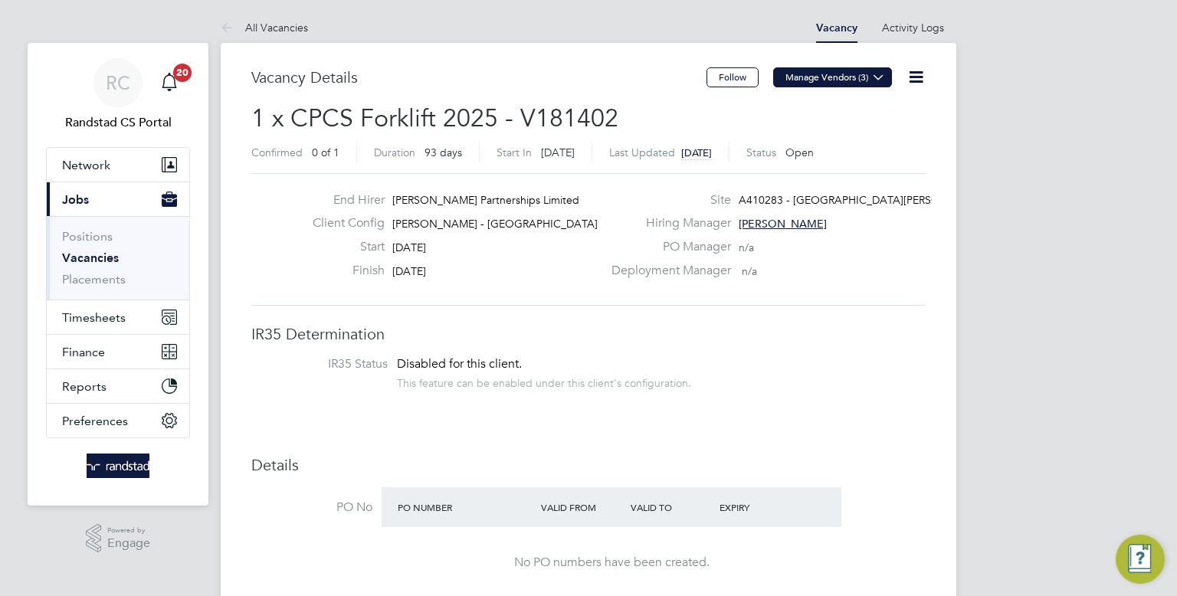
click at [845, 71] on button "Manage Vendors (3)" at bounding box center [832, 77] width 119 height 20
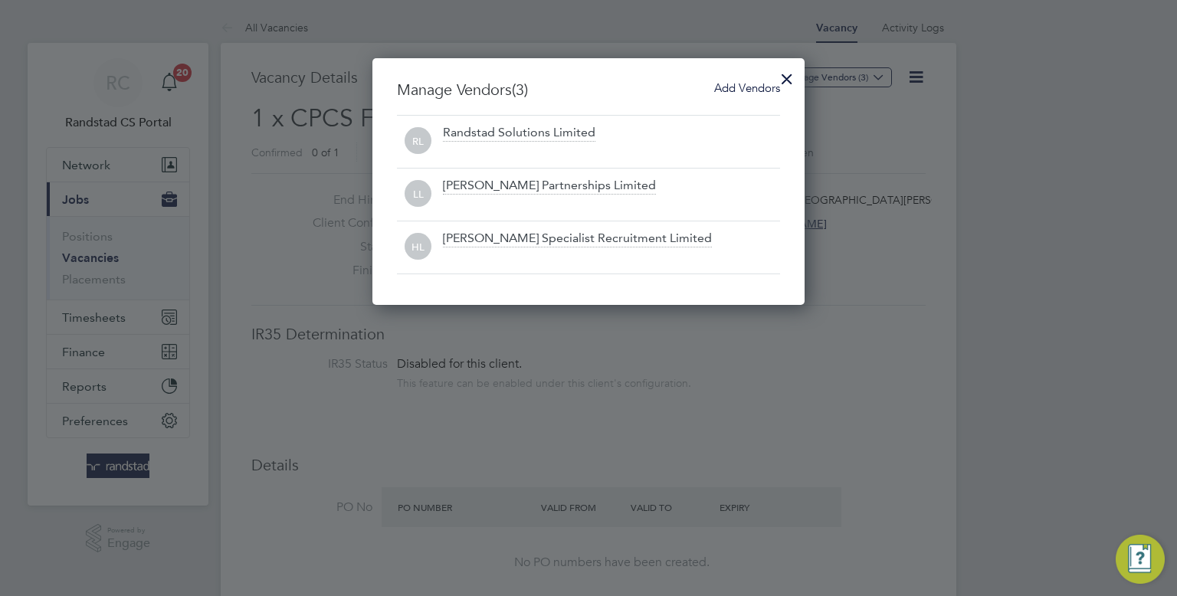
click at [753, 95] on div "Add Vendors" at bounding box center [747, 88] width 66 height 17
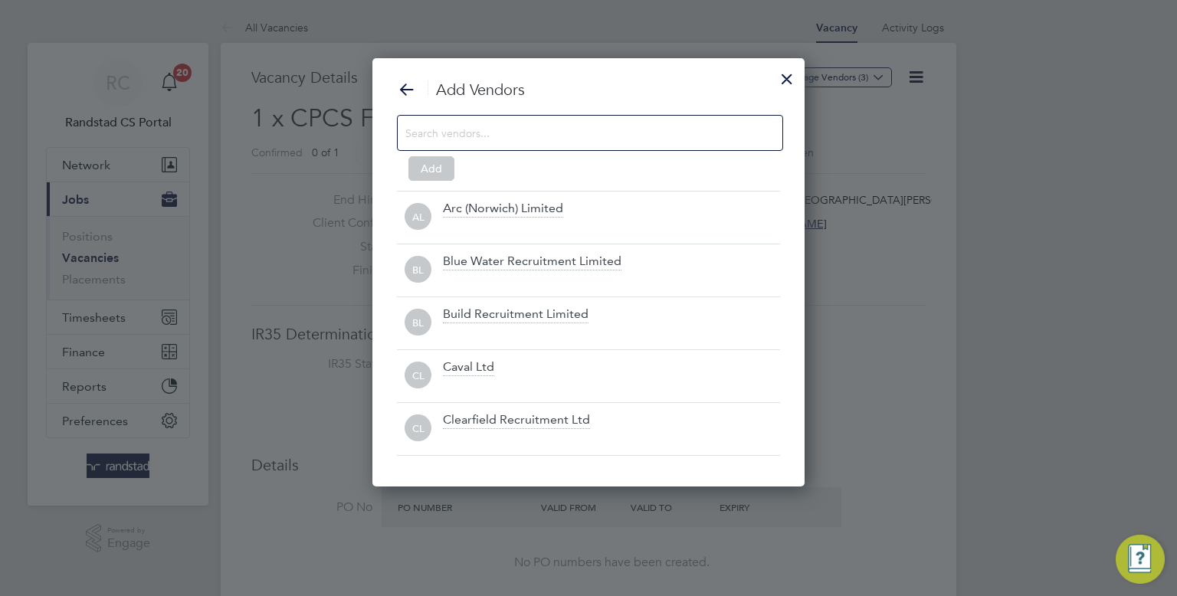
click at [665, 123] on input at bounding box center [577, 133] width 345 height 20
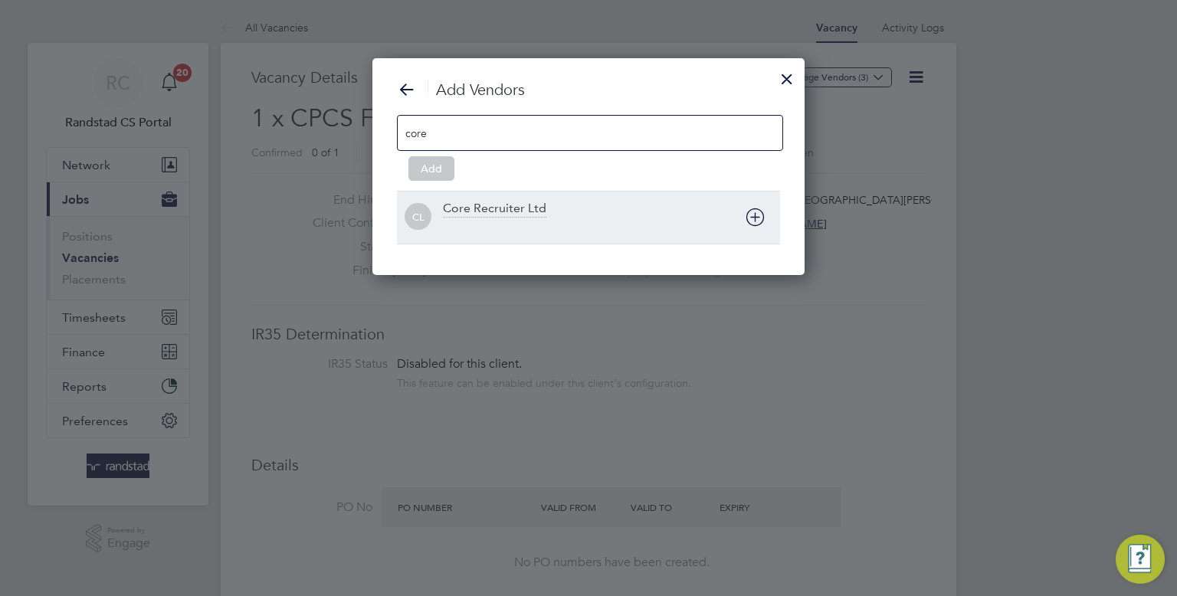
type input "core"
click at [693, 217] on div "Core Recruiter Ltd" at bounding box center [611, 218] width 337 height 34
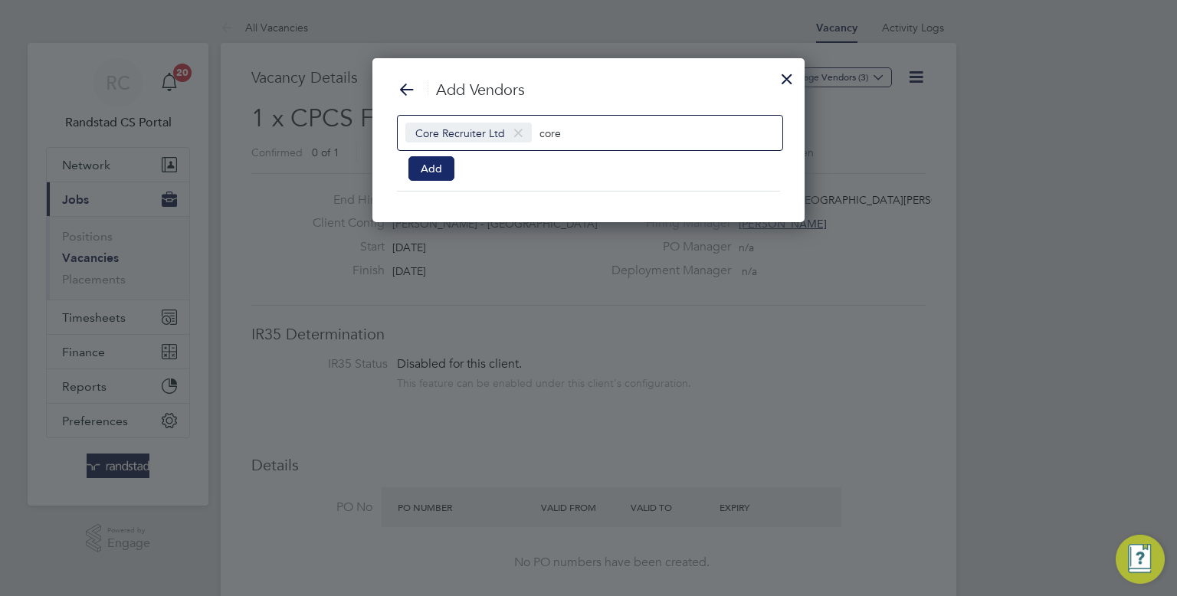
click at [446, 173] on button "Add" at bounding box center [431, 168] width 46 height 25
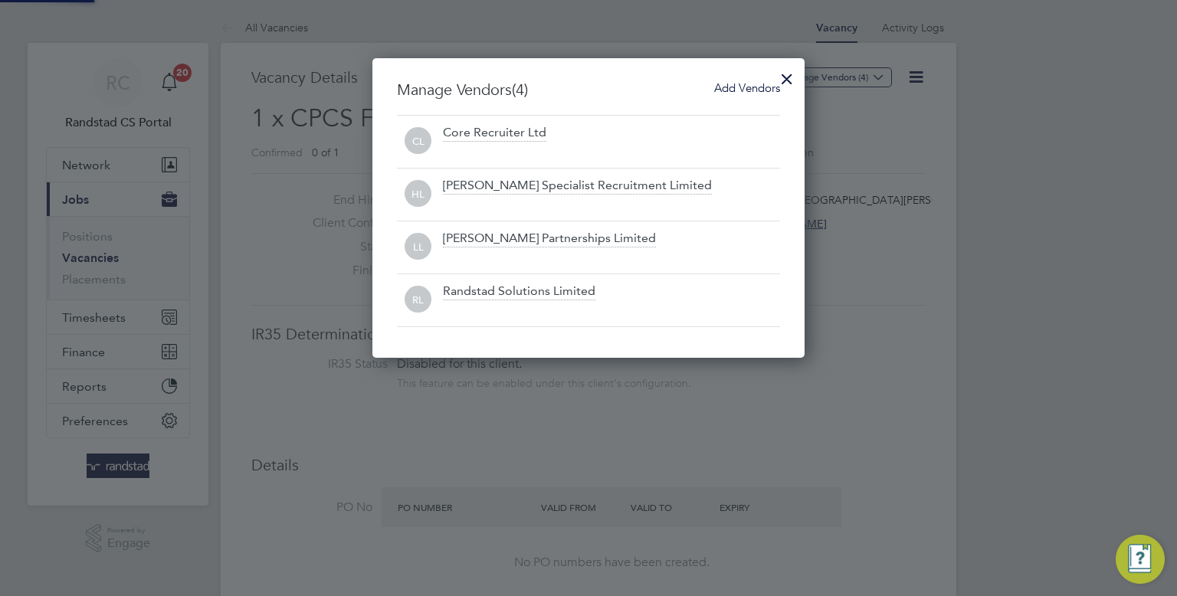
click at [446, 173] on div "[PERSON_NAME] Specialist Recruitment Limited" at bounding box center [588, 194] width 383 height 53
click at [783, 77] on div at bounding box center [787, 75] width 28 height 28
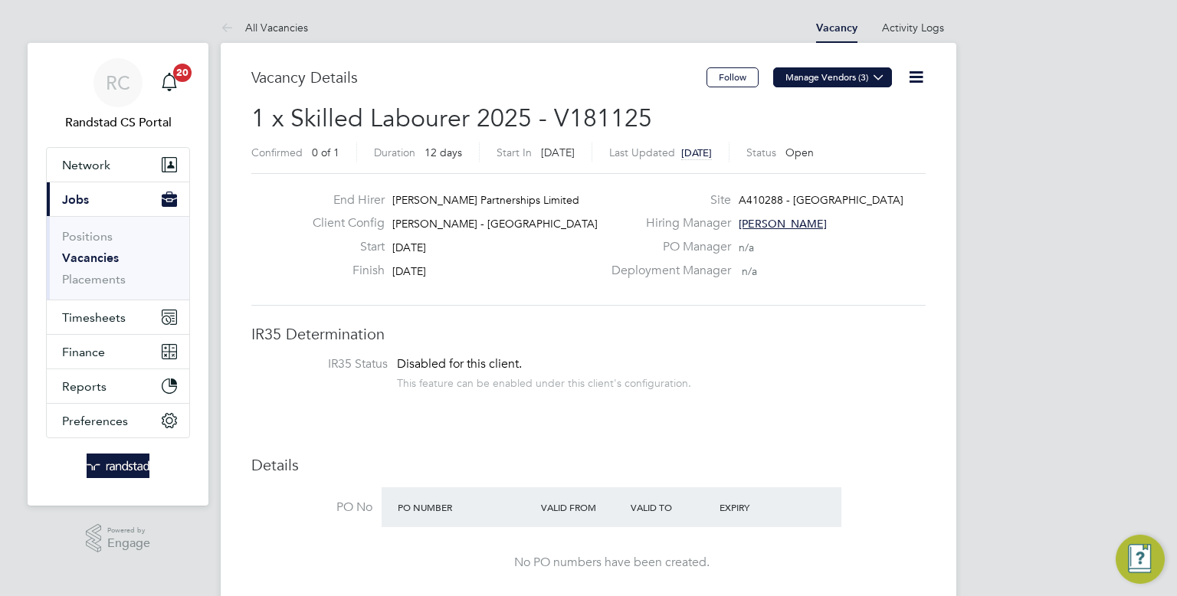
click at [859, 83] on button "Manage Vendors (3)" at bounding box center [832, 77] width 119 height 20
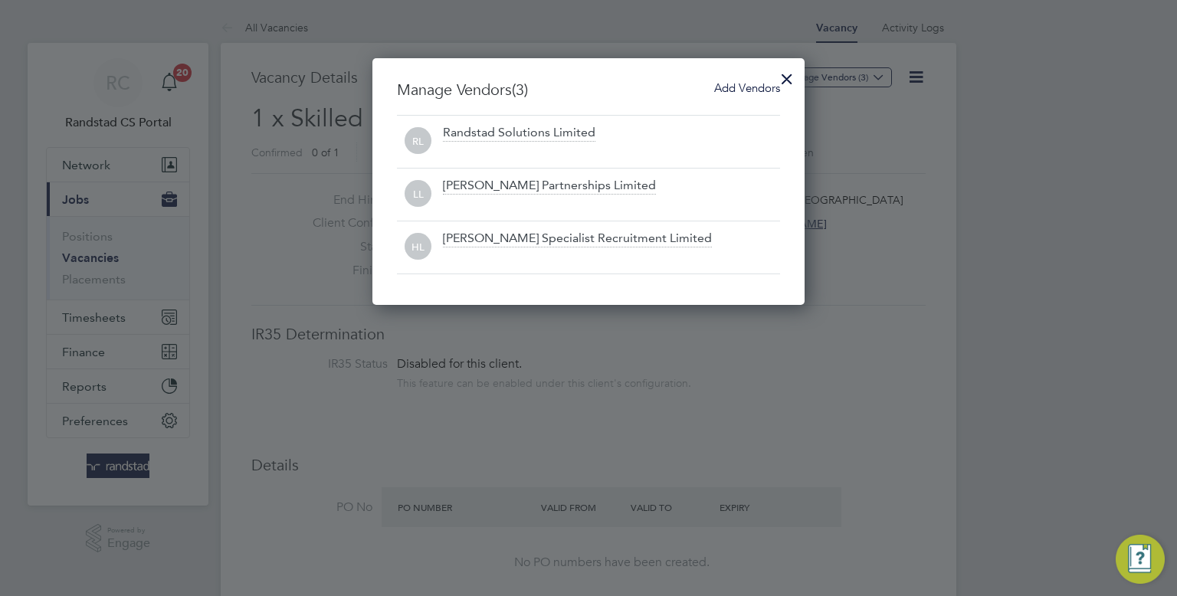
click at [735, 84] on span "Add Vendors" at bounding box center [747, 87] width 66 height 15
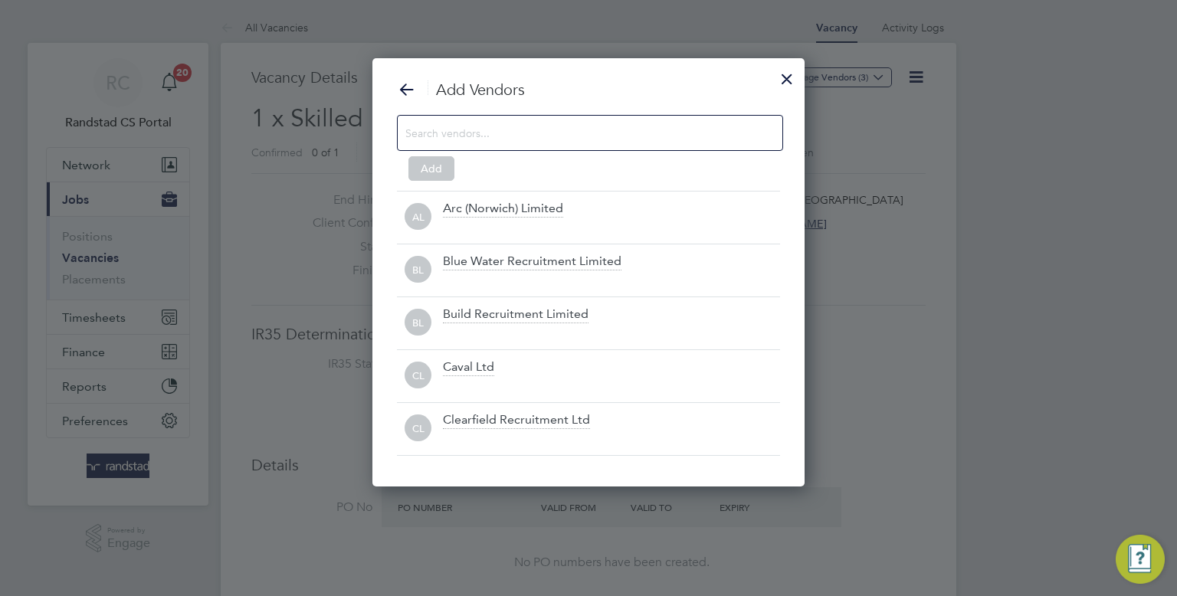
click at [602, 139] on input at bounding box center [577, 133] width 345 height 20
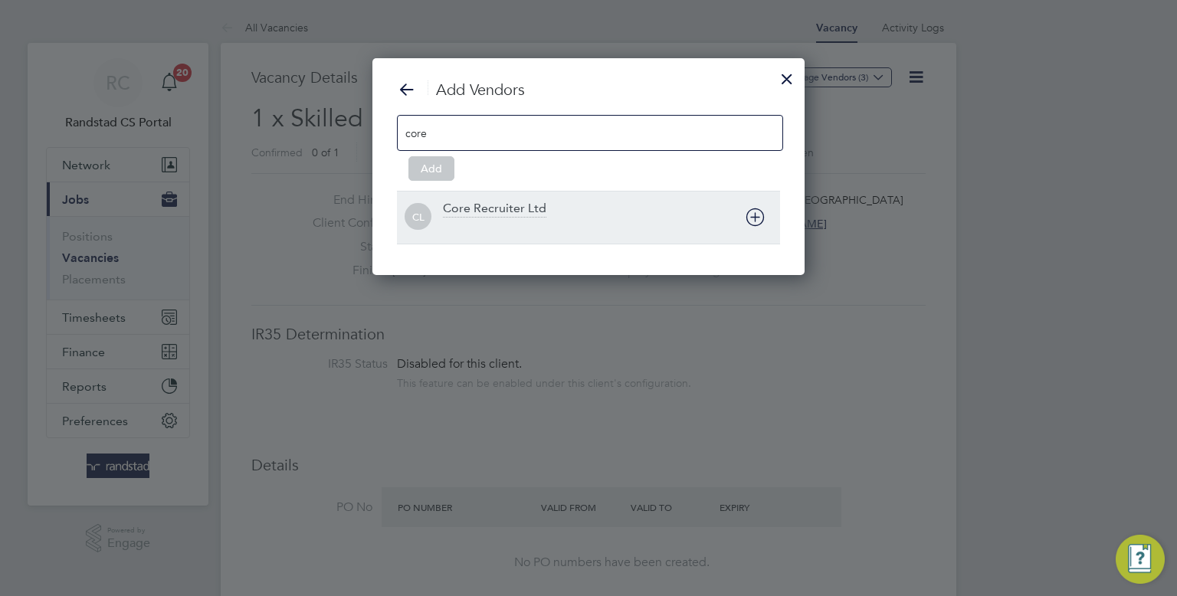
type input "core"
click at [649, 212] on div "Core Recruiter Ltd" at bounding box center [611, 218] width 337 height 34
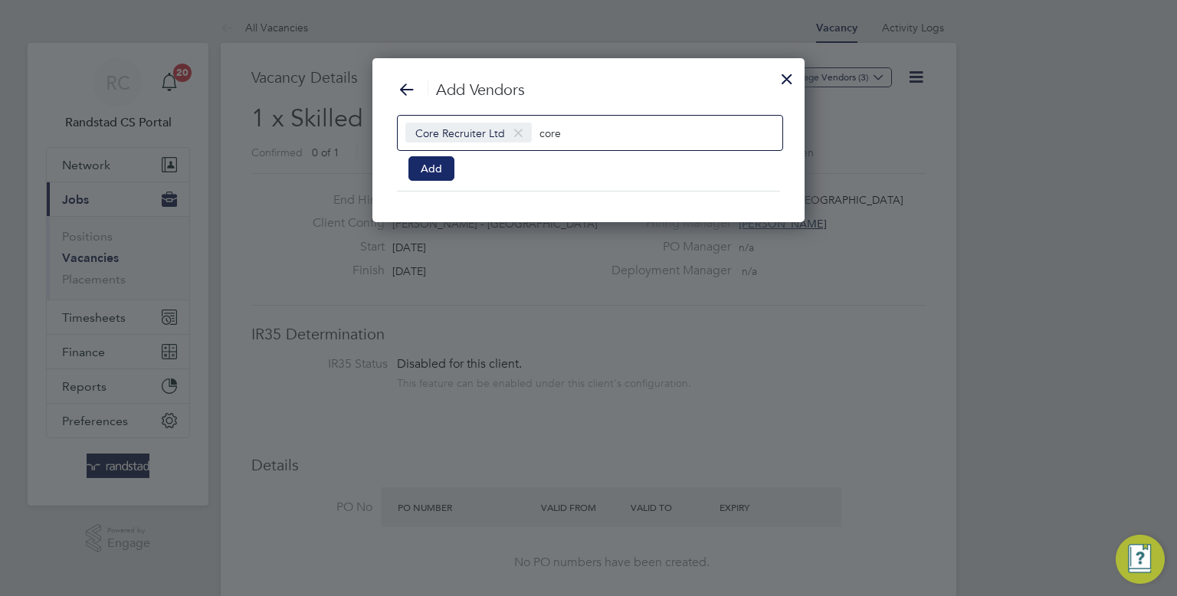
click at [438, 159] on button "Add" at bounding box center [431, 168] width 46 height 25
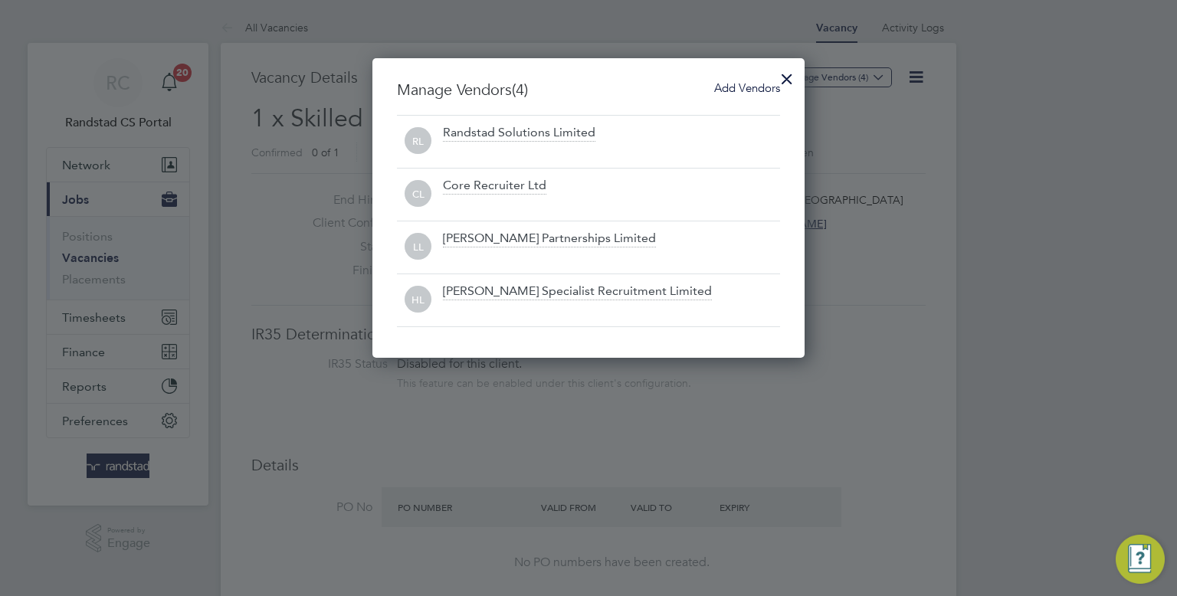
click at [788, 79] on div at bounding box center [787, 75] width 28 height 28
